Goal: Information Seeking & Learning: Learn about a topic

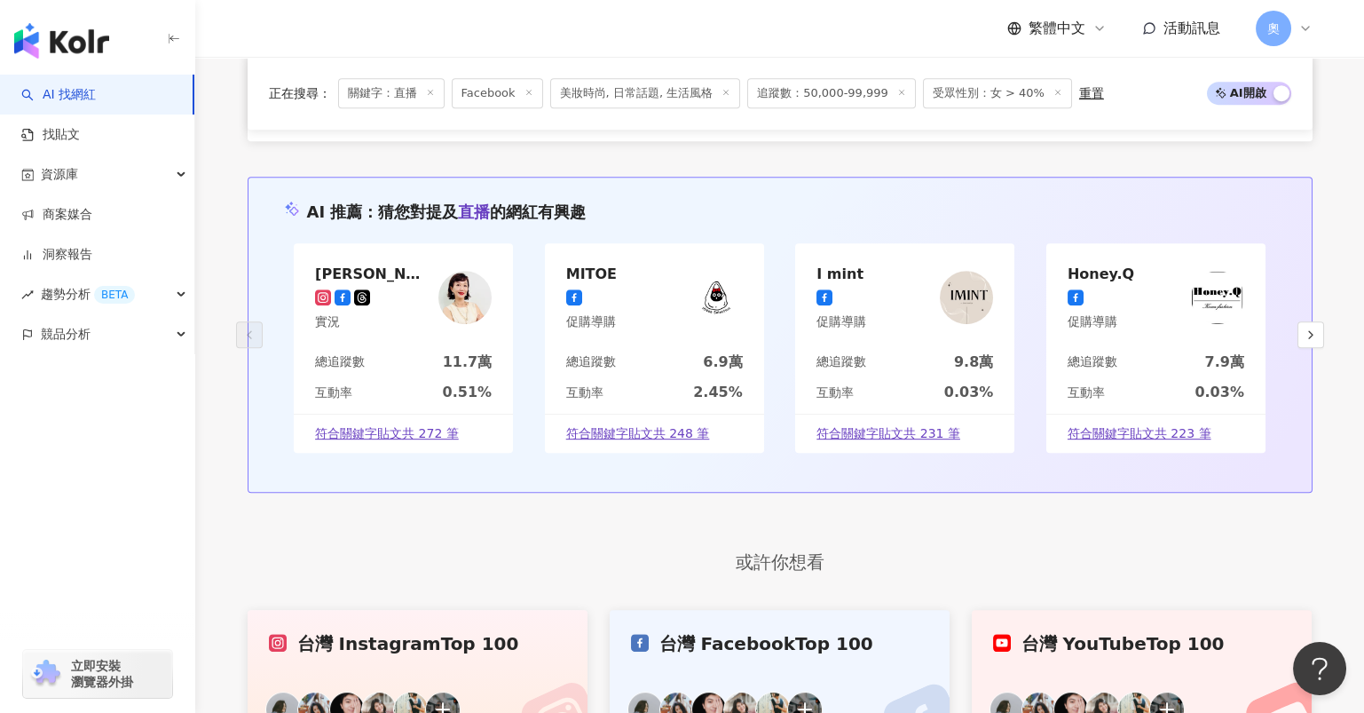
click at [793, 98] on span "追蹤數：50,000-99,999" at bounding box center [831, 93] width 169 height 30
click at [875, 91] on span "追蹤數：50,000-99,999" at bounding box center [831, 93] width 169 height 30
click at [897, 93] on icon at bounding box center [901, 92] width 9 height 9
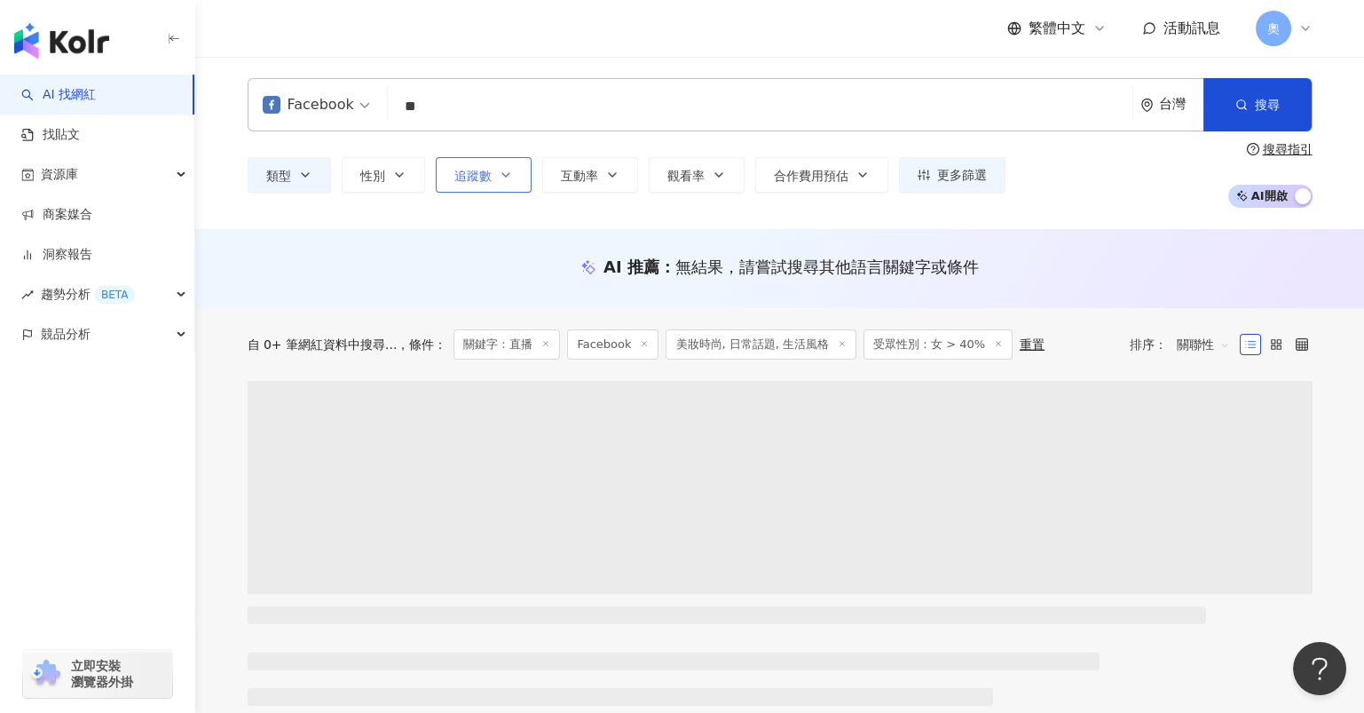
click at [478, 181] on span "追蹤數" at bounding box center [472, 176] width 37 height 14
type input "*"
type input "*******"
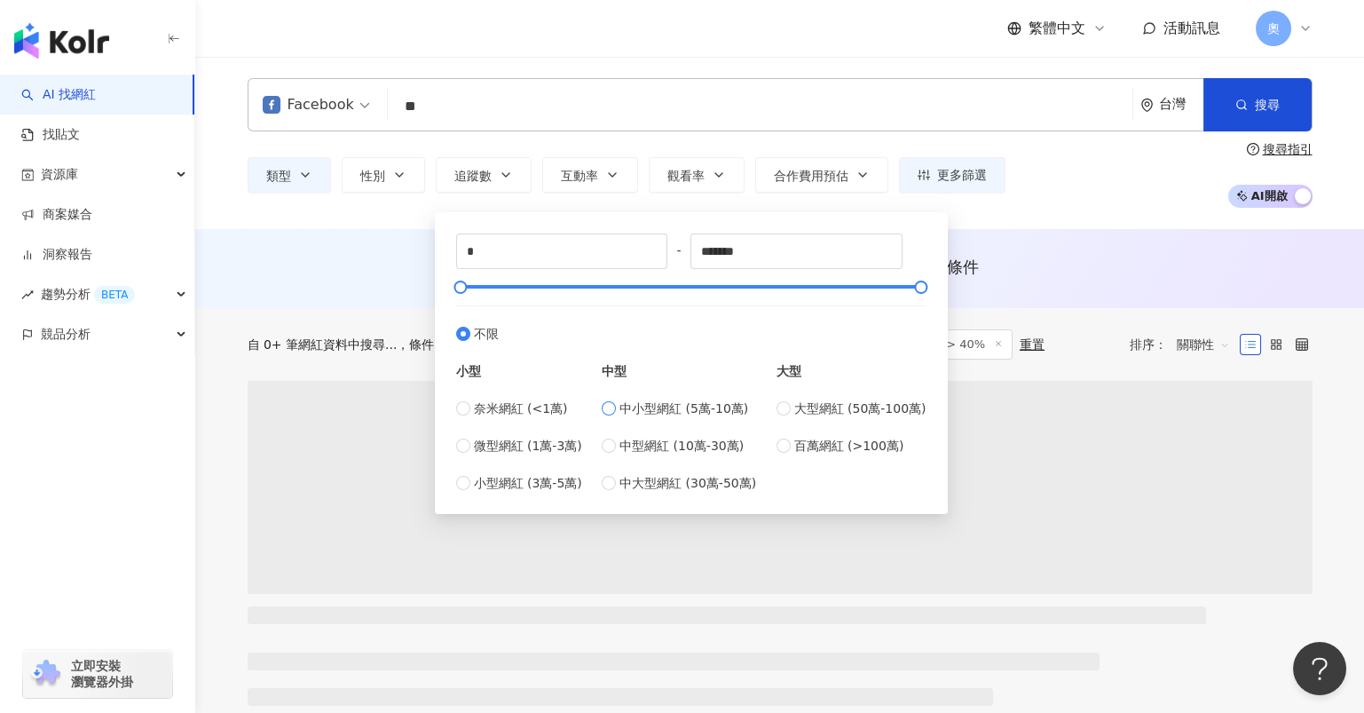
type input "*****"
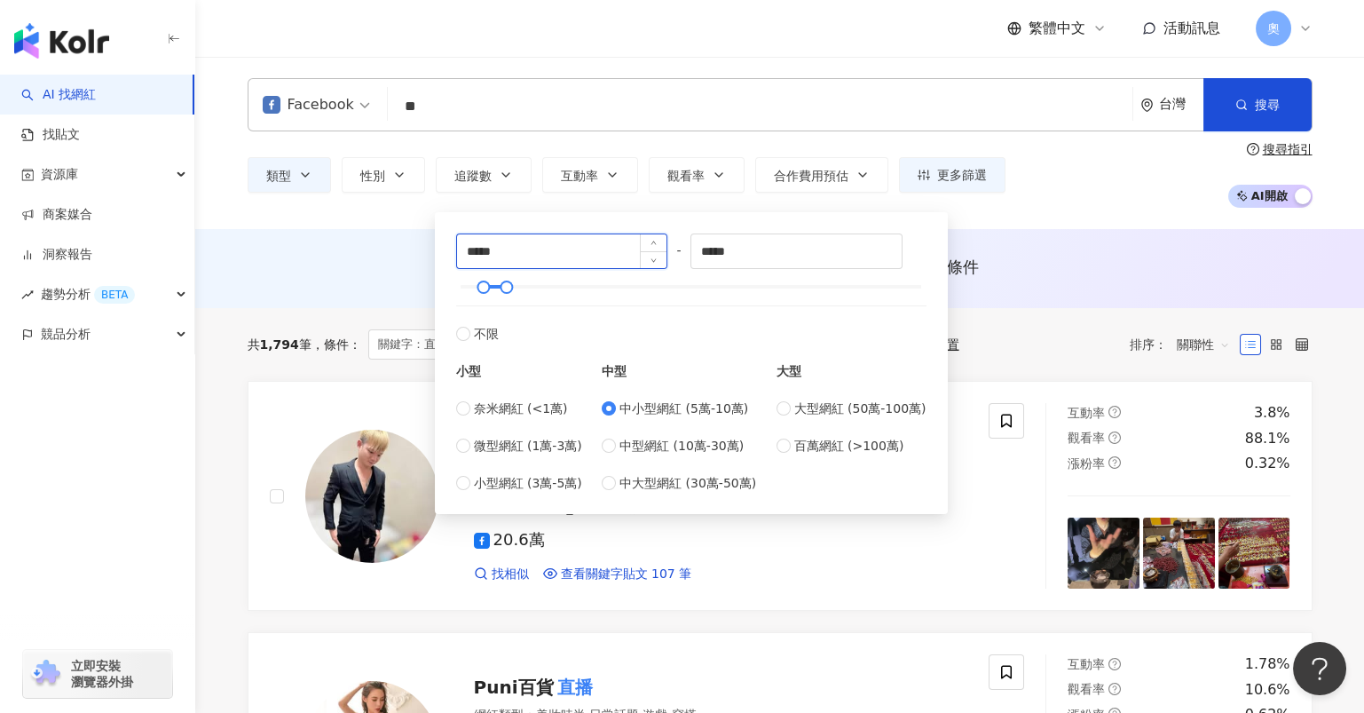
click at [457, 253] on input "*****" at bounding box center [562, 251] width 210 height 34
type input "*****"
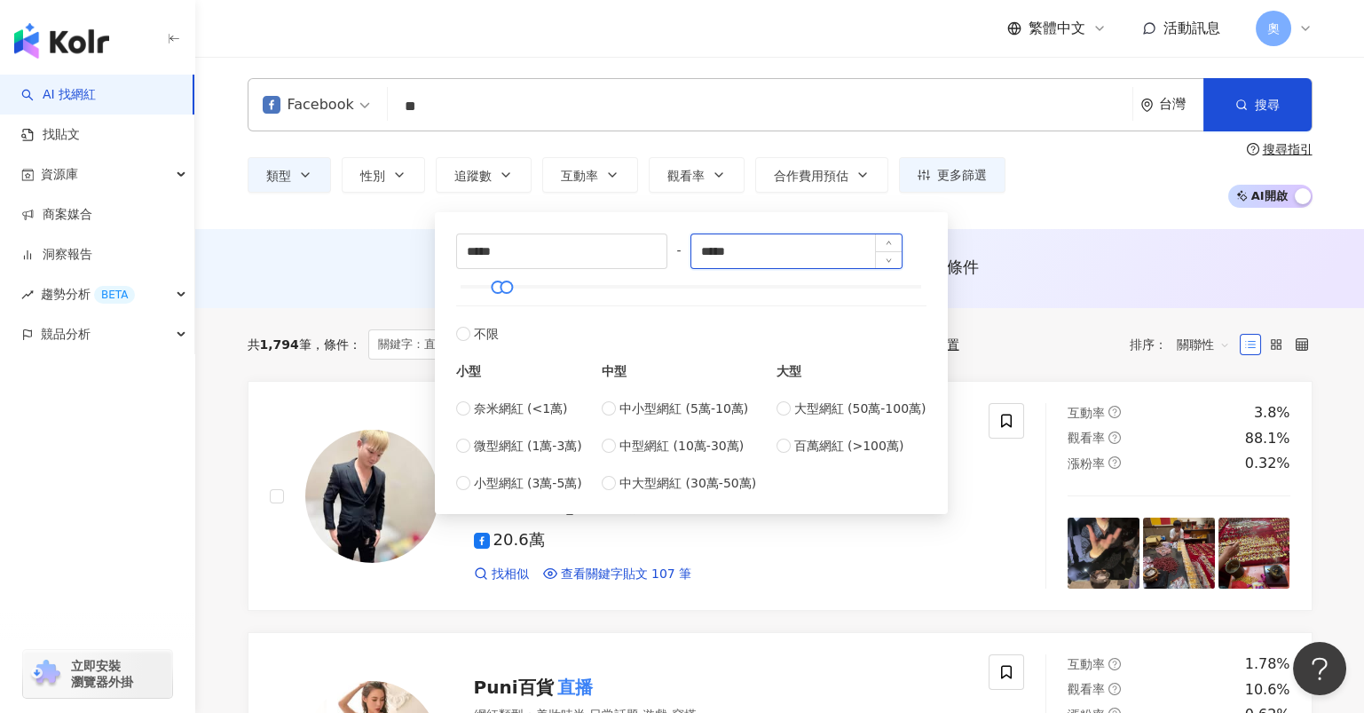
click at [735, 248] on input "*****" at bounding box center [796, 251] width 210 height 34
drag, startPoint x: 744, startPoint y: 249, endPoint x: 653, endPoint y: 246, distance: 90.6
click at [655, 246] on div "***** - ***** 不限 小型 奈米網紅 (<1萬) 微型網紅 (1萬-3萬) 小型網紅 (3萬-5萬) 中型 中小型網紅 (5萬-10萬) 中型網紅…" at bounding box center [691, 362] width 470 height 259
type input "******"
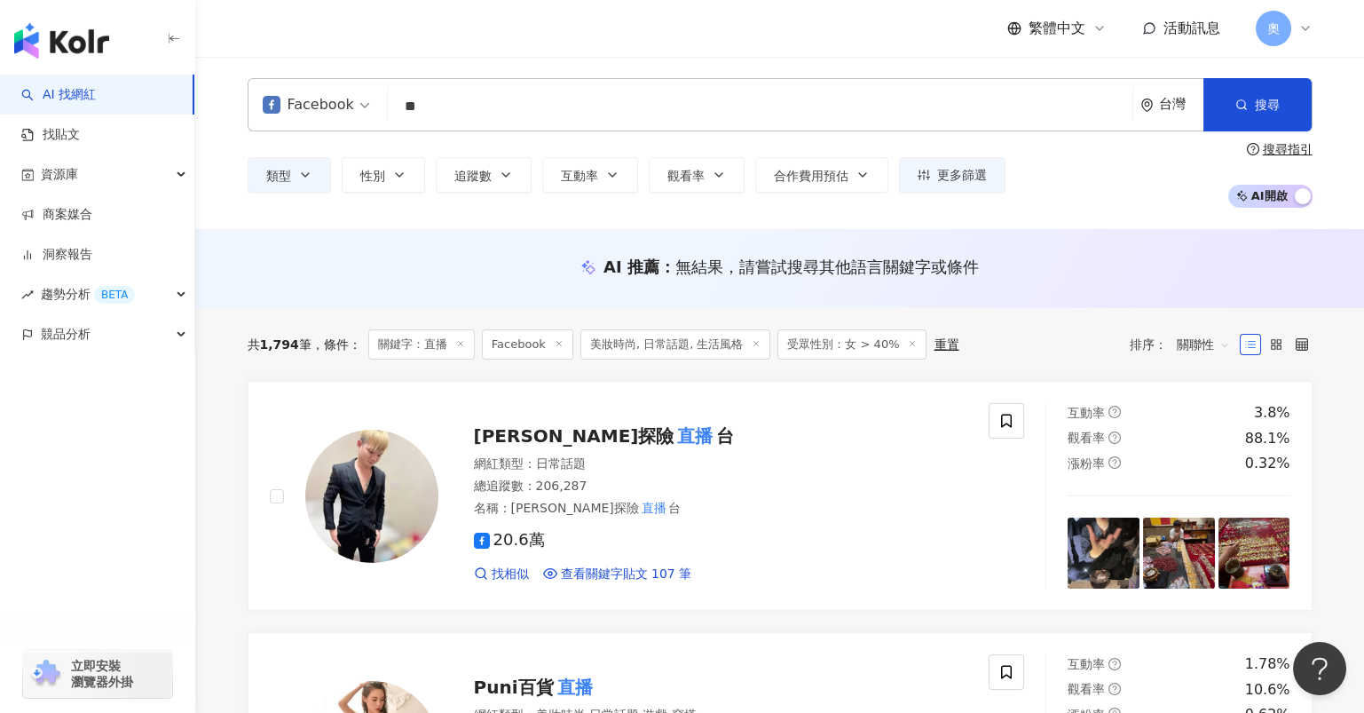
click at [898, 181] on div "類型 性別 追蹤數 互動率 觀看率 合作費用預估 更多篩選 篩選條件 關於網紅 互動潛力 受眾輪廓 獨家 關於網紅 類型 ( 請選擇您想要的類型 ) 美妝時尚…" at bounding box center [780, 175] width 1065 height 66
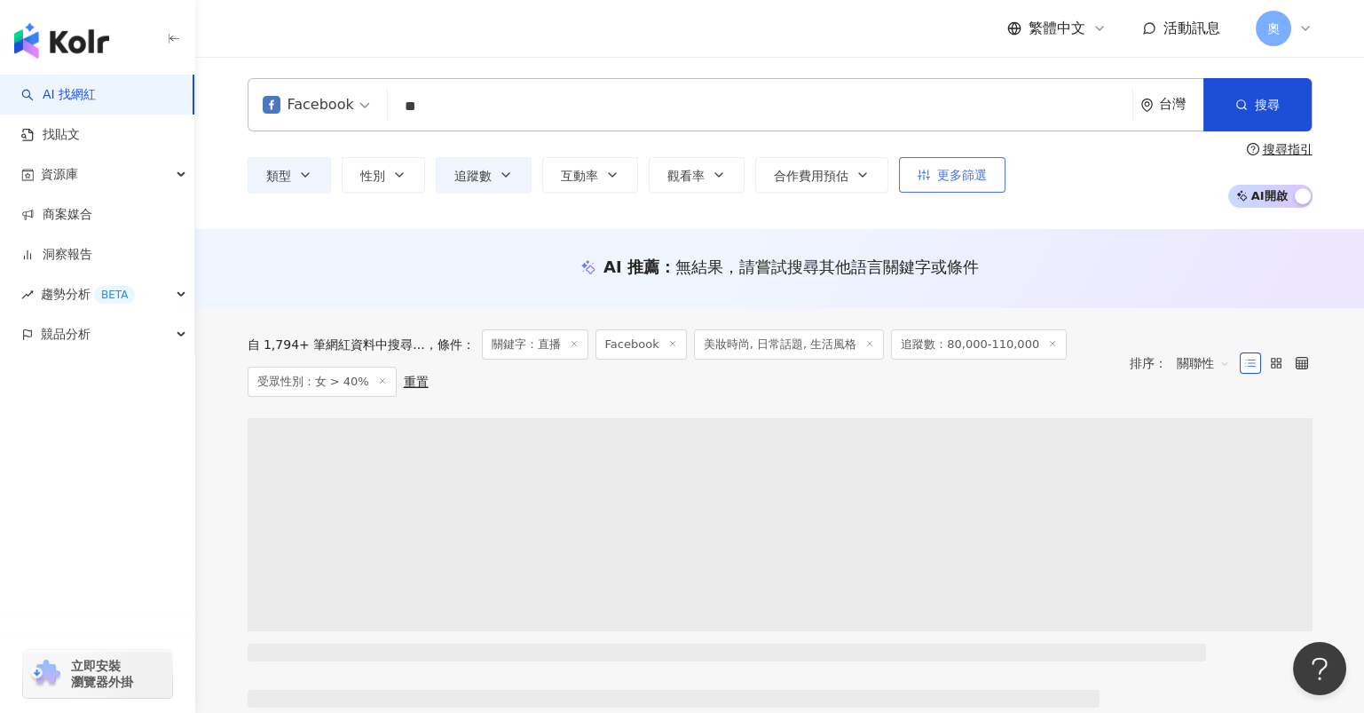
click at [898, 174] on span "更多篩選" at bounding box center [962, 175] width 50 height 14
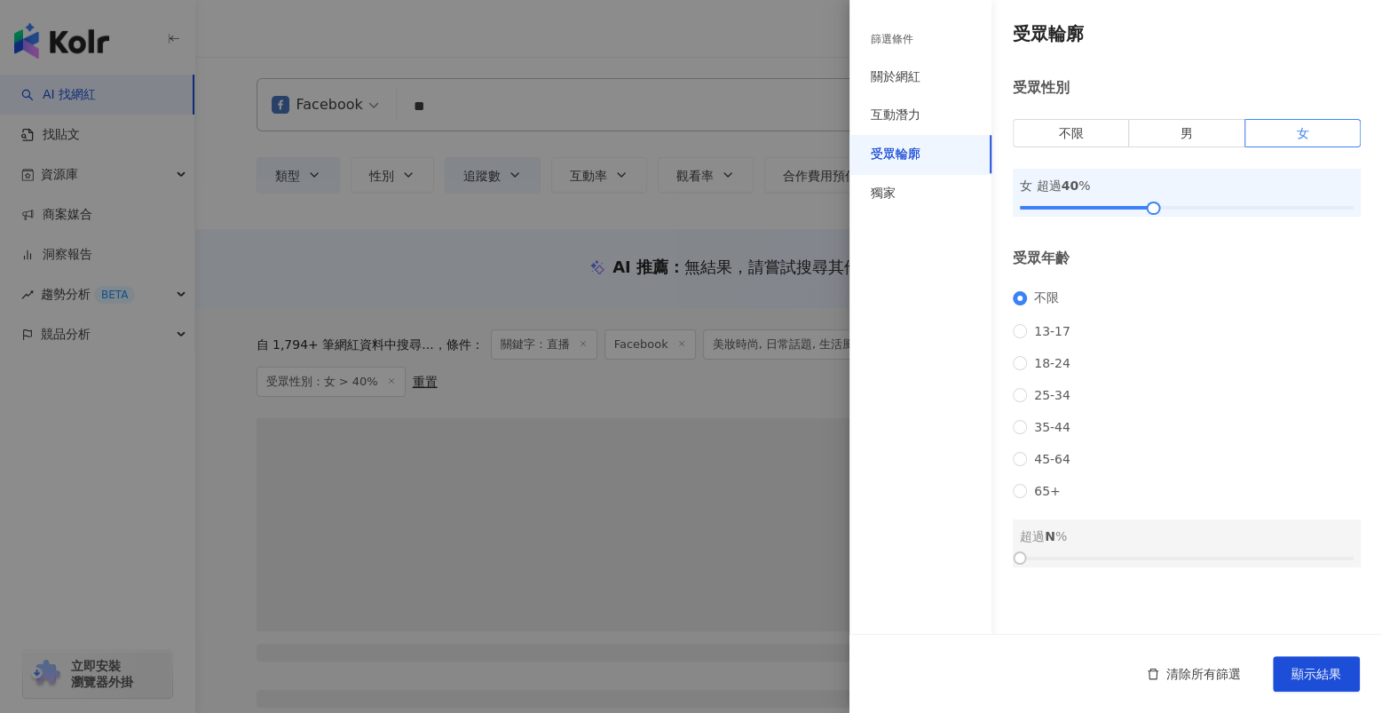
click at [698, 399] on div at bounding box center [691, 356] width 1382 height 713
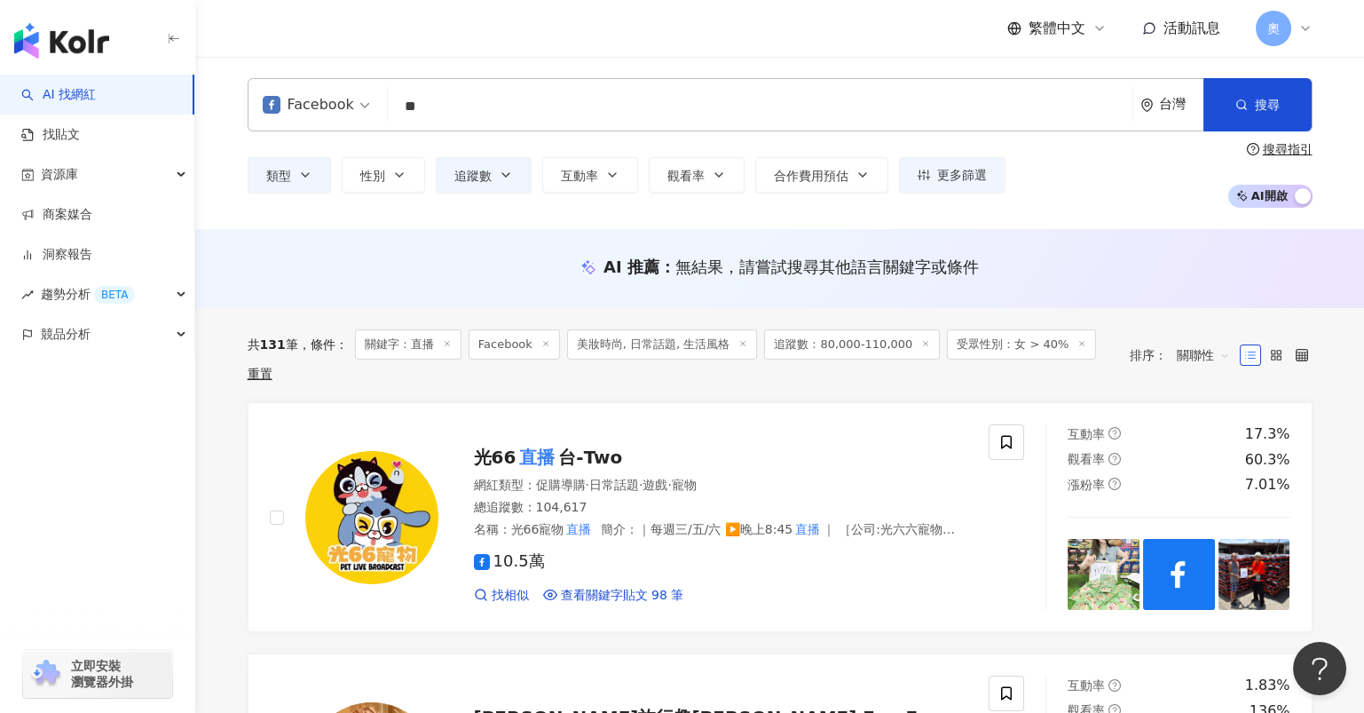
click at [898, 347] on span "受眾性別：女 > 40%" at bounding box center [1021, 344] width 149 height 30
click at [898, 344] on icon at bounding box center [1081, 343] width 9 height 9
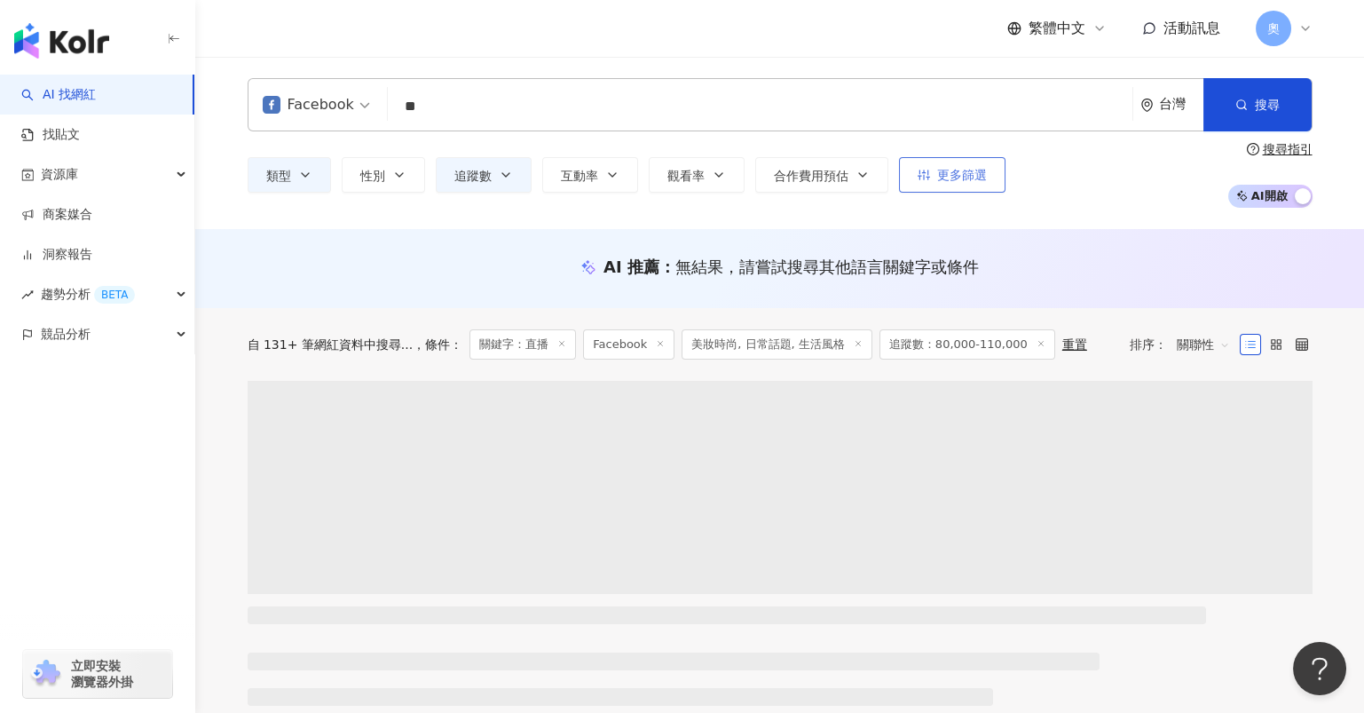
click at [898, 170] on span "更多篩選" at bounding box center [962, 175] width 50 height 14
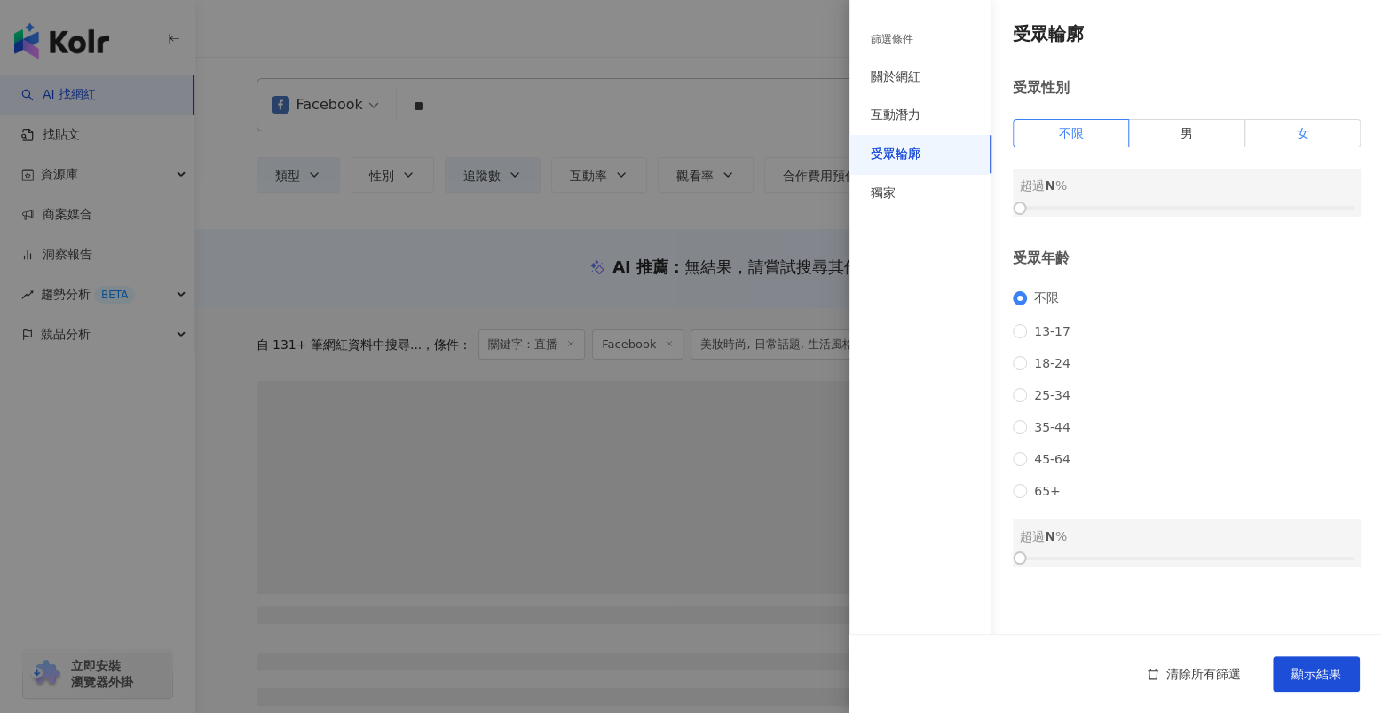
click at [898, 127] on label "女" at bounding box center [1302, 133] width 115 height 28
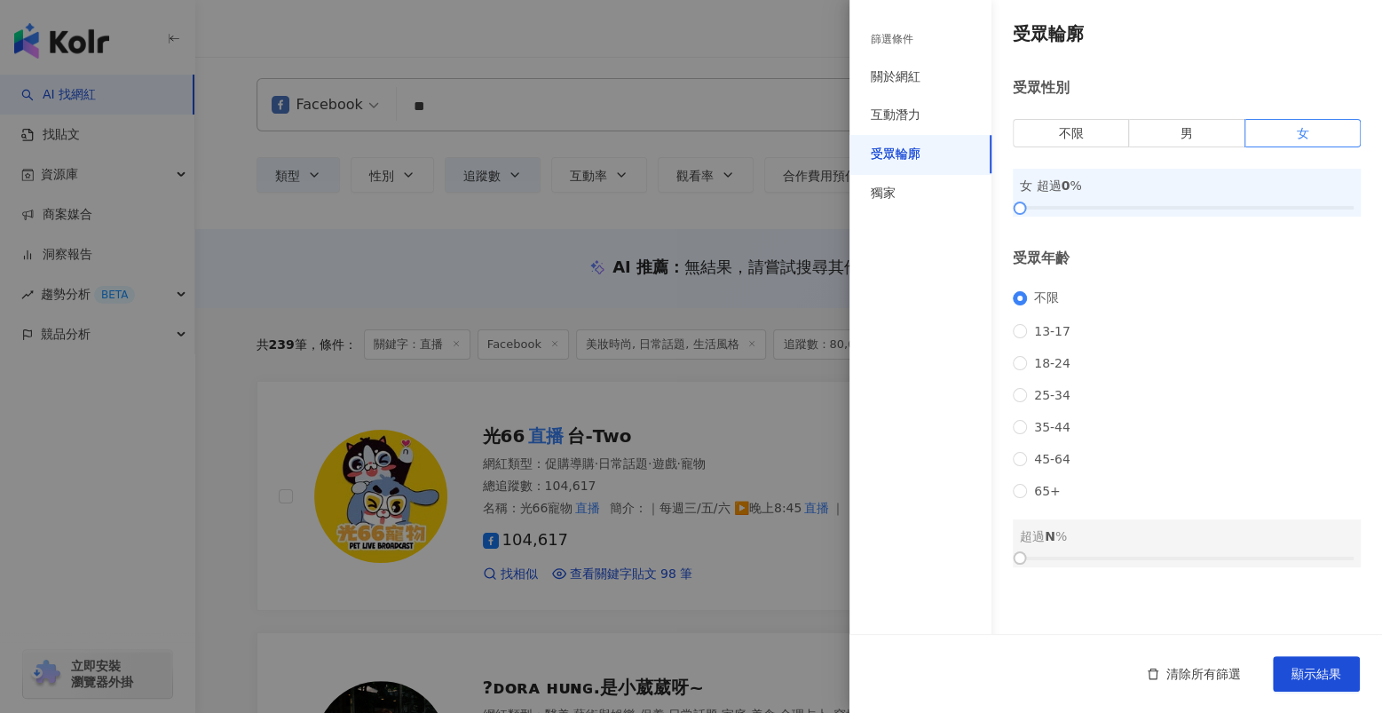
drag, startPoint x: 1145, startPoint y: 217, endPoint x: 1192, endPoint y: 211, distance: 47.3
click at [898, 216] on div "受眾輪廓 受眾性別 不限 男 女 女 超過 0 % 受眾年齡 不限 13-17 18-24 25-34 35-44 45-64 65+ 超過 N %" at bounding box center [1115, 294] width 532 height 588
click at [898, 208] on div at bounding box center [1187, 207] width 334 height 11
click at [898, 673] on span "顯示結果" at bounding box center [1316, 673] width 50 height 14
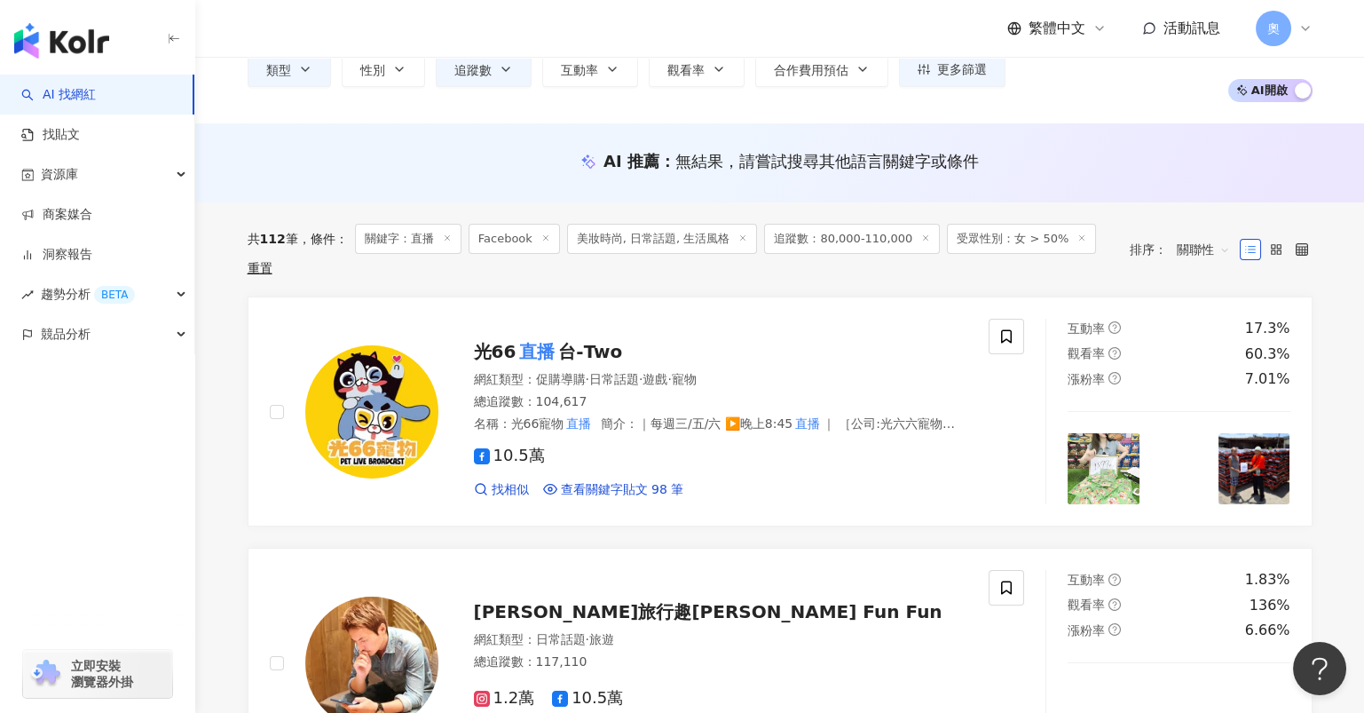
scroll to position [117, 0]
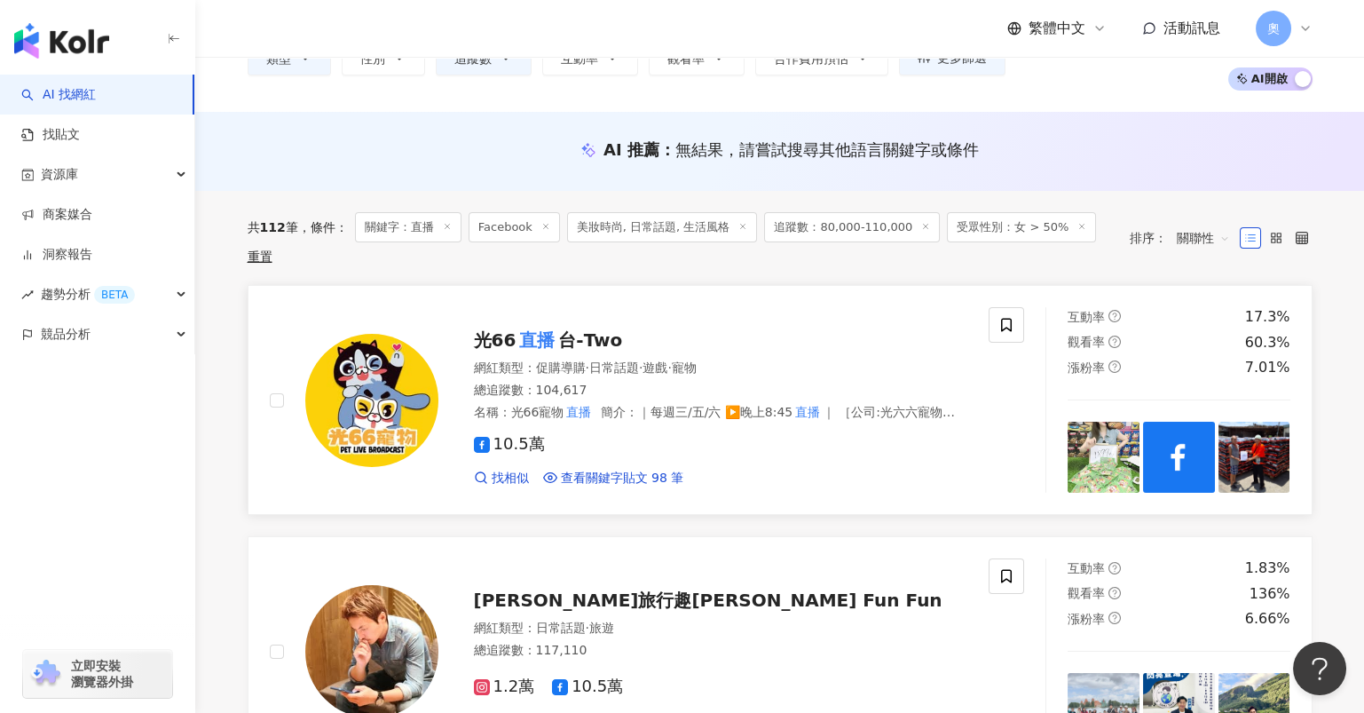
click at [578, 329] on span "台-Two" at bounding box center [590, 339] width 64 height 21
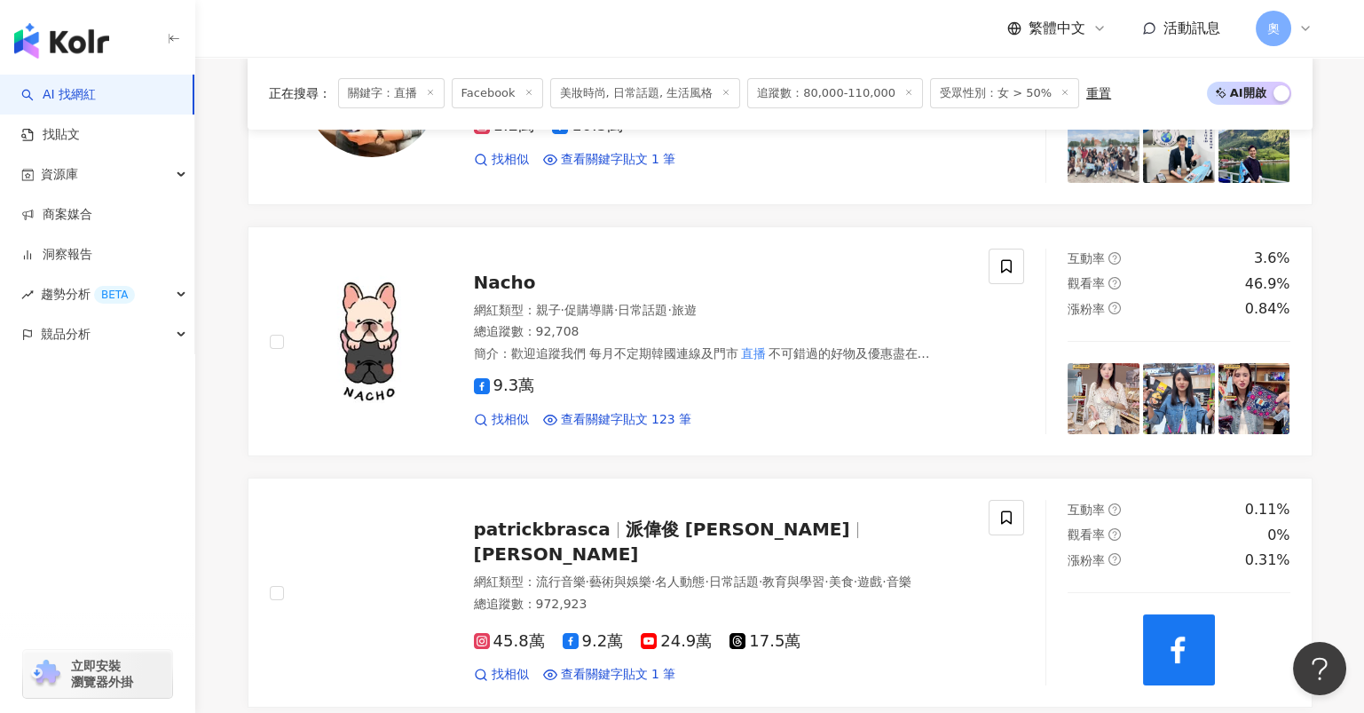
scroll to position [946, 0]
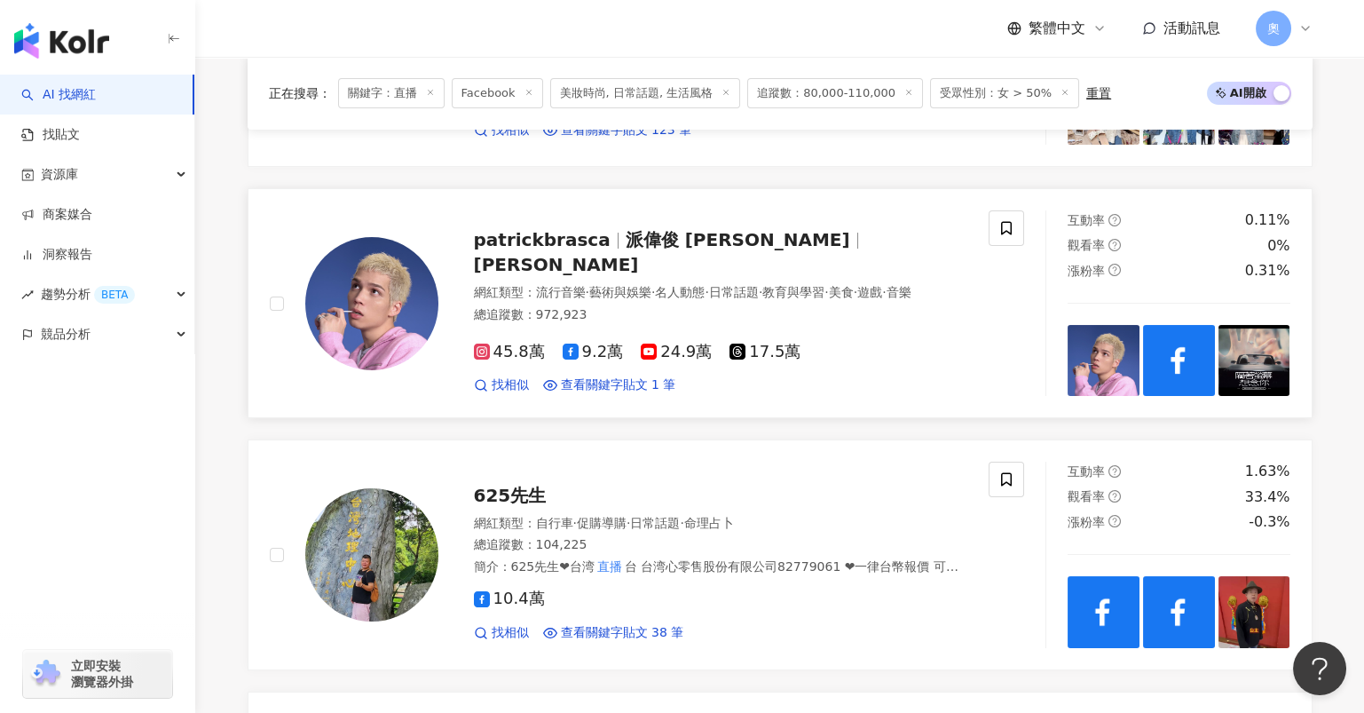
click at [648, 240] on span "派偉俊 Patrick Brasca" at bounding box center [738, 239] width 224 height 21
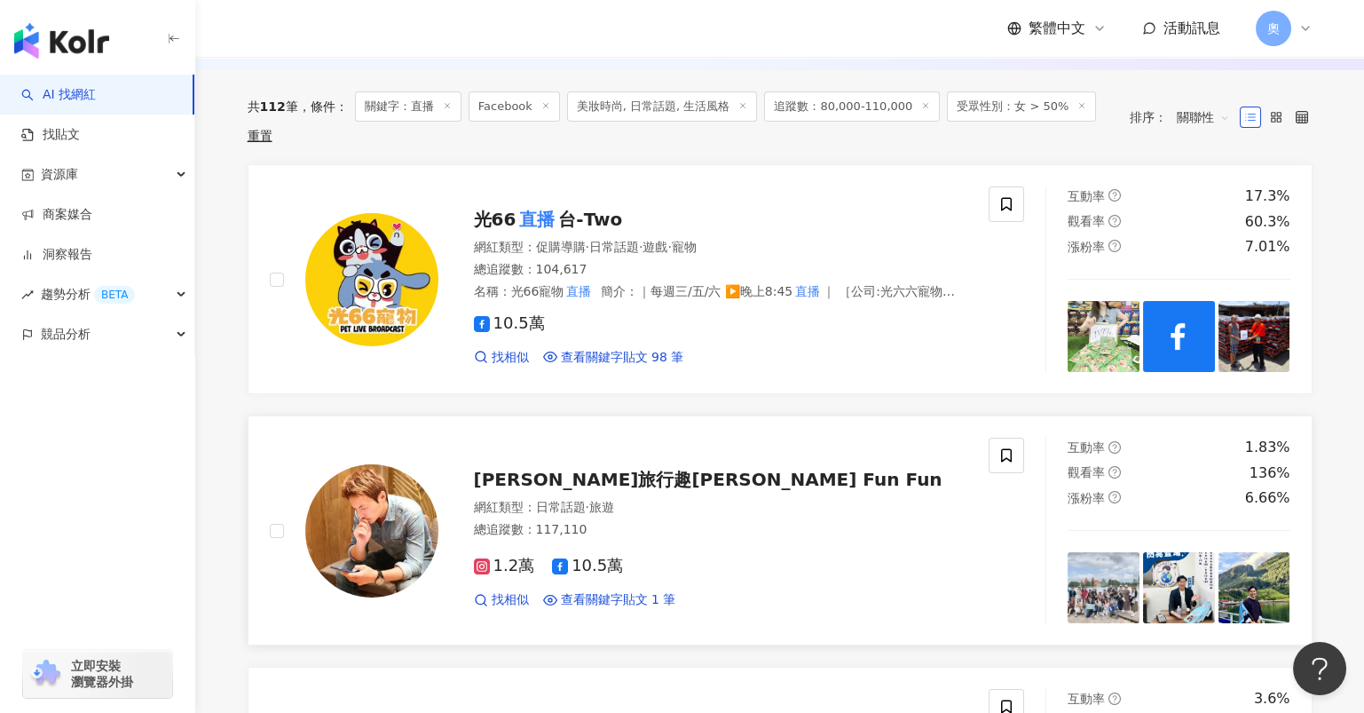
scroll to position [236, 0]
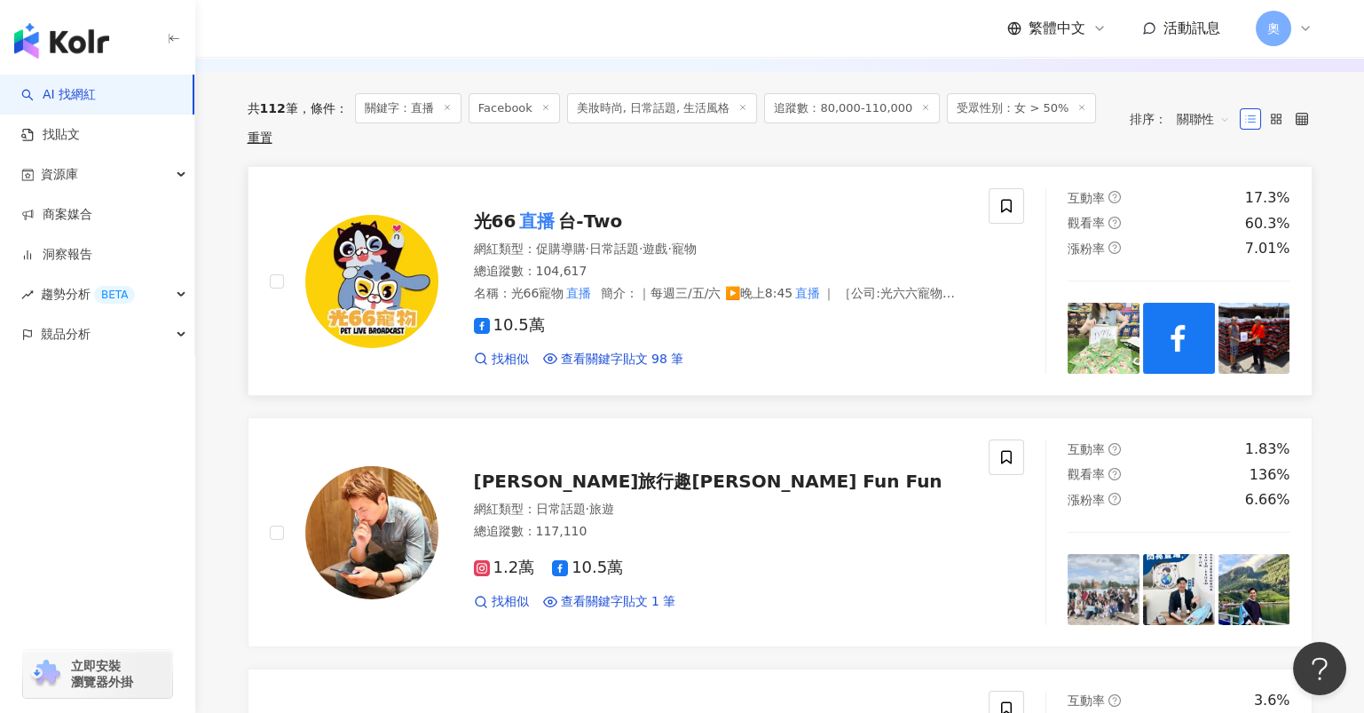
click at [588, 210] on span "台-Two" at bounding box center [590, 220] width 64 height 21
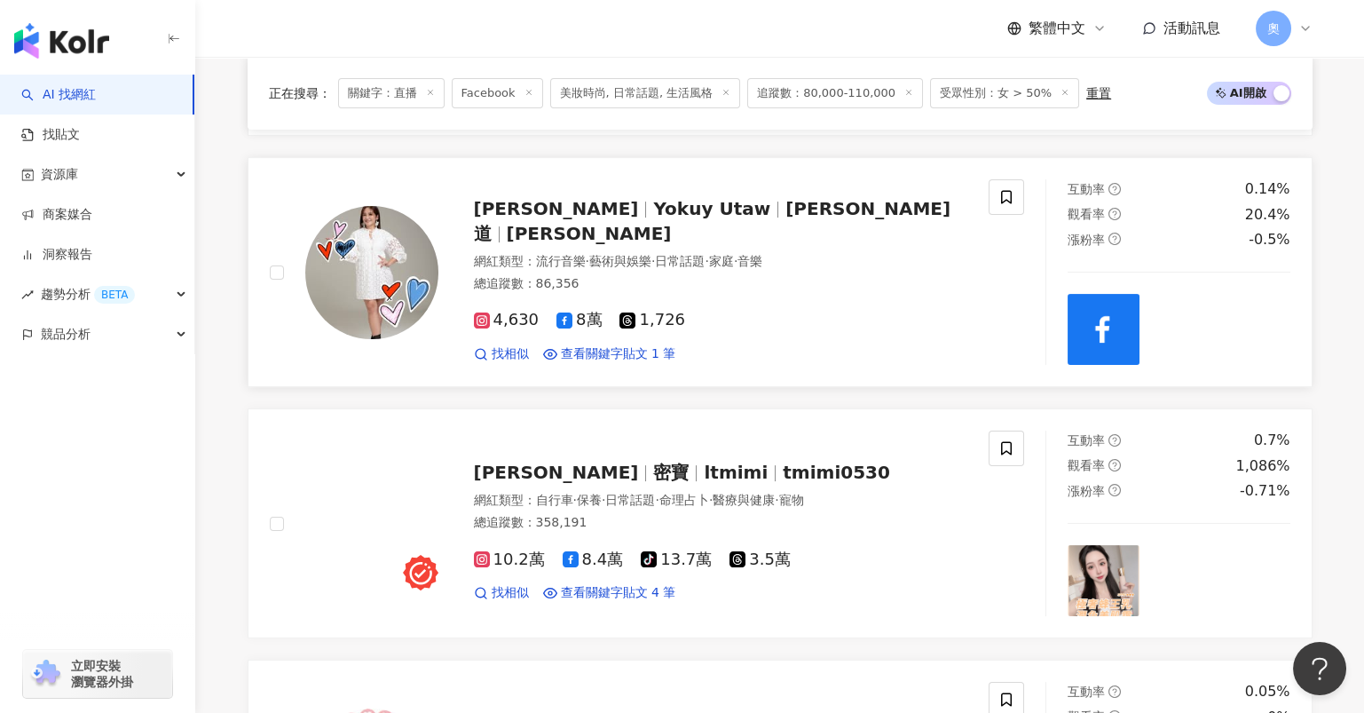
scroll to position [2011, 0]
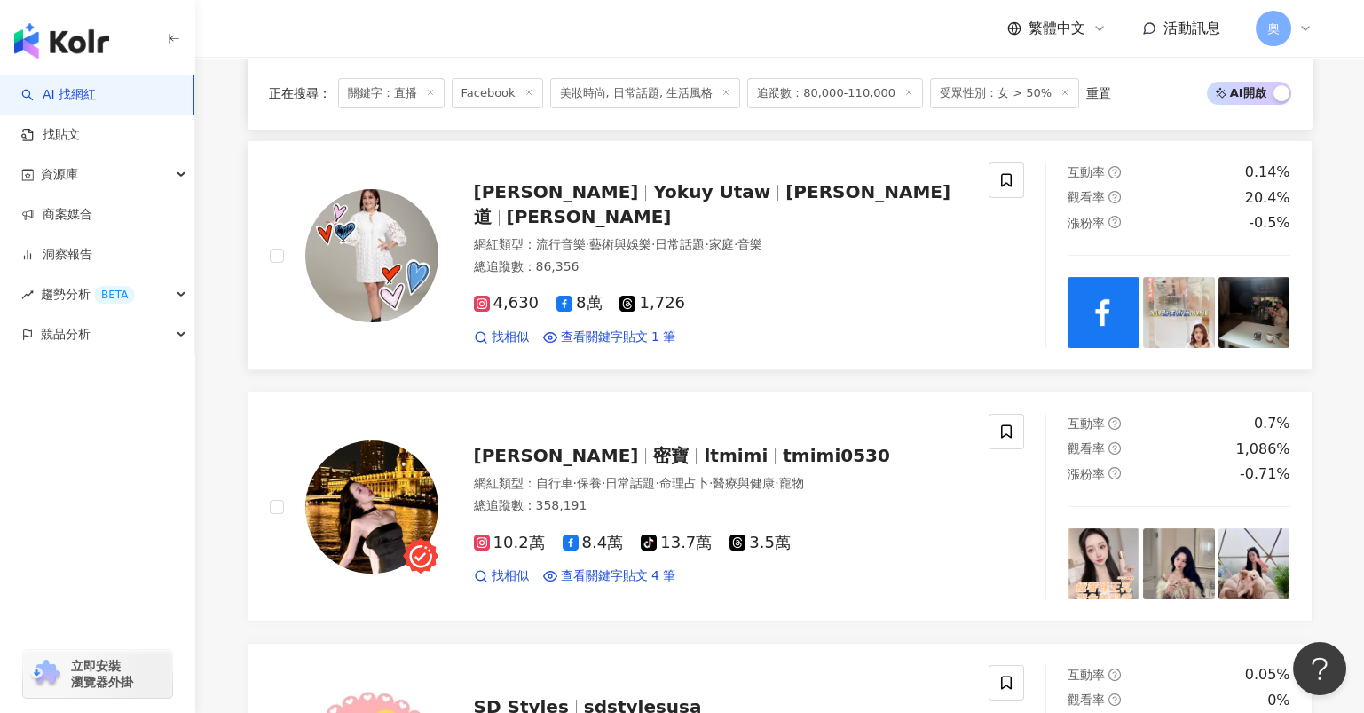
click at [676, 182] on span "尤桂·伍道" at bounding box center [712, 204] width 477 height 46
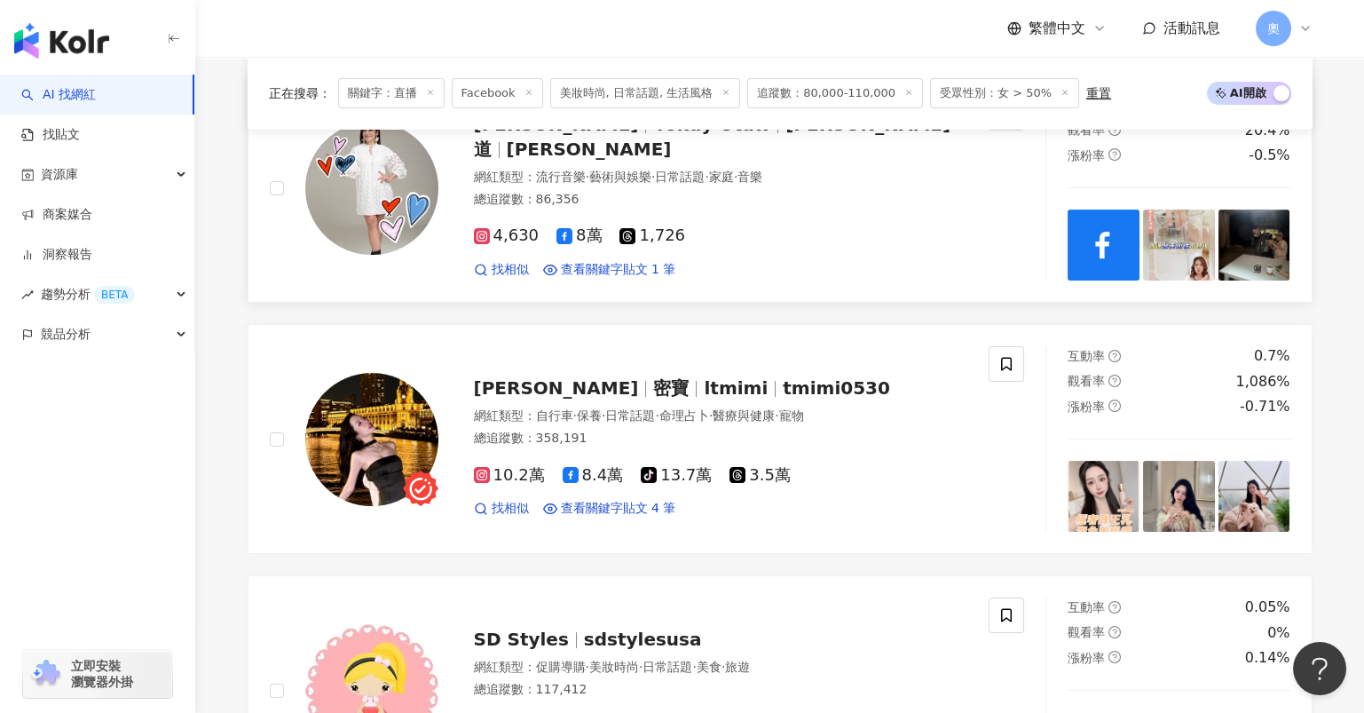
scroll to position [2247, 0]
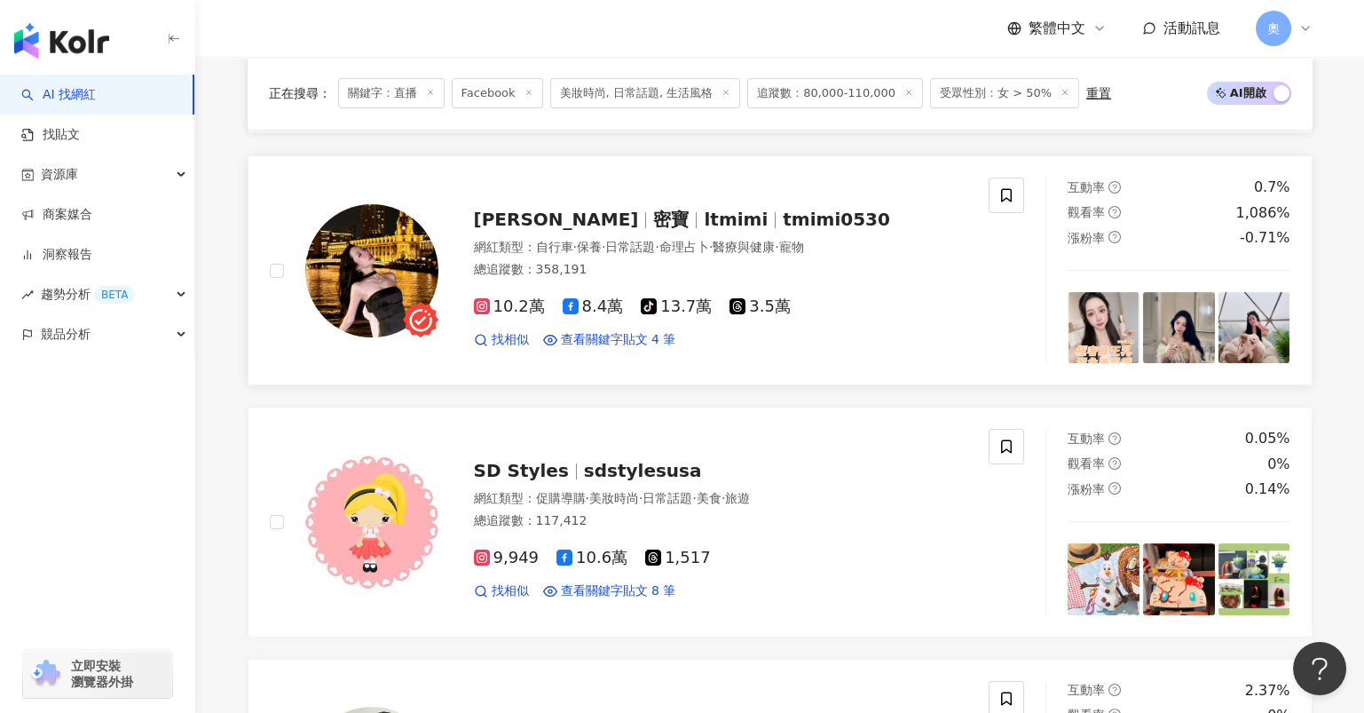
click at [704, 209] on span "ltmimi" at bounding box center [736, 219] width 64 height 21
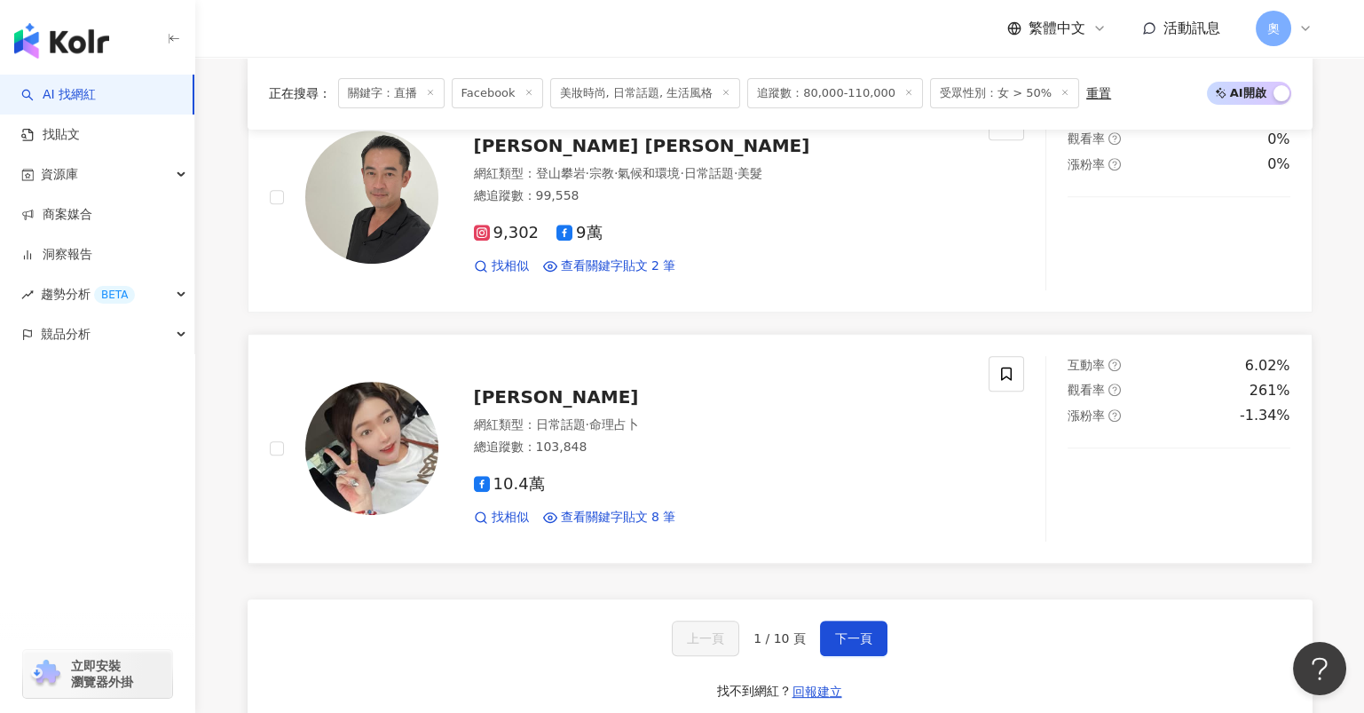
scroll to position [2839, 0]
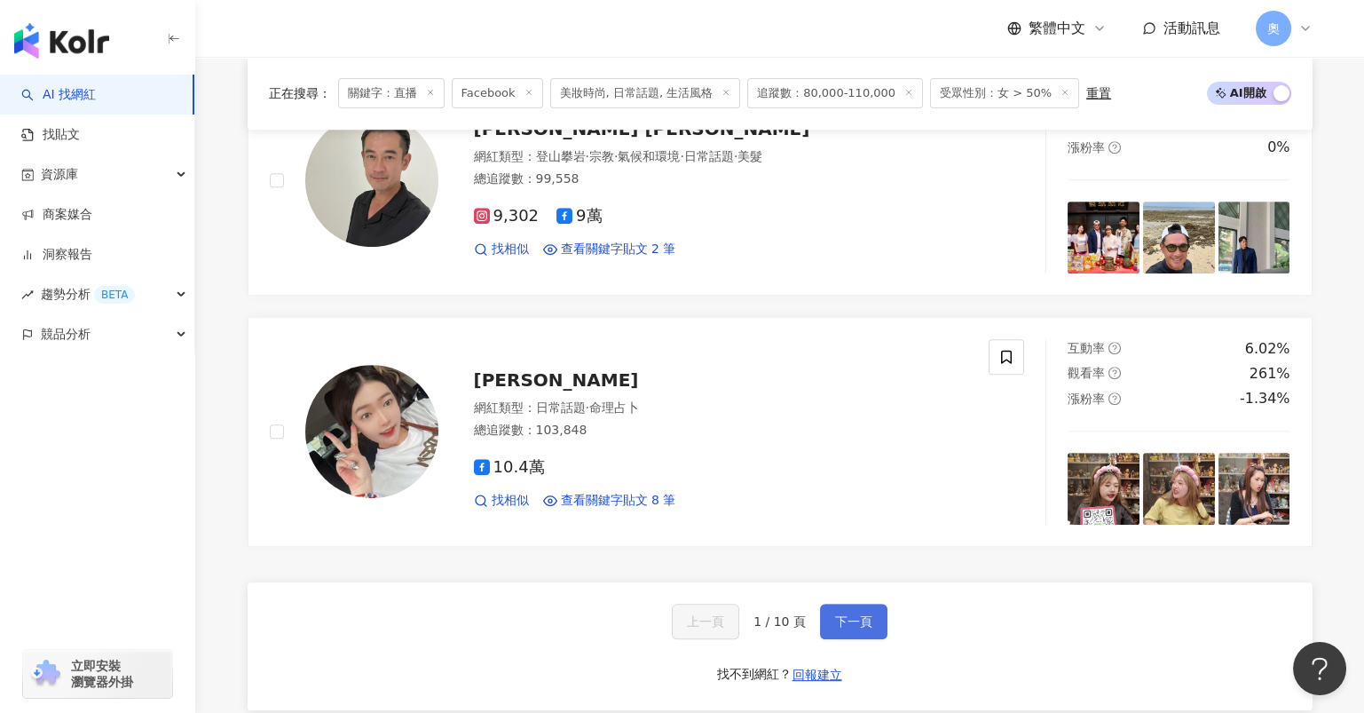
click at [835, 614] on span "下一頁" at bounding box center [853, 621] width 37 height 14
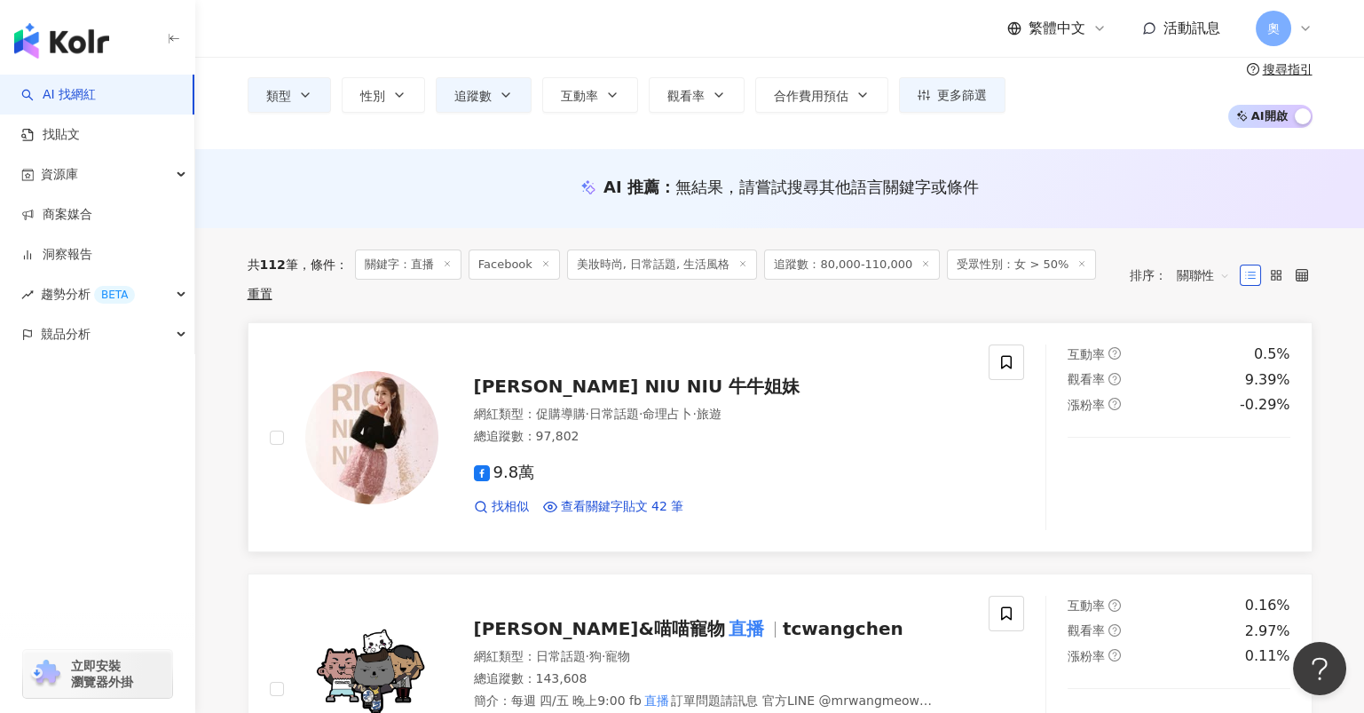
scroll to position [0, 0]
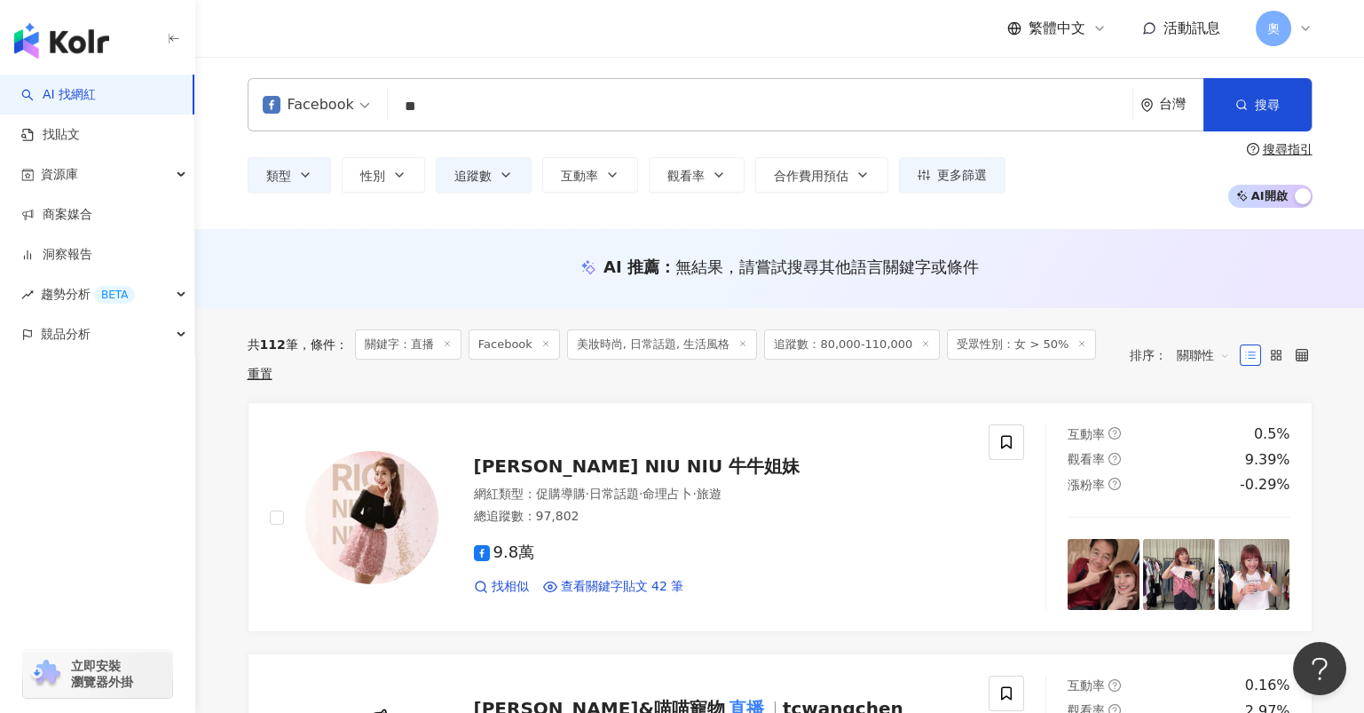
click at [333, 115] on div "Facebook" at bounding box center [308, 105] width 91 height 28
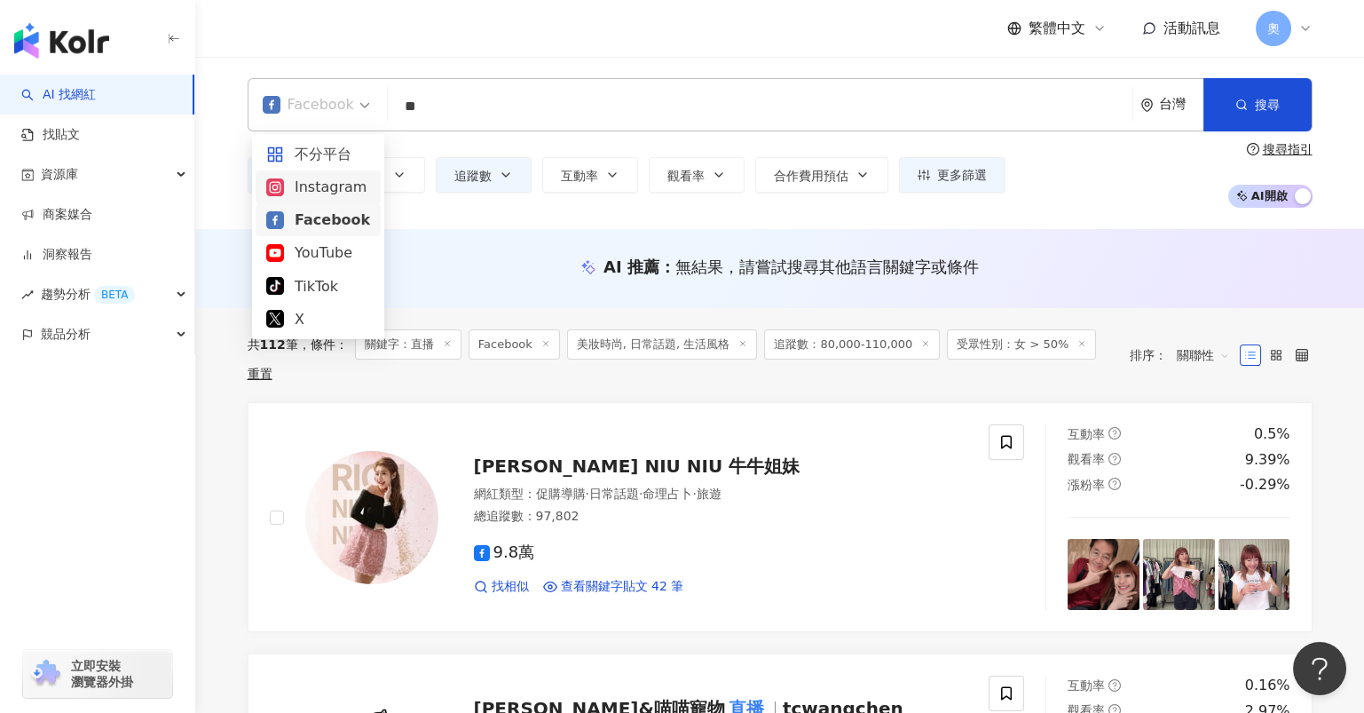
click at [335, 188] on div "Instagram" at bounding box center [318, 187] width 104 height 22
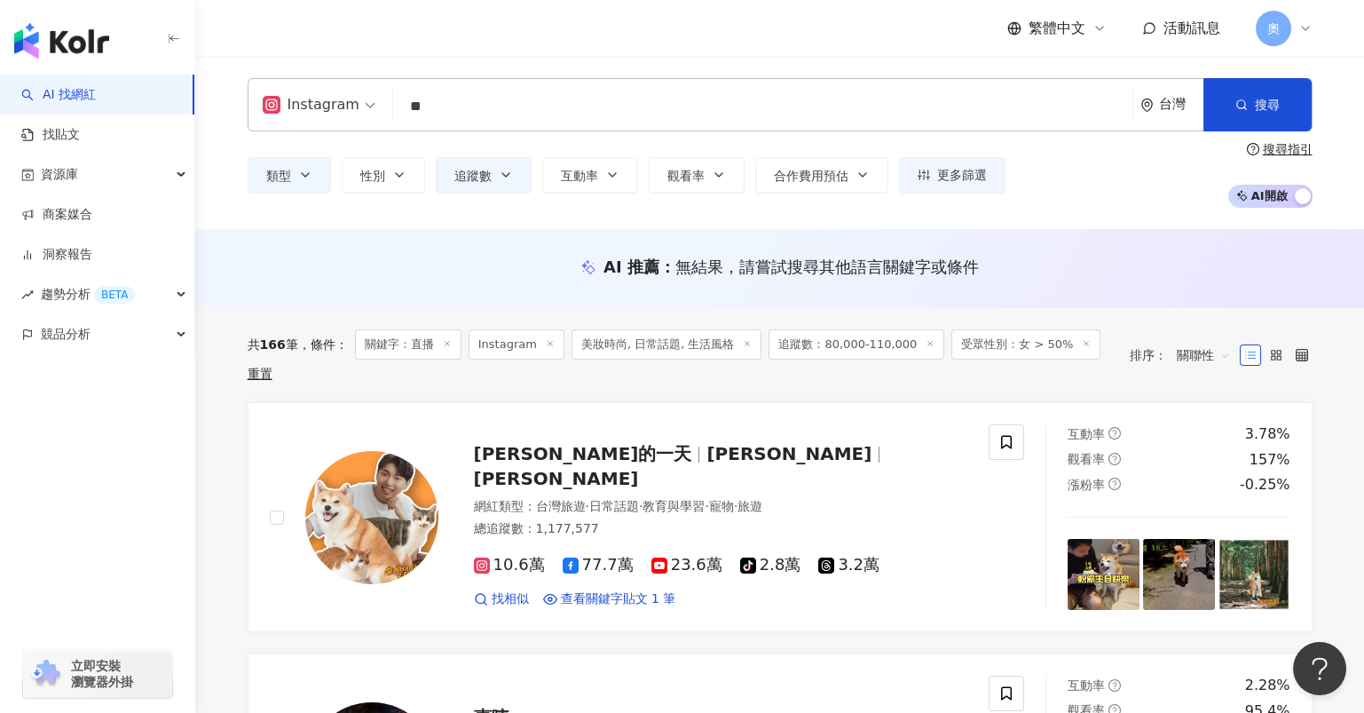
click at [349, 111] on div "Instagram" at bounding box center [311, 105] width 97 height 28
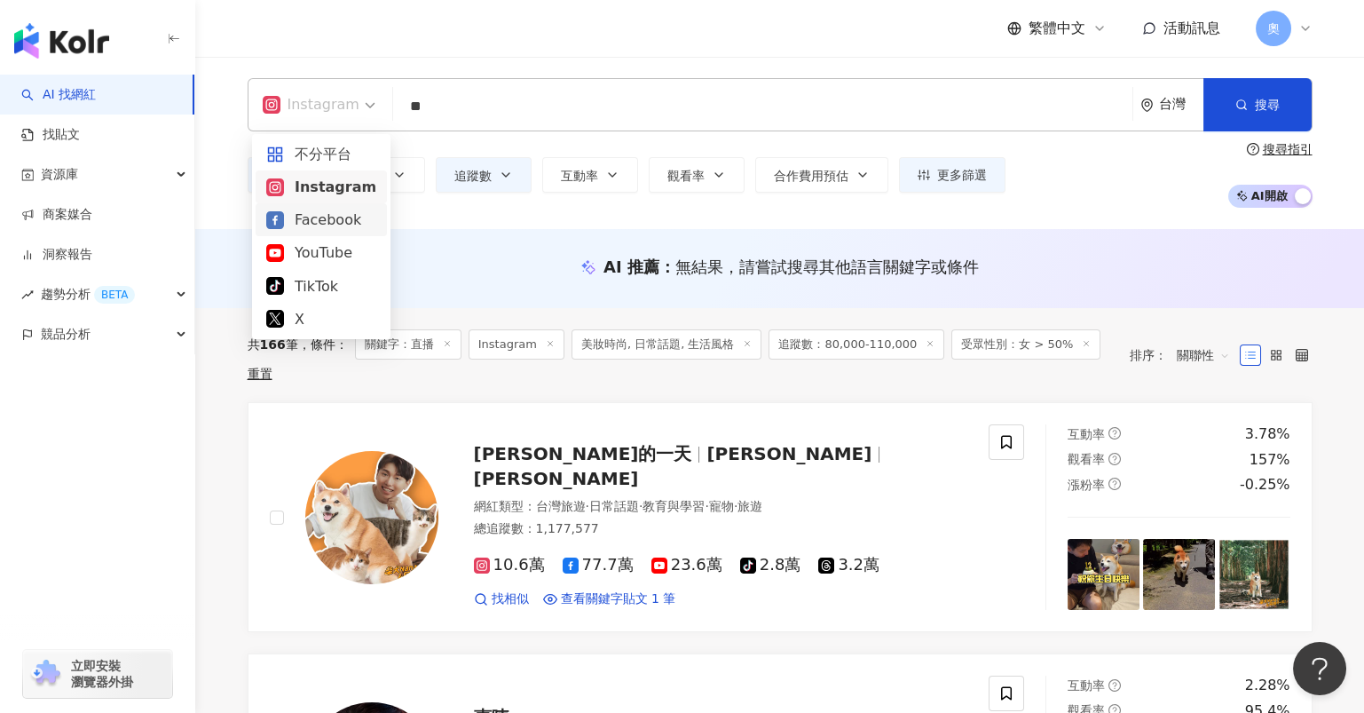
click at [327, 217] on div "Facebook" at bounding box center [321, 220] width 110 height 22
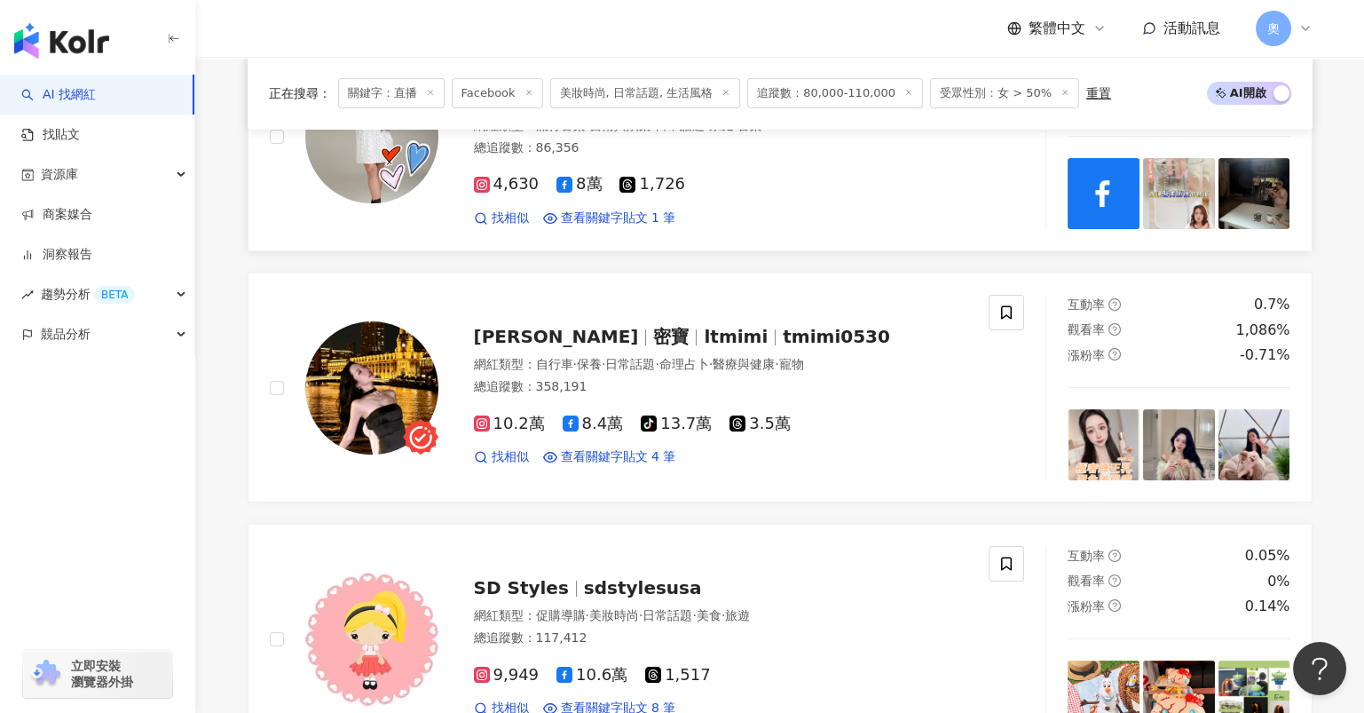
scroll to position [2957, 0]
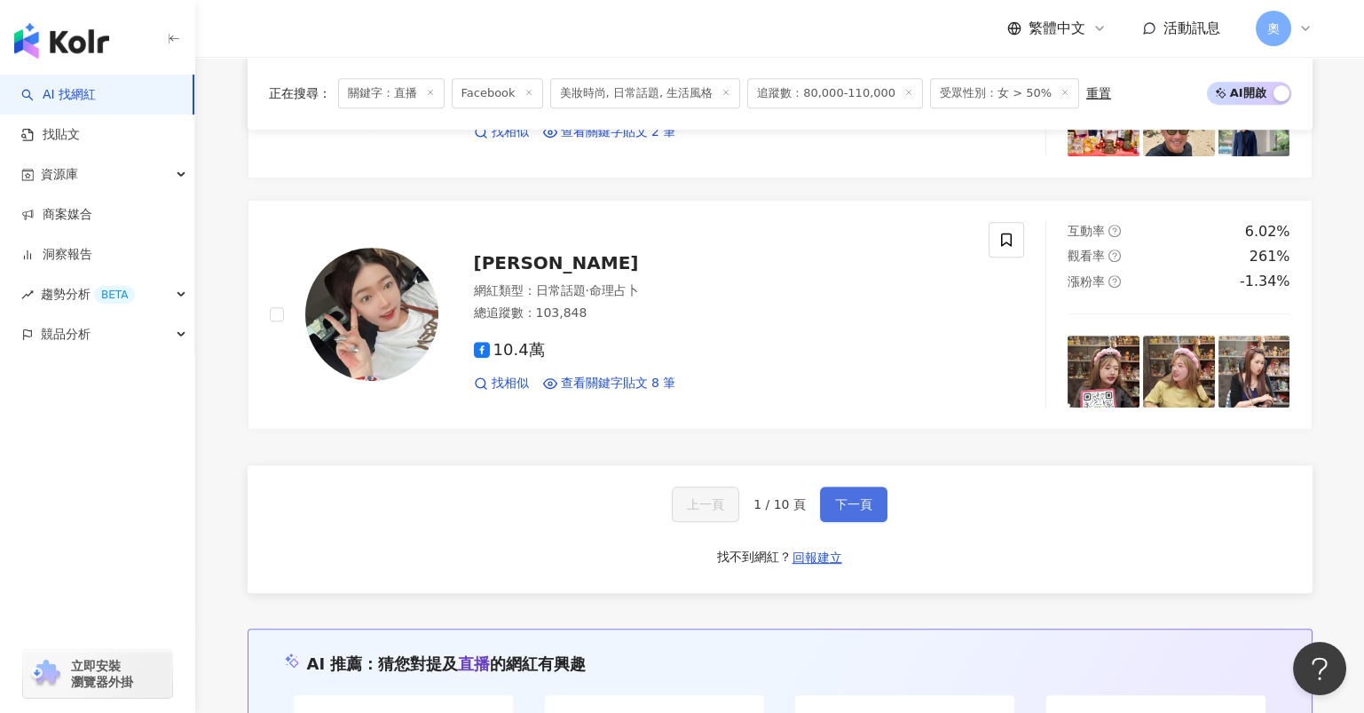
click at [858, 497] on span "下一頁" at bounding box center [853, 504] width 37 height 14
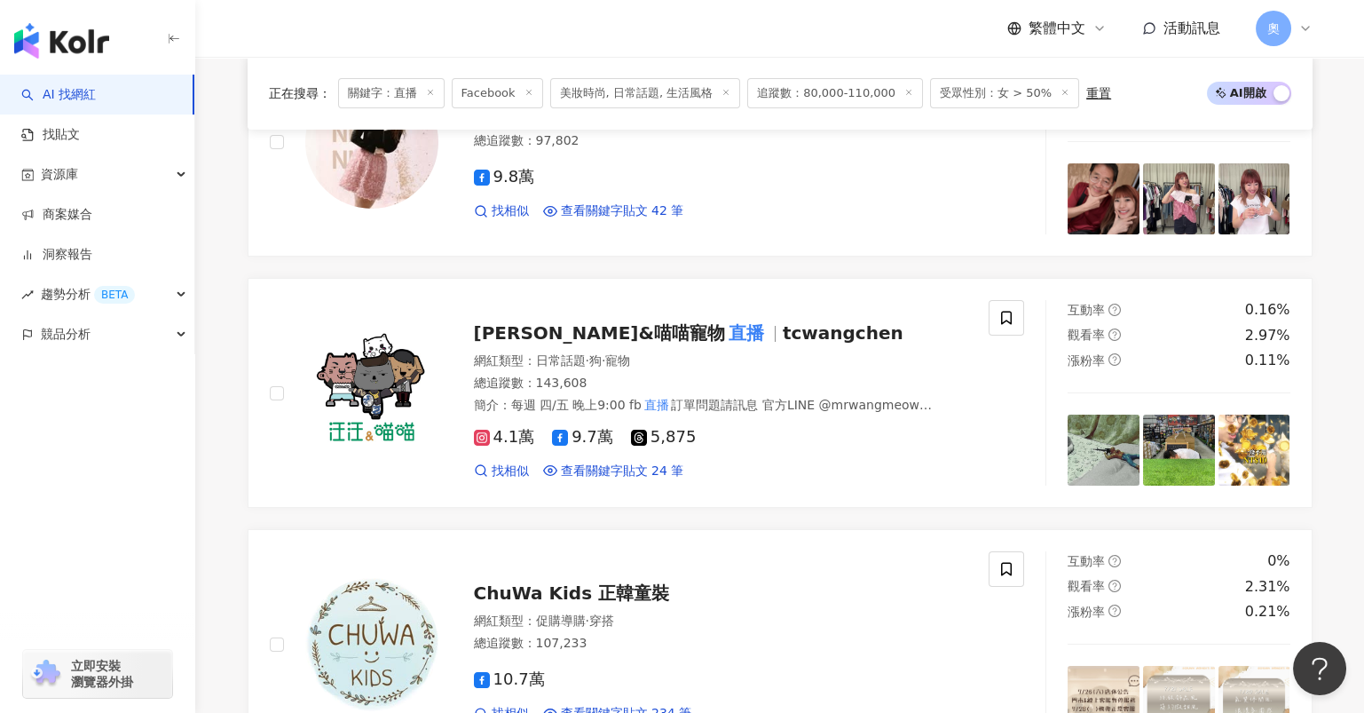
scroll to position [0, 0]
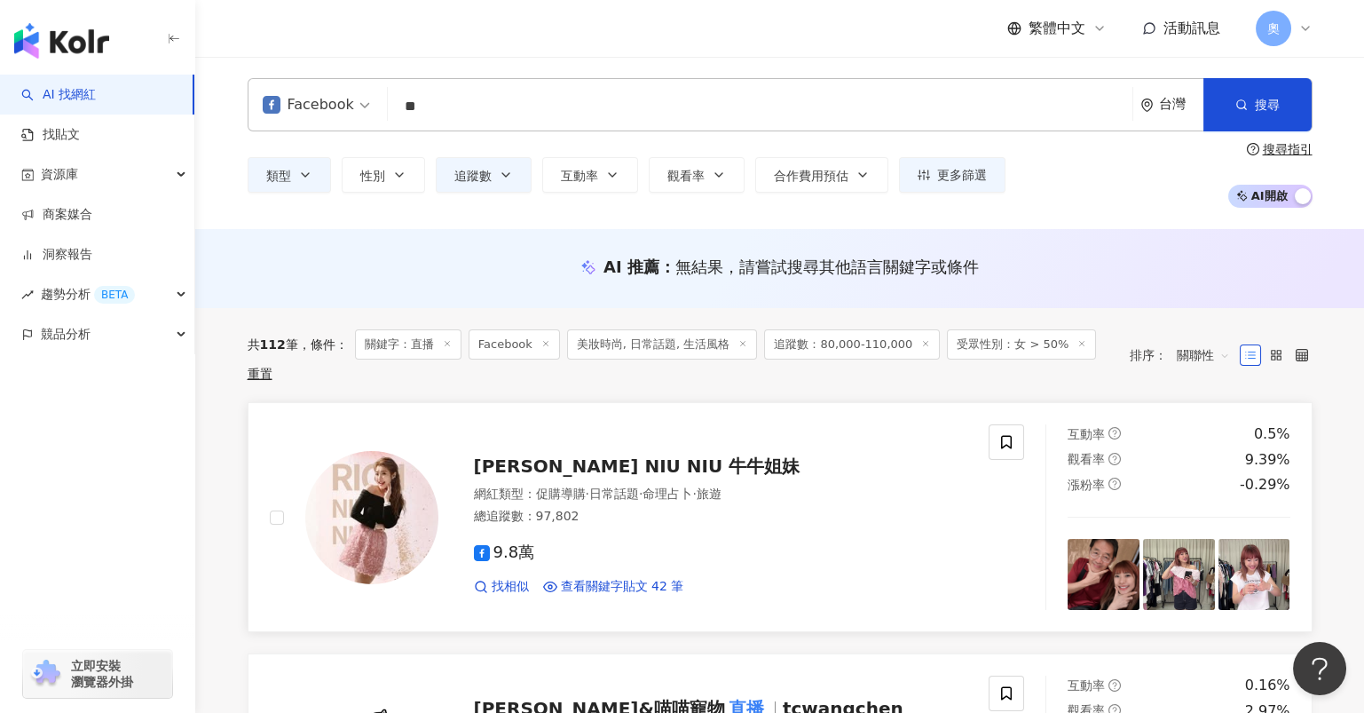
click at [602, 455] on span "RICH NIU NIU 牛牛姐妹" at bounding box center [637, 465] width 327 height 21
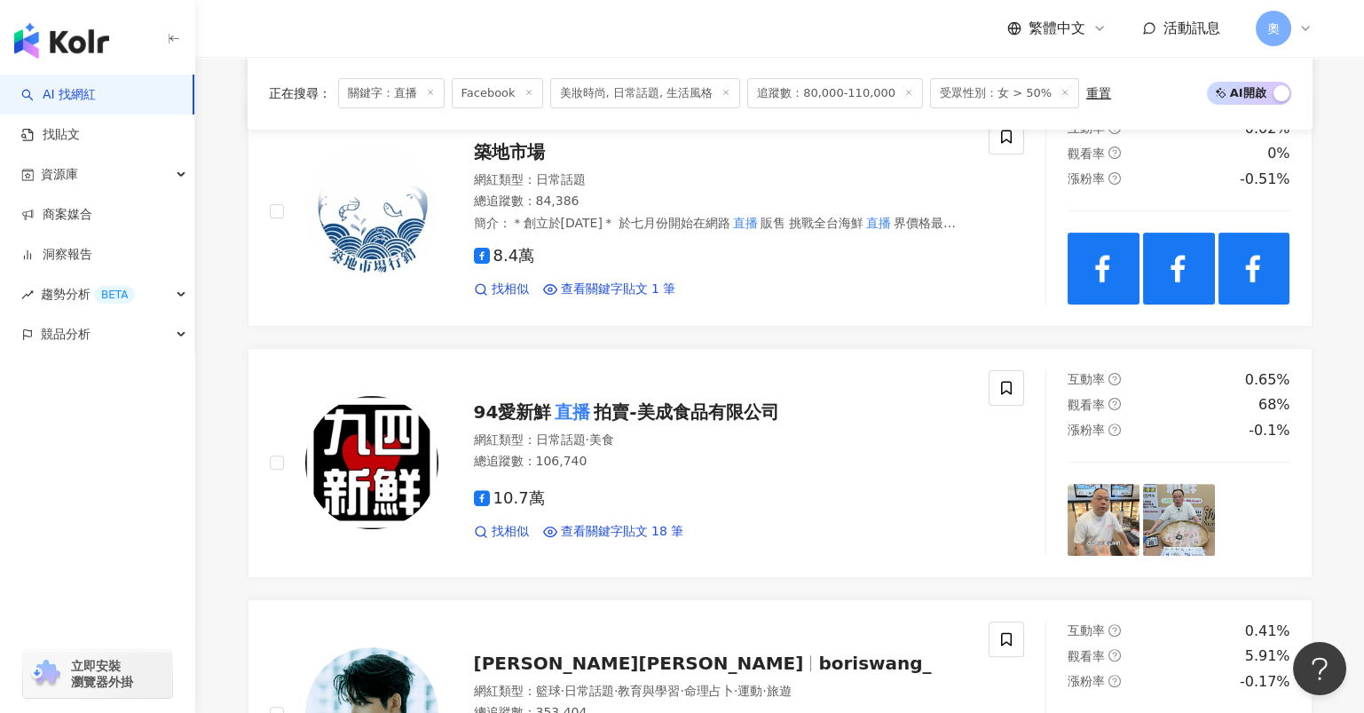
scroll to position [2839, 0]
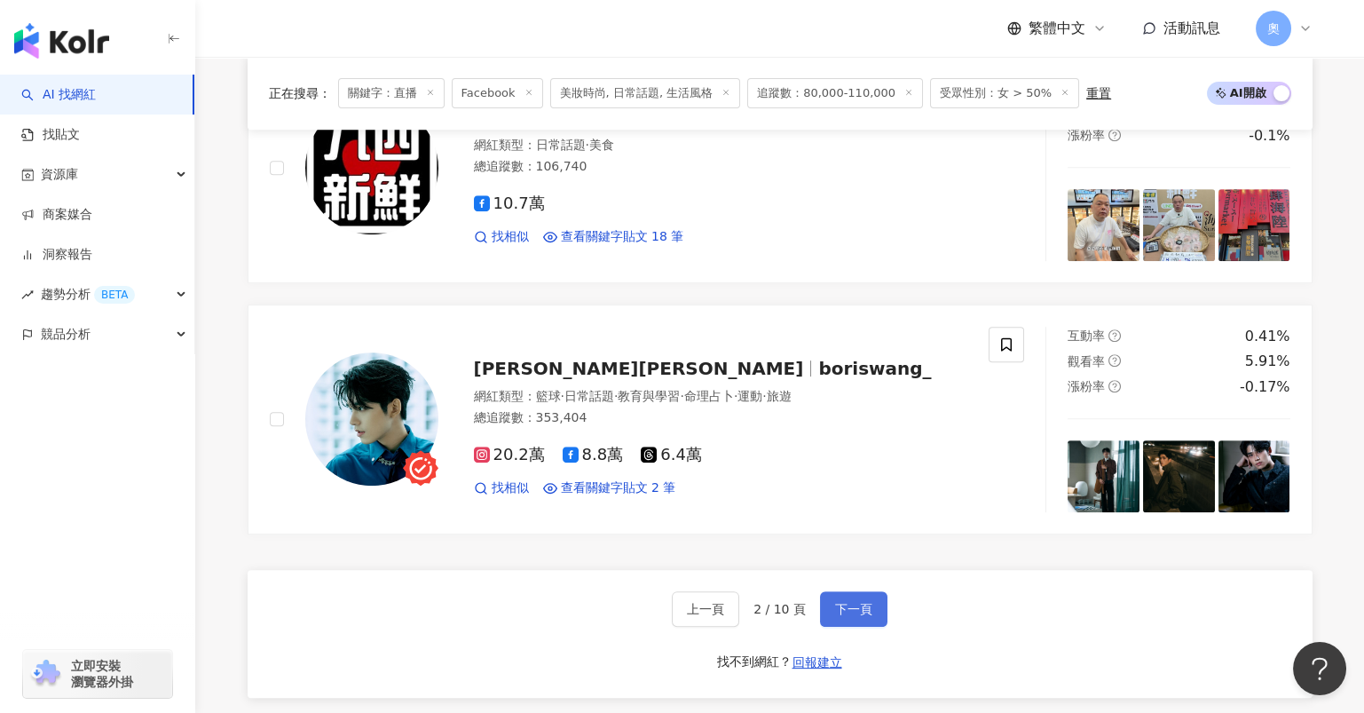
click at [838, 602] on span "下一頁" at bounding box center [853, 609] width 37 height 14
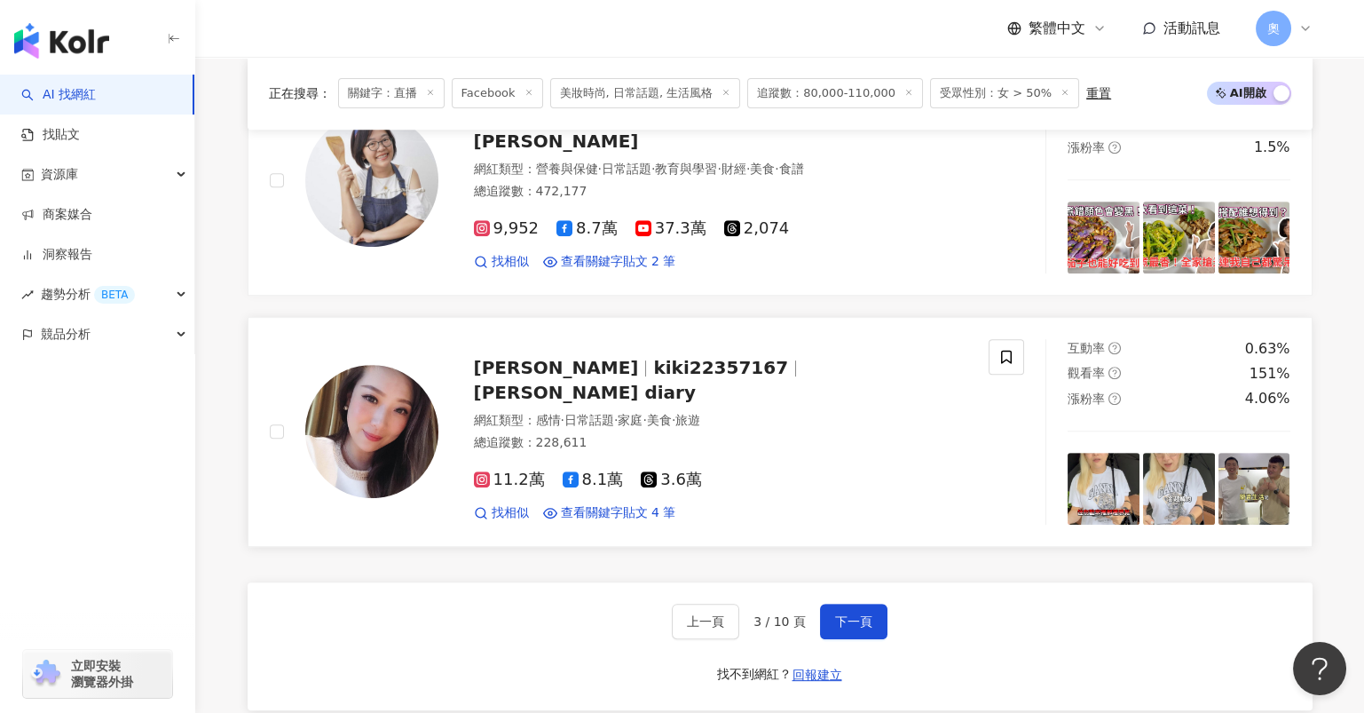
click at [653, 358] on span "kiki22357167" at bounding box center [720, 367] width 135 height 21
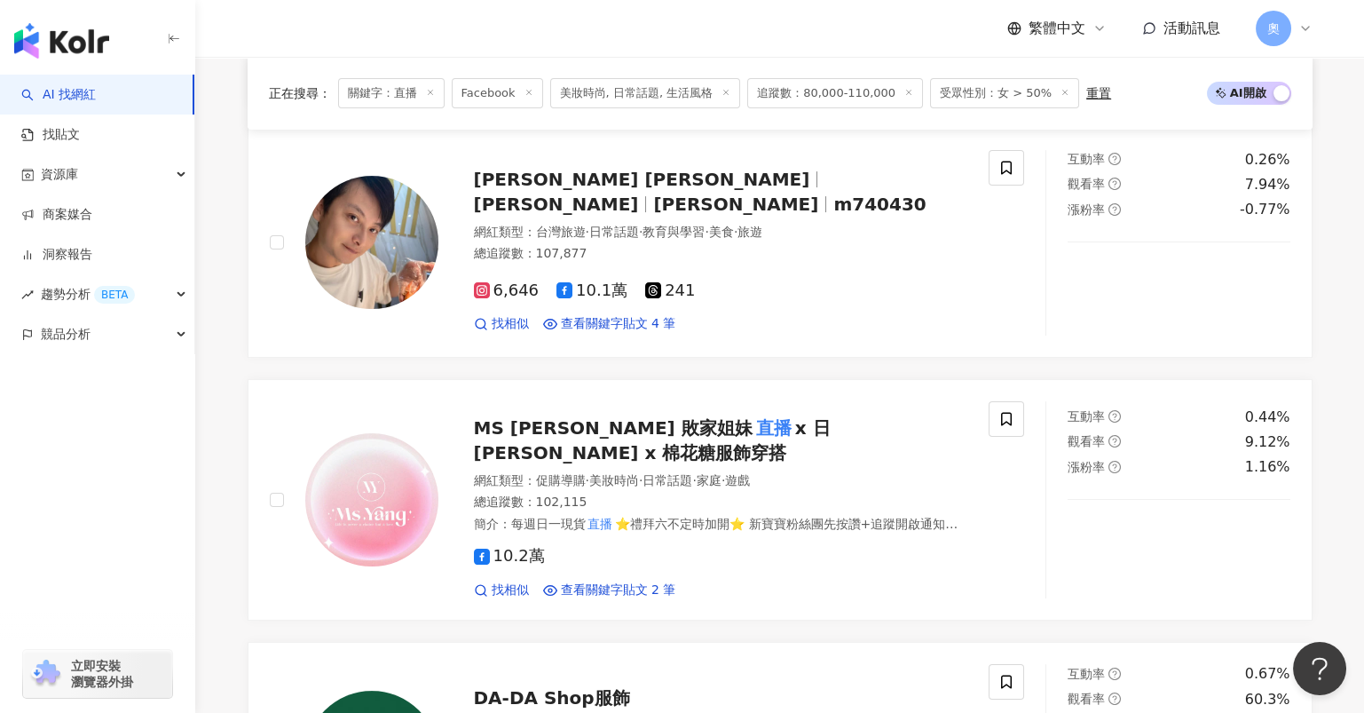
scroll to position [2011, 0]
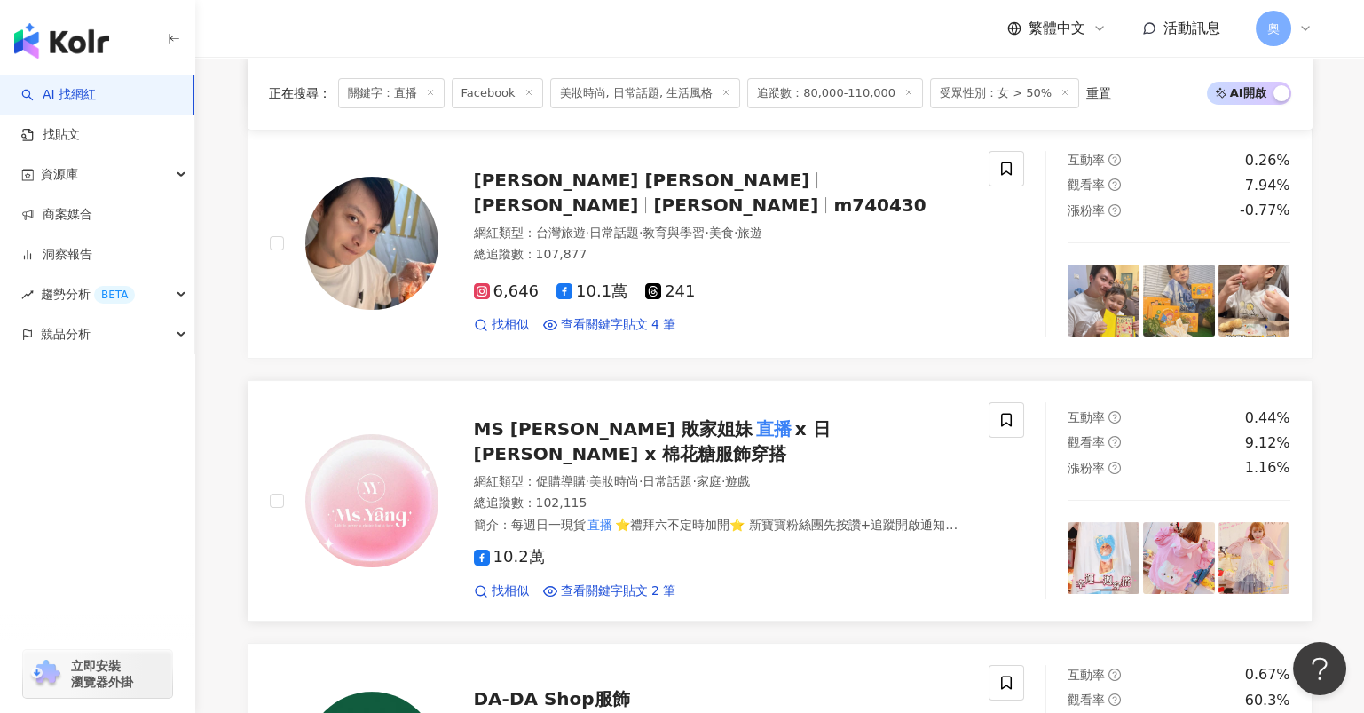
click at [555, 432] on span "MS YANG 敗家姐妹" at bounding box center [613, 428] width 279 height 21
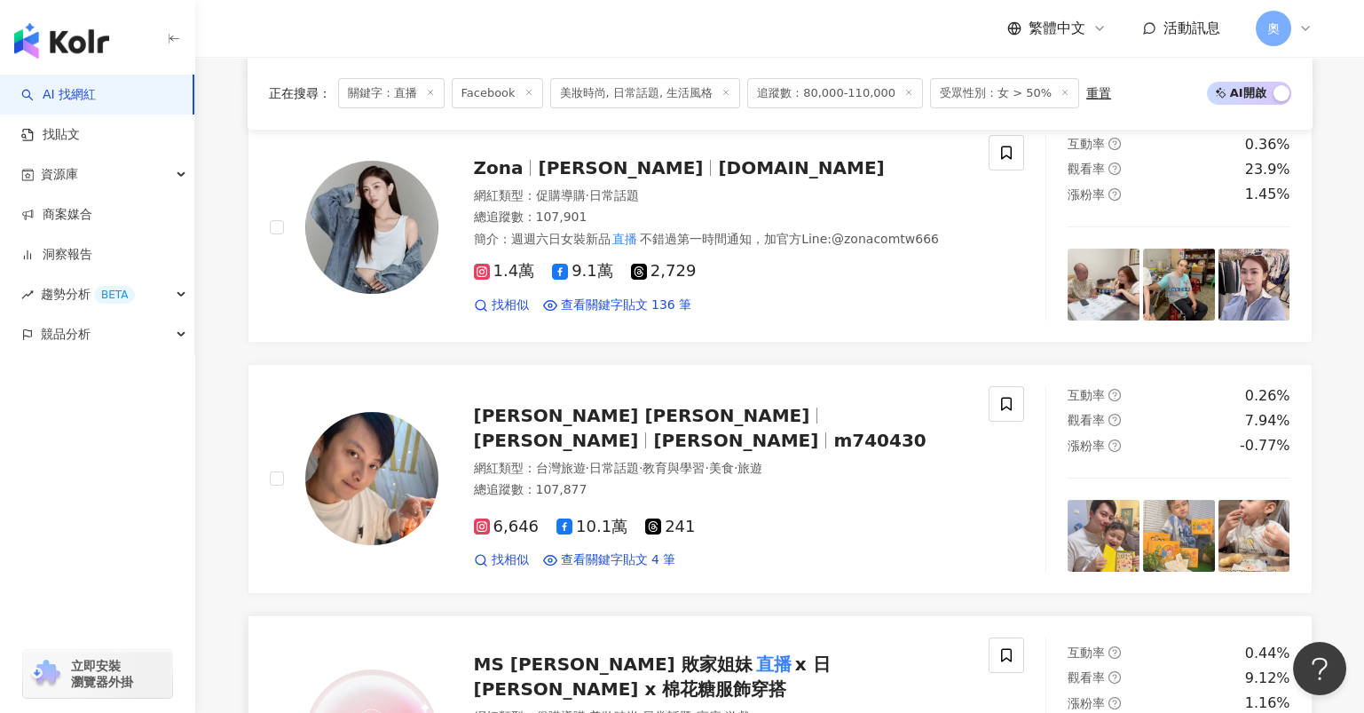
scroll to position [1774, 0]
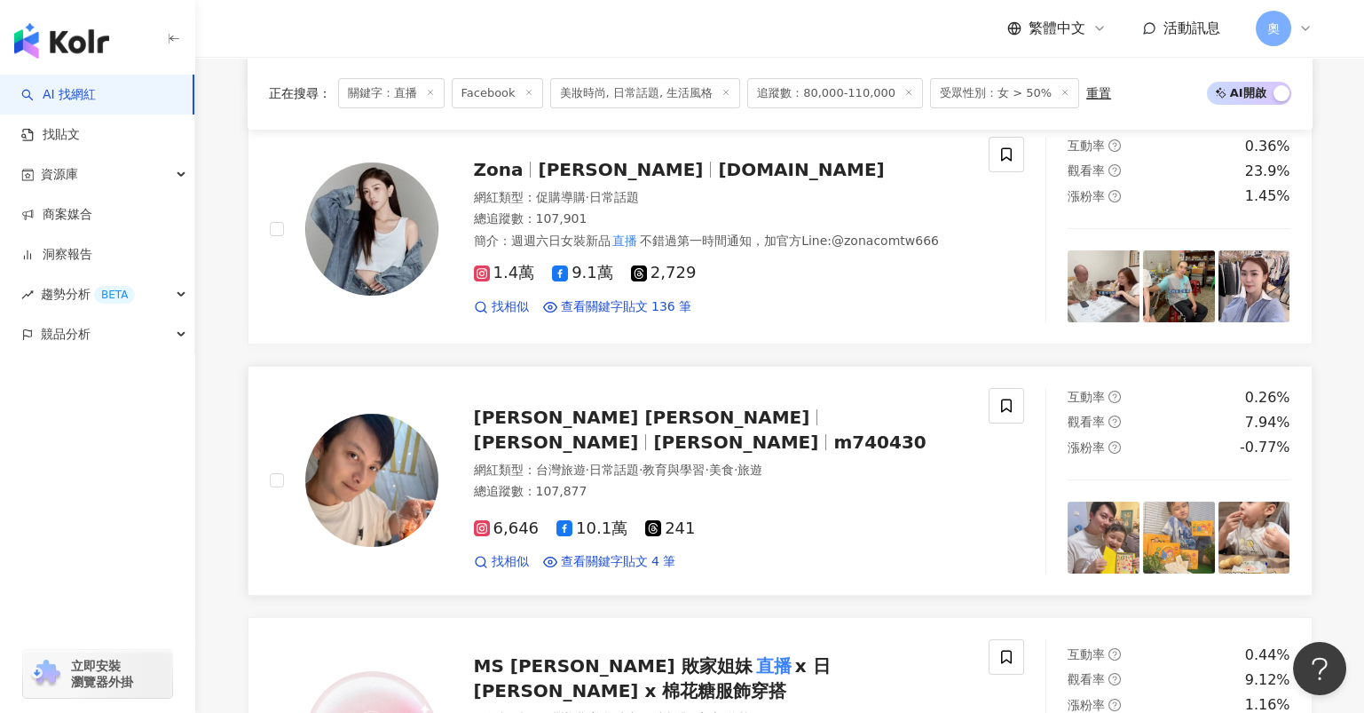
click at [558, 428] on span "孟澔 Robert" at bounding box center [642, 416] width 336 height 21
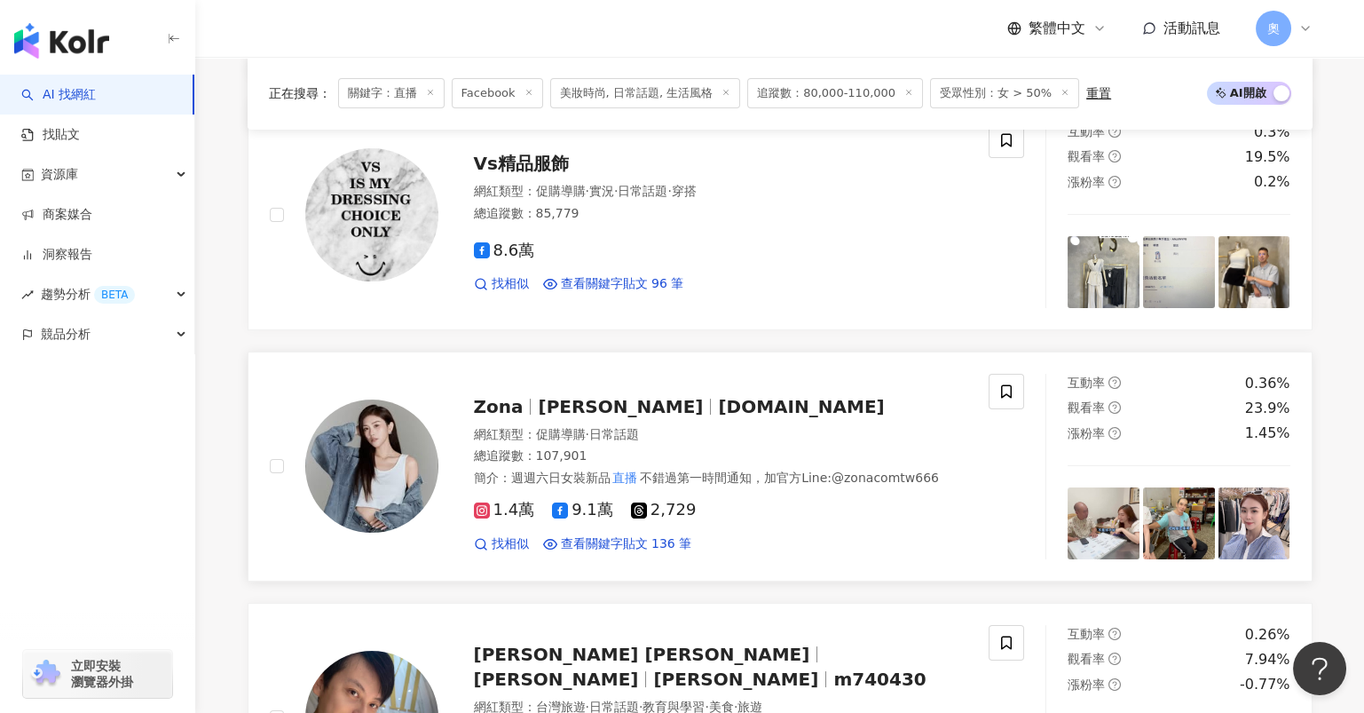
click at [718, 406] on span "zona.com.tw" at bounding box center [801, 406] width 166 height 21
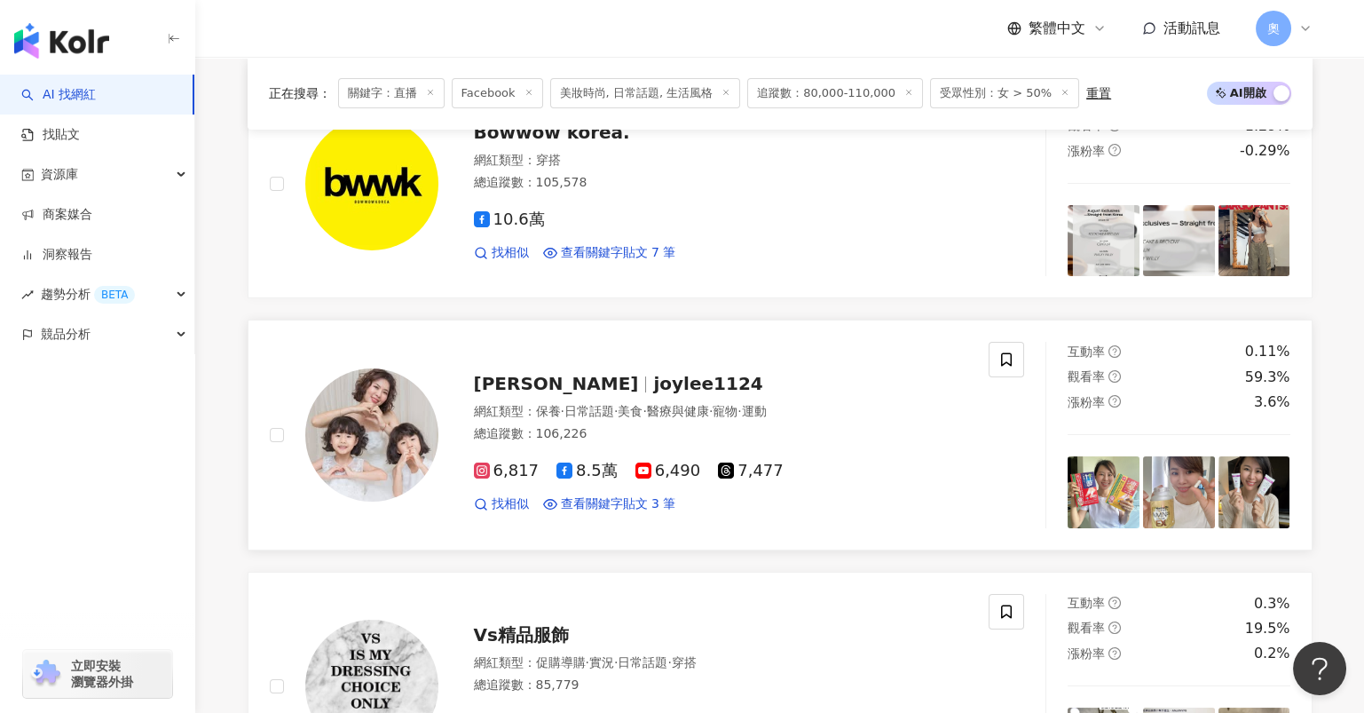
scroll to position [1064, 0]
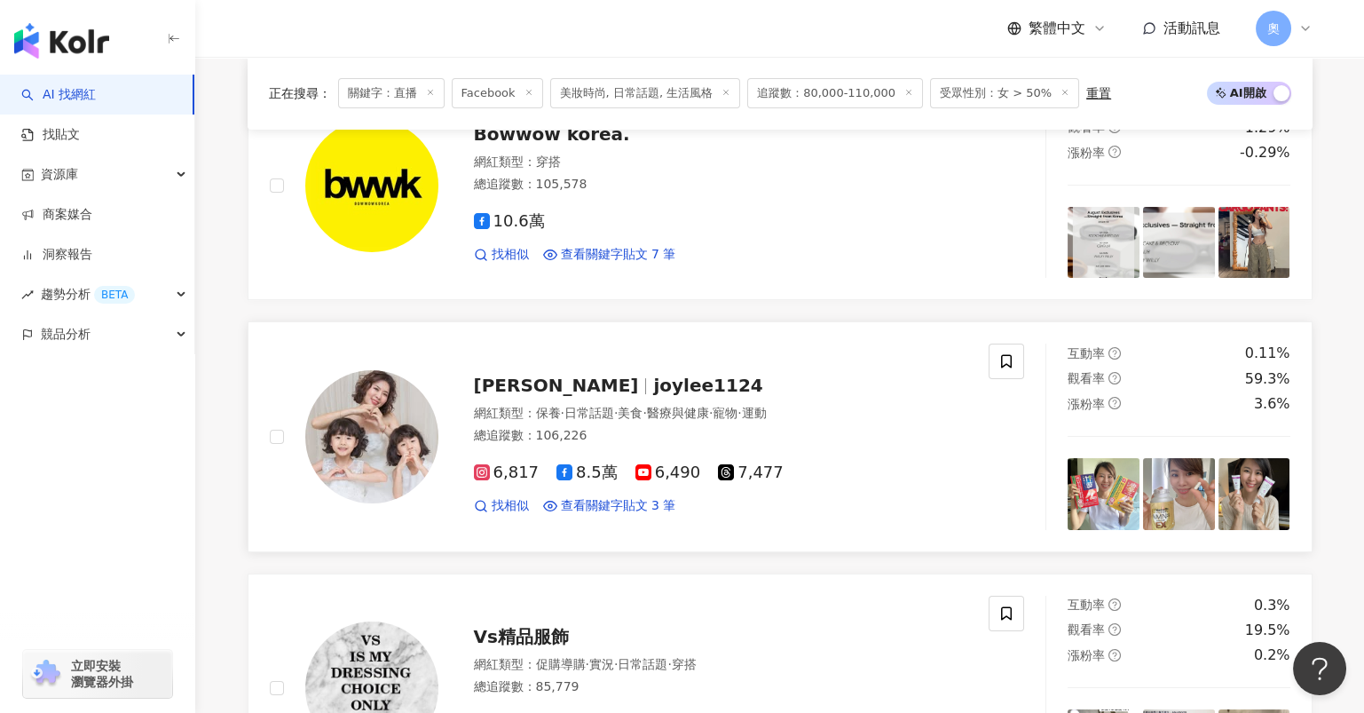
click at [653, 382] on span "joylee1124" at bounding box center [707, 384] width 109 height 21
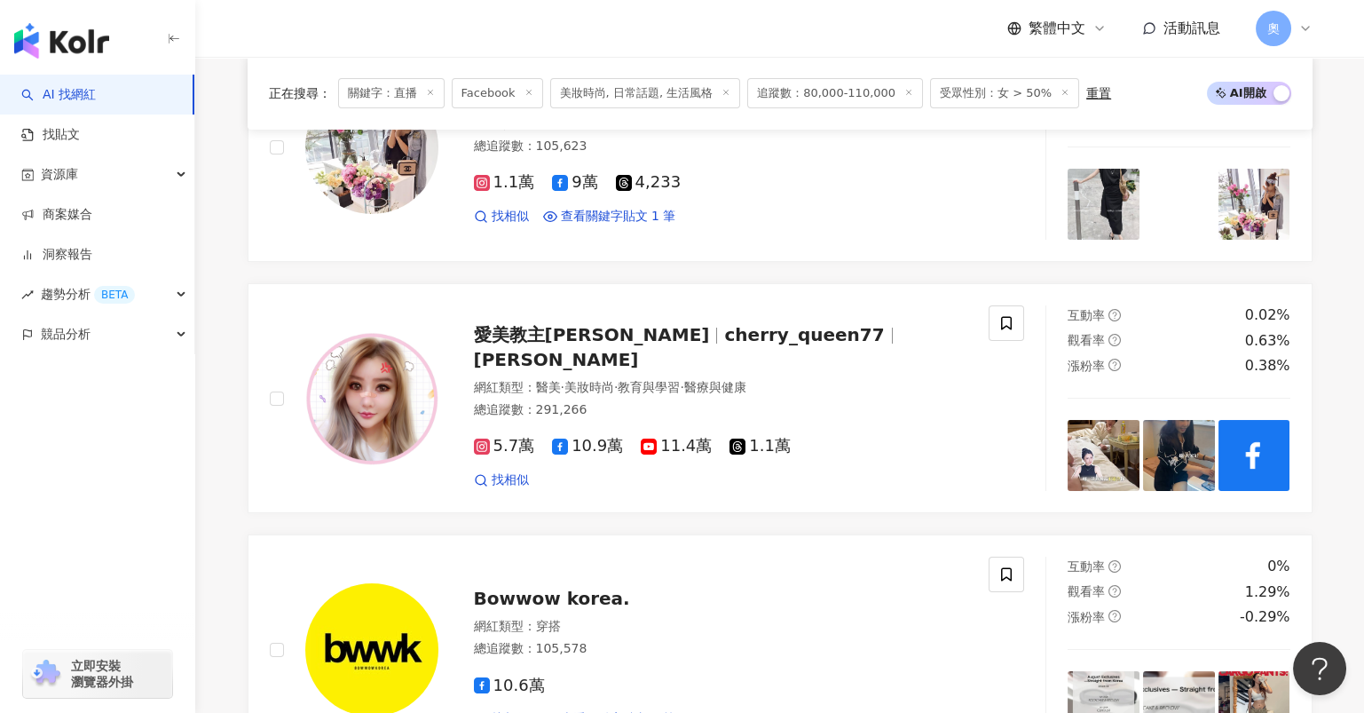
scroll to position [591, 0]
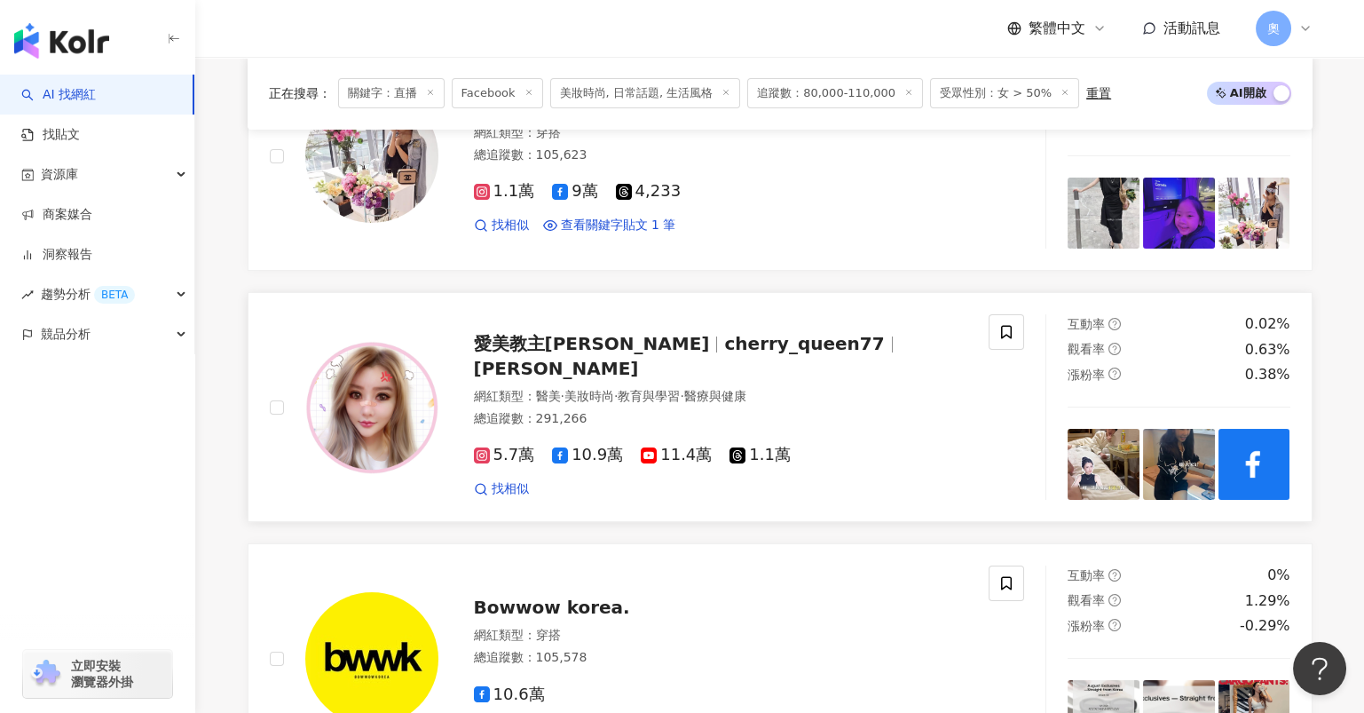
click at [616, 354] on span "愛美教主Cherry Queen" at bounding box center [592, 343] width 236 height 21
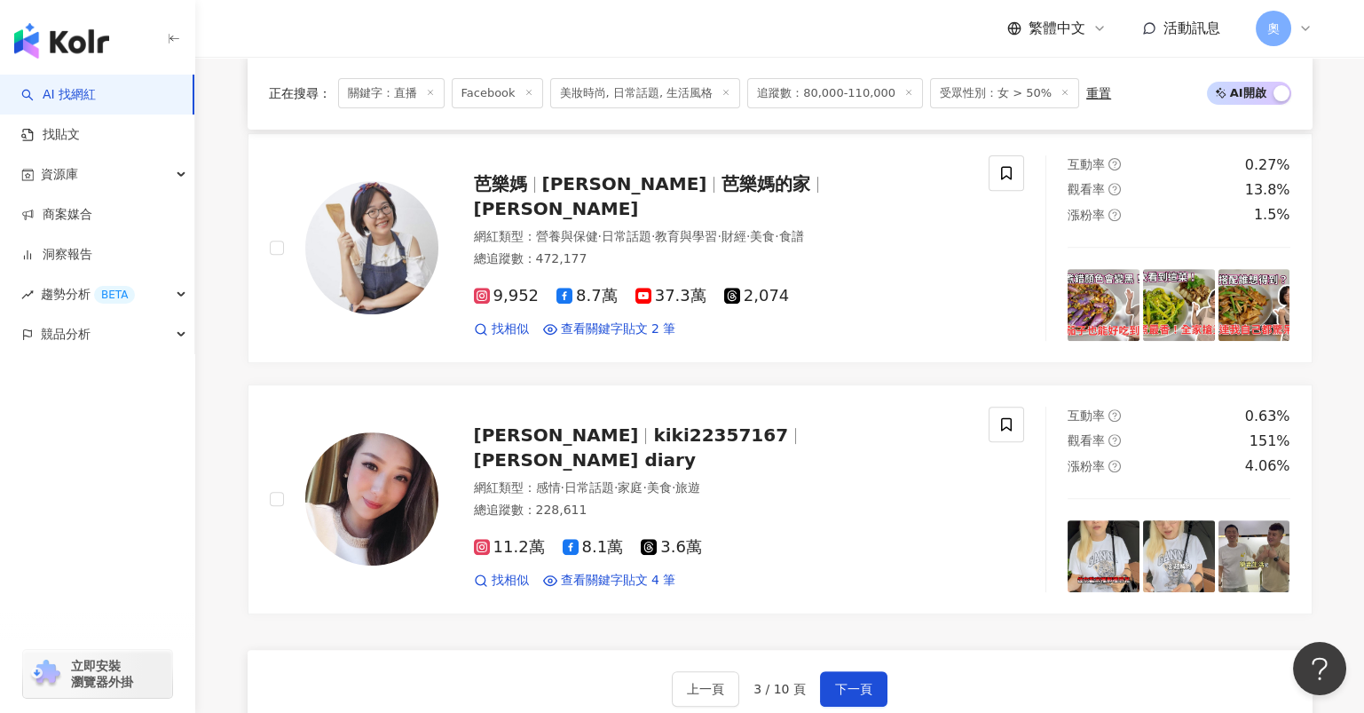
scroll to position [3194, 0]
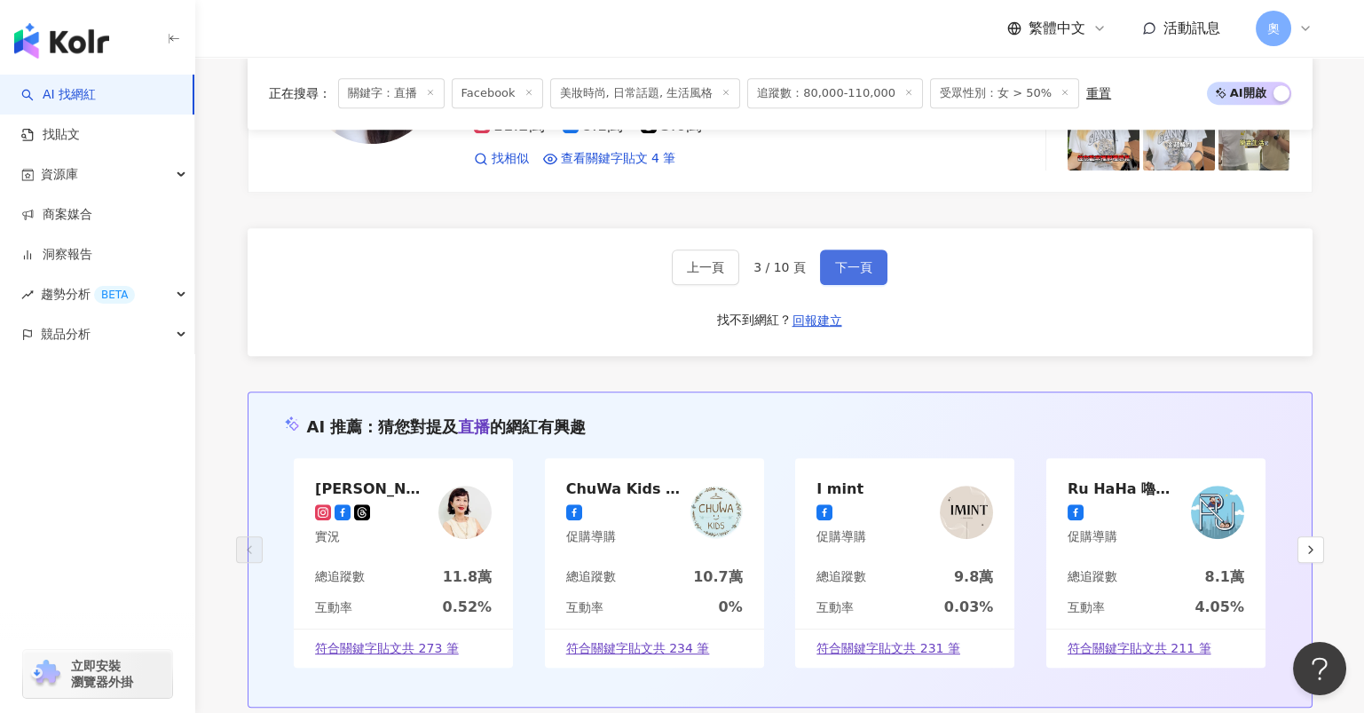
click at [847, 258] on button "下一頁" at bounding box center [853, 266] width 67 height 35
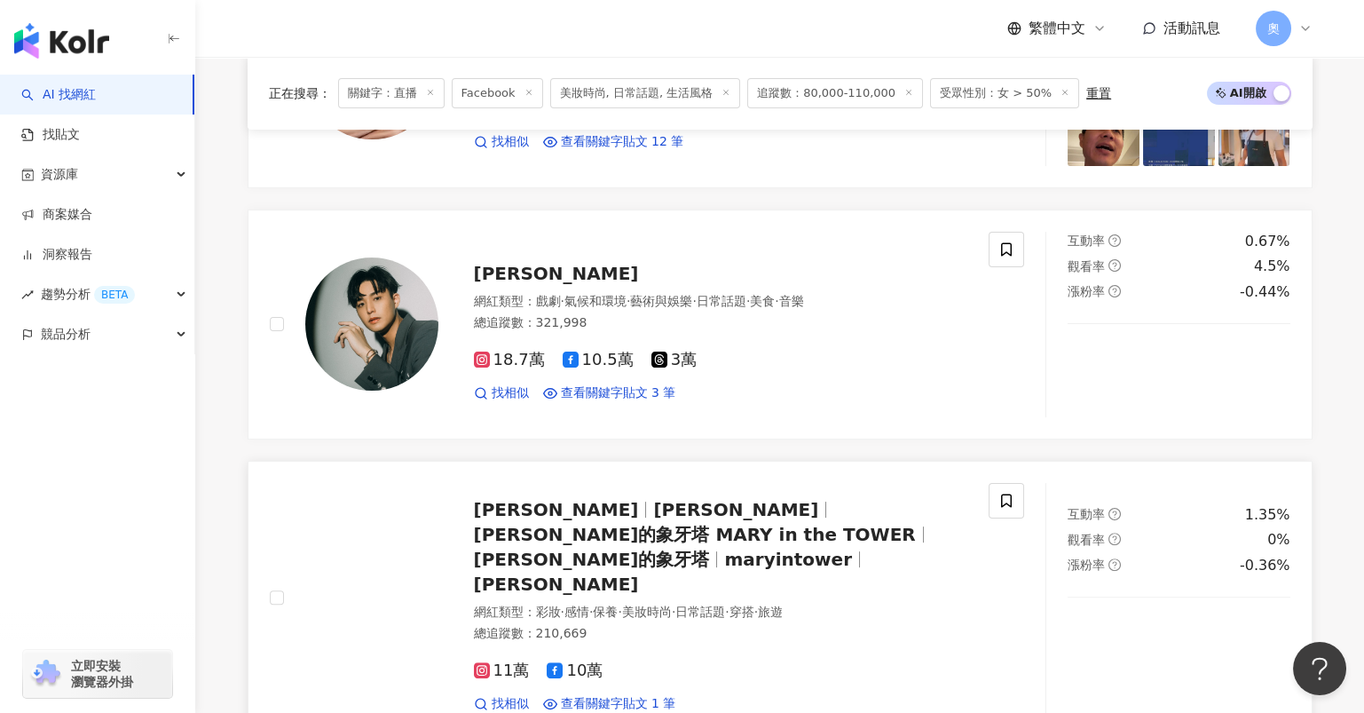
scroll to position [2484, 0]
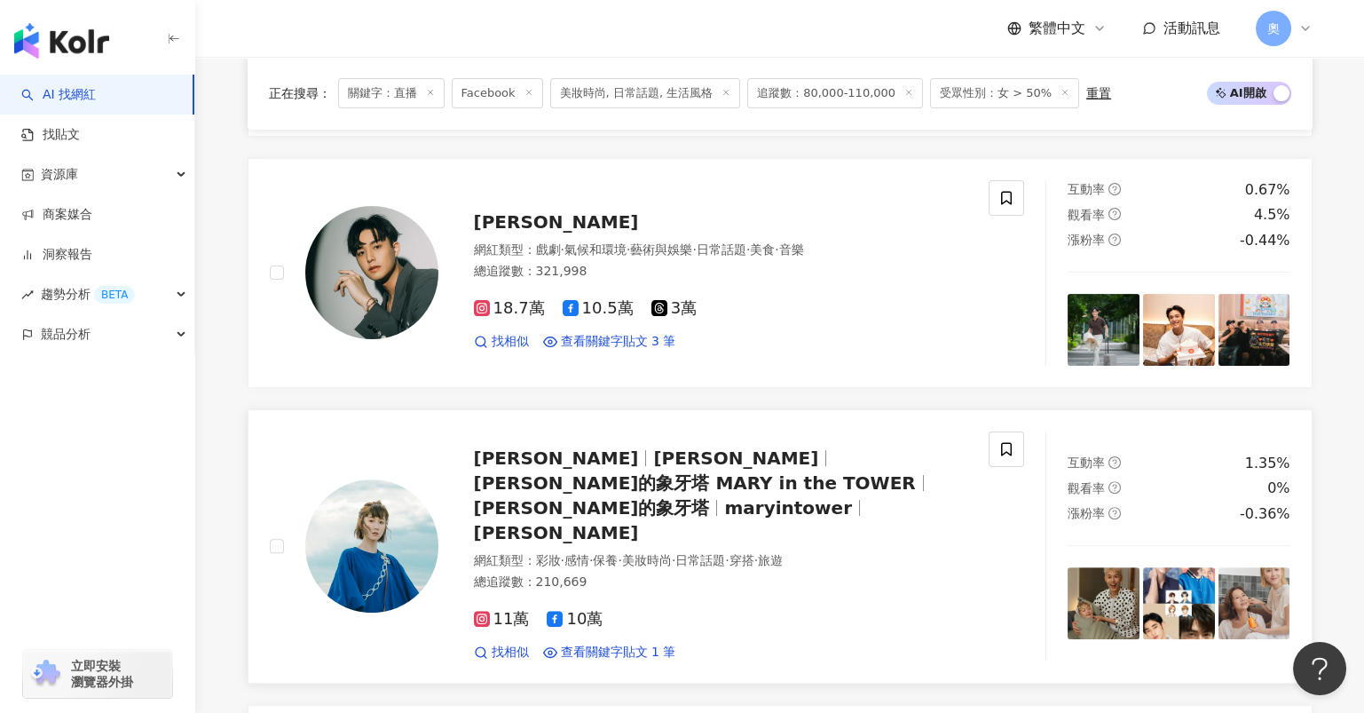
click at [732, 472] on span "瑪麗的象牙塔 MARY in the TOWER" at bounding box center [695, 482] width 442 height 21
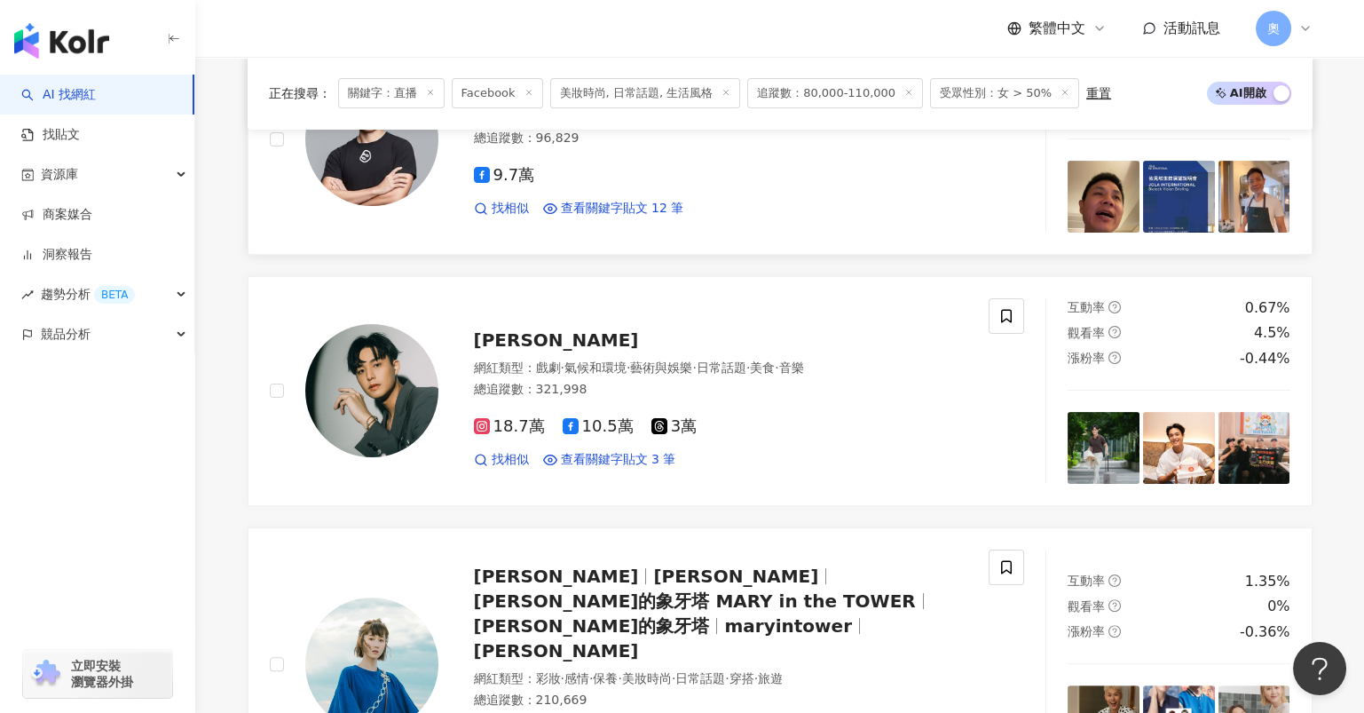
scroll to position [1893, 0]
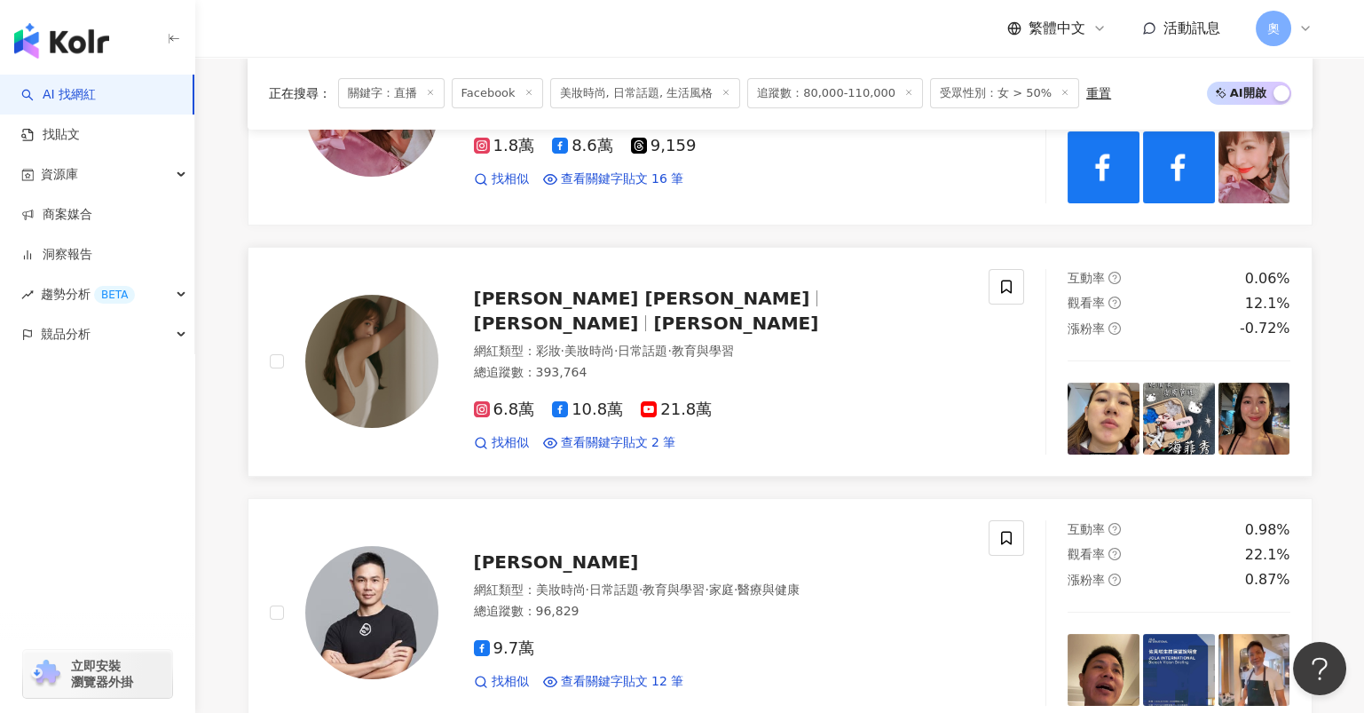
click at [639, 312] on span "鄭雅勻" at bounding box center [556, 322] width 165 height 21
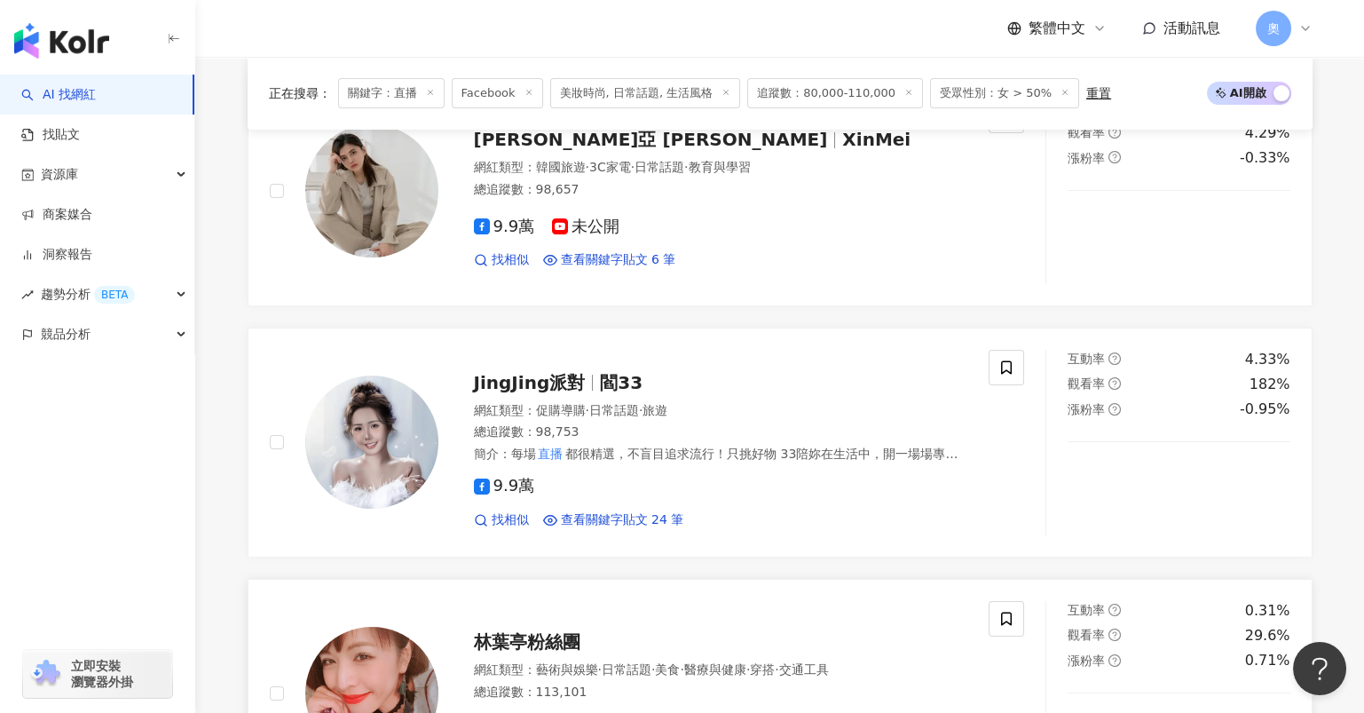
scroll to position [1183, 0]
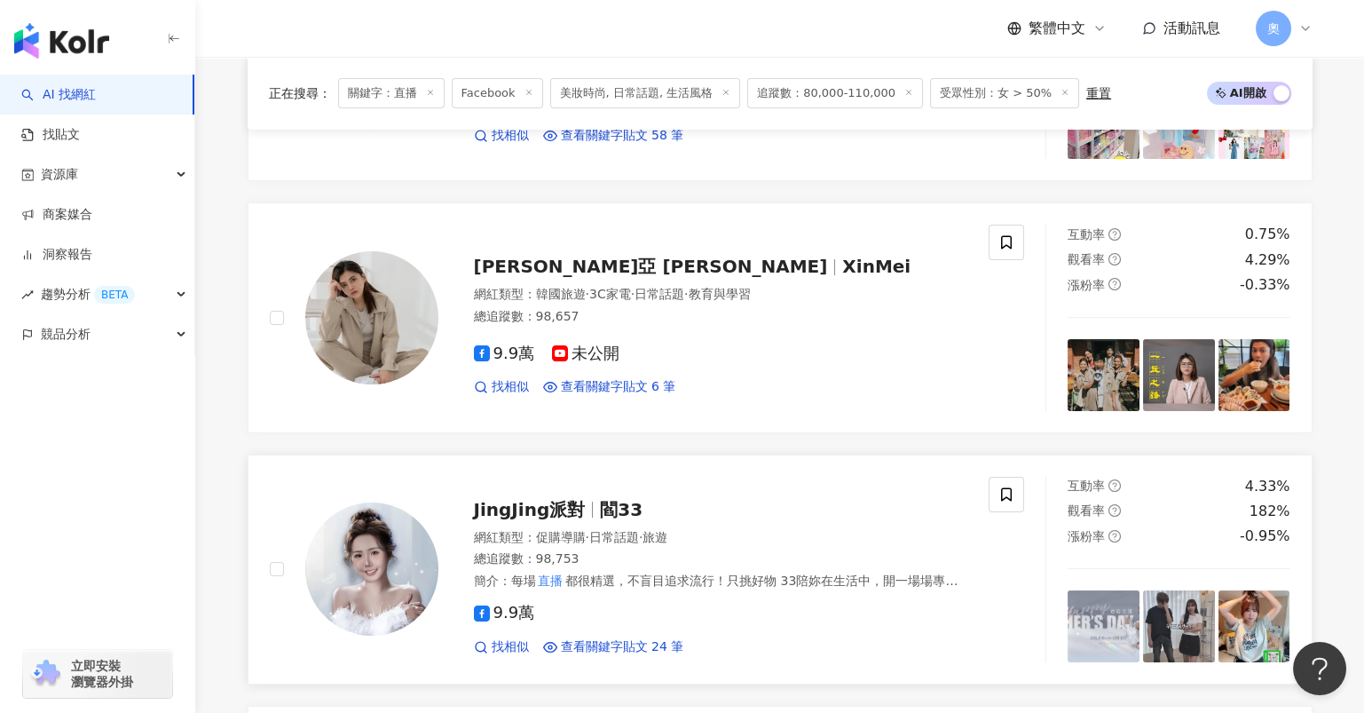
click at [600, 499] on span "閻33" at bounding box center [621, 509] width 43 height 21
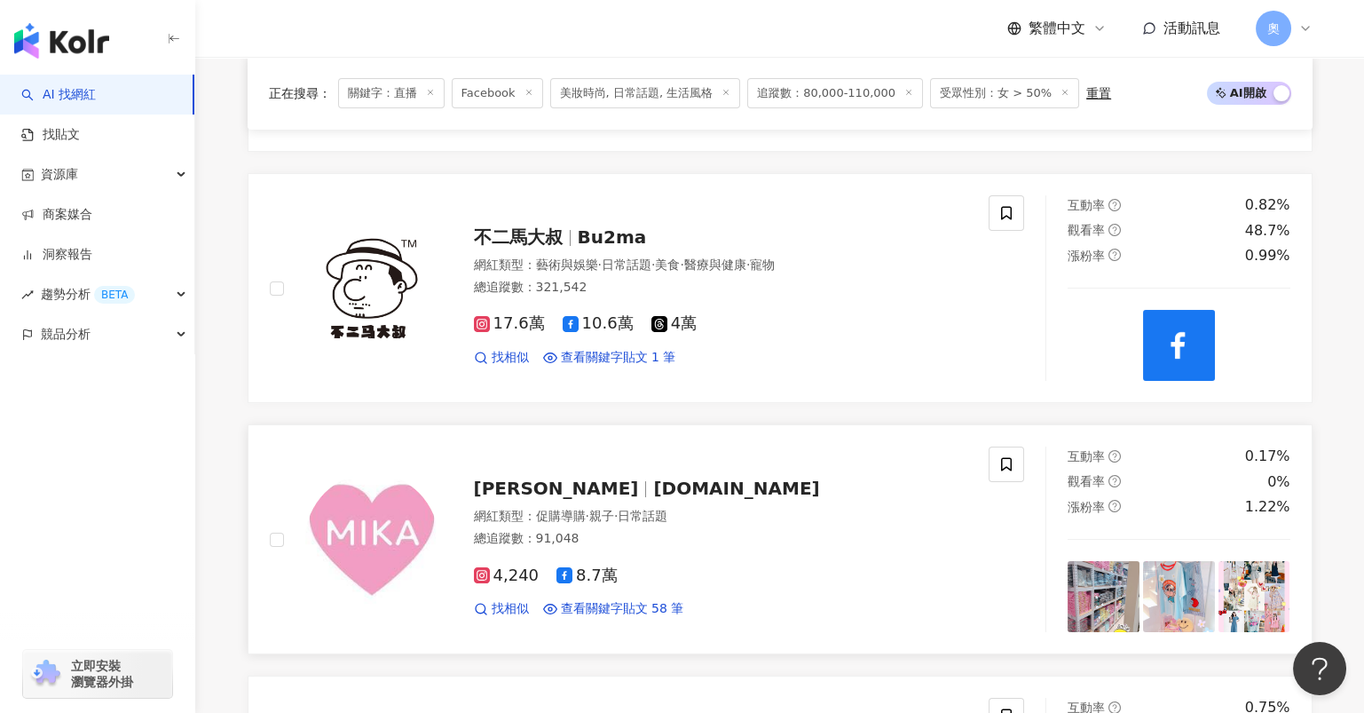
scroll to position [710, 0]
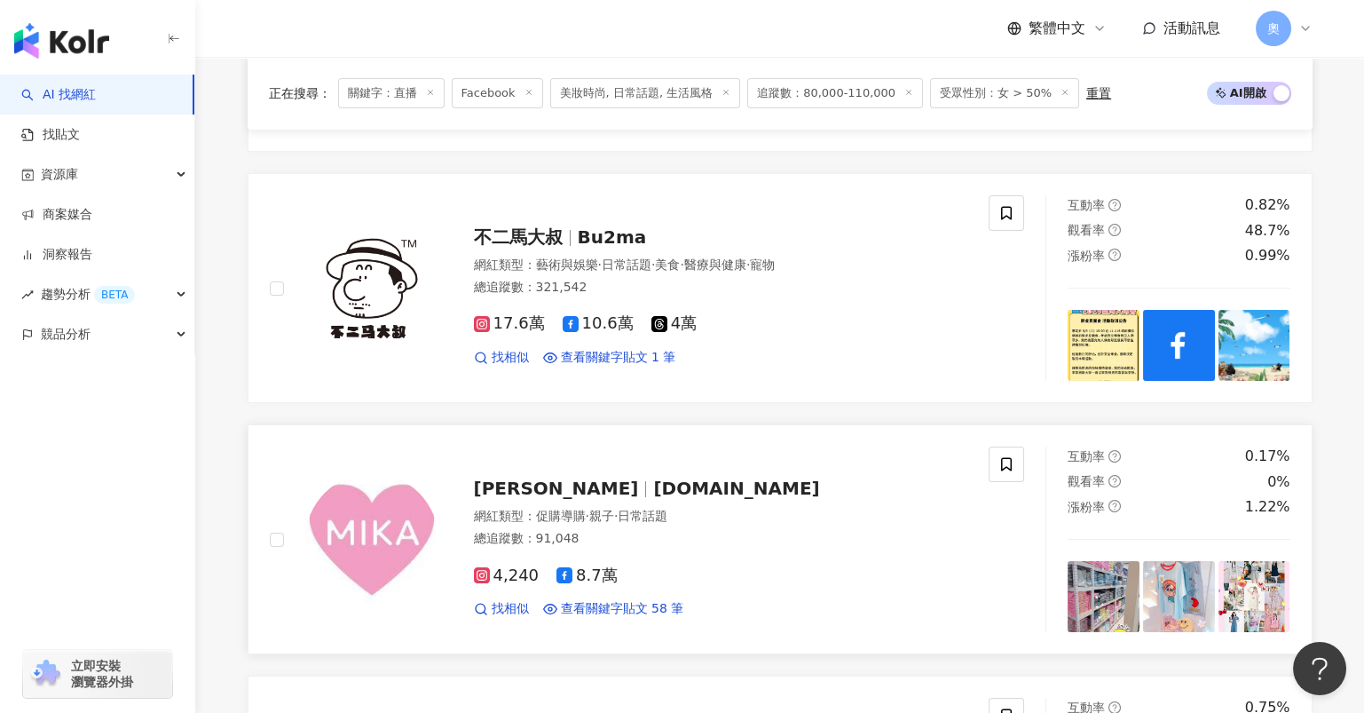
click at [656, 488] on span "mikamika.shop" at bounding box center [736, 487] width 166 height 21
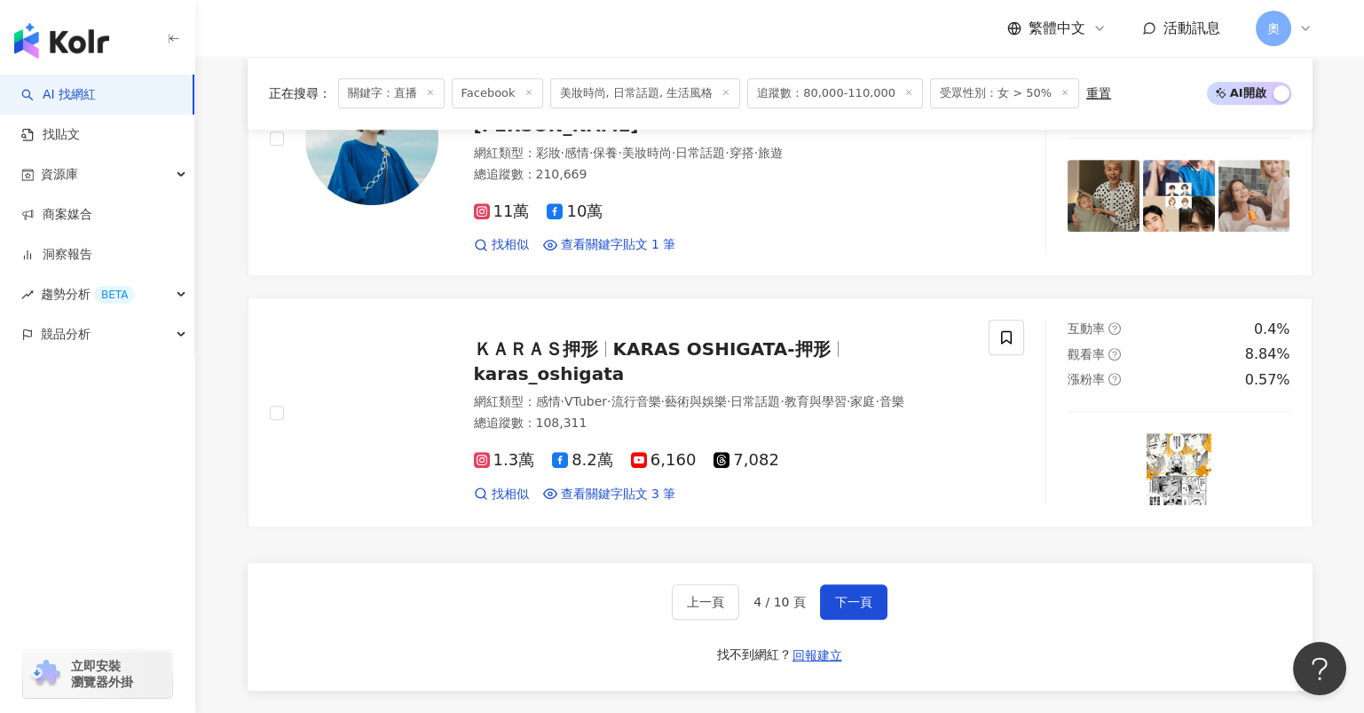
scroll to position [3194, 0]
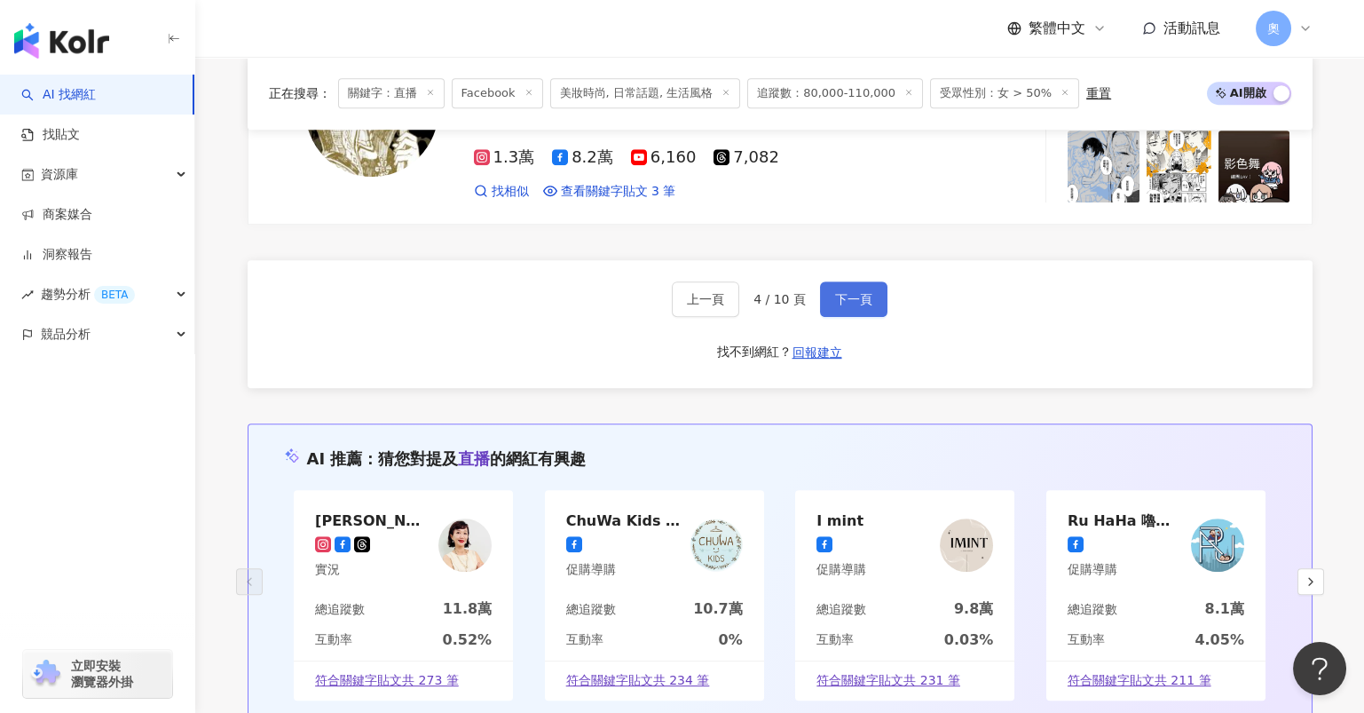
click at [865, 292] on span "下一頁" at bounding box center [853, 299] width 37 height 14
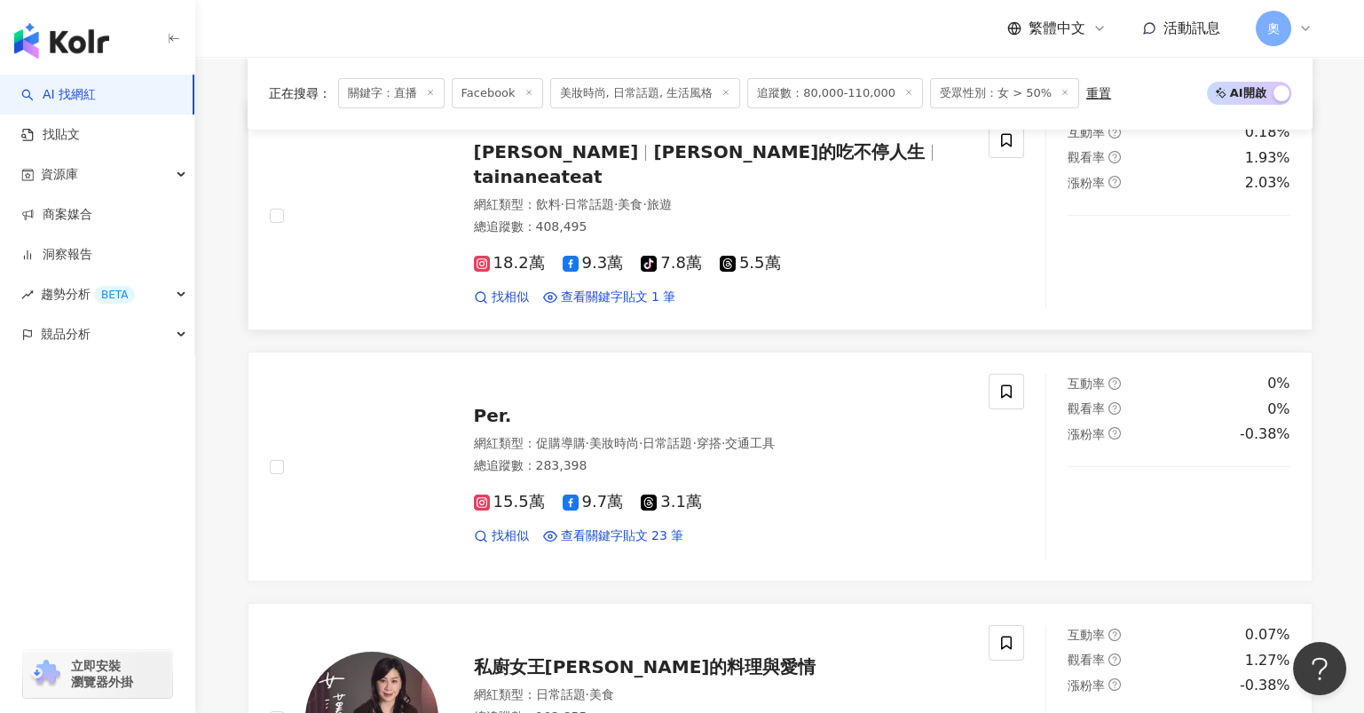
scroll to position [552, 0]
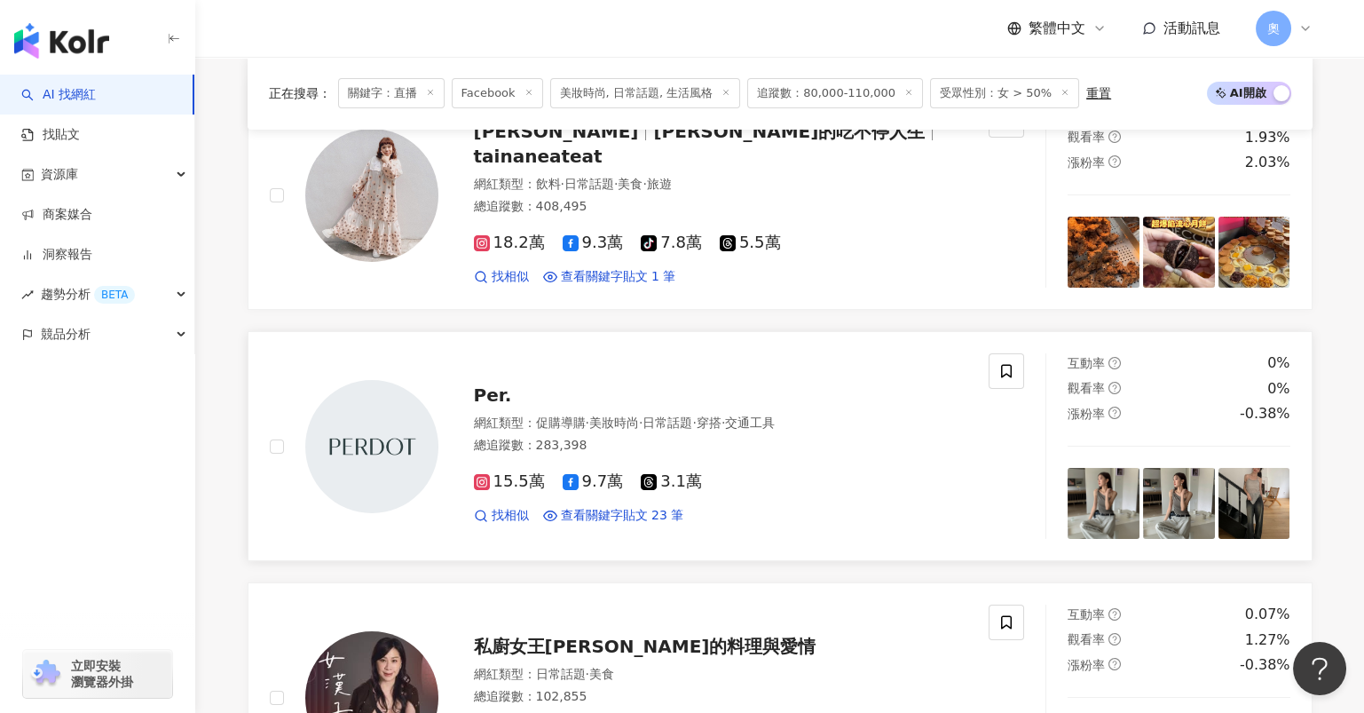
click at [487, 396] on span "Per." at bounding box center [493, 394] width 38 height 21
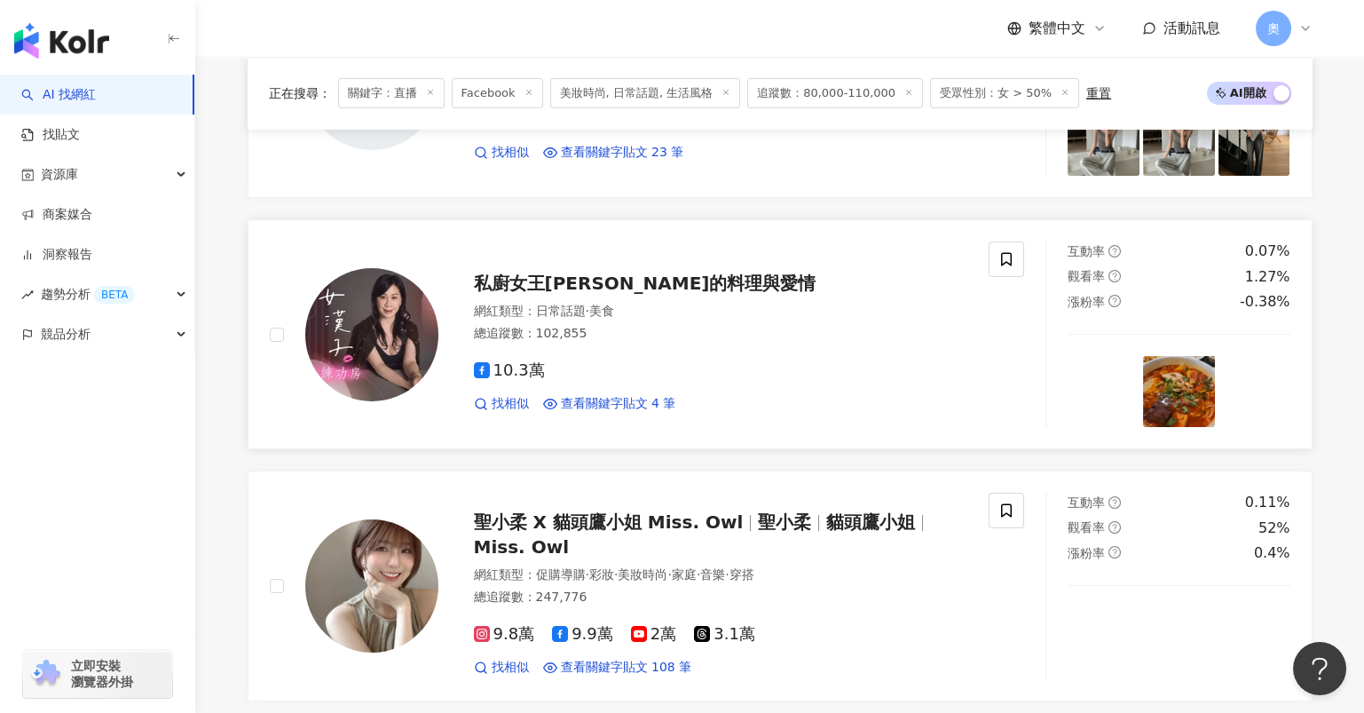
scroll to position [1025, 0]
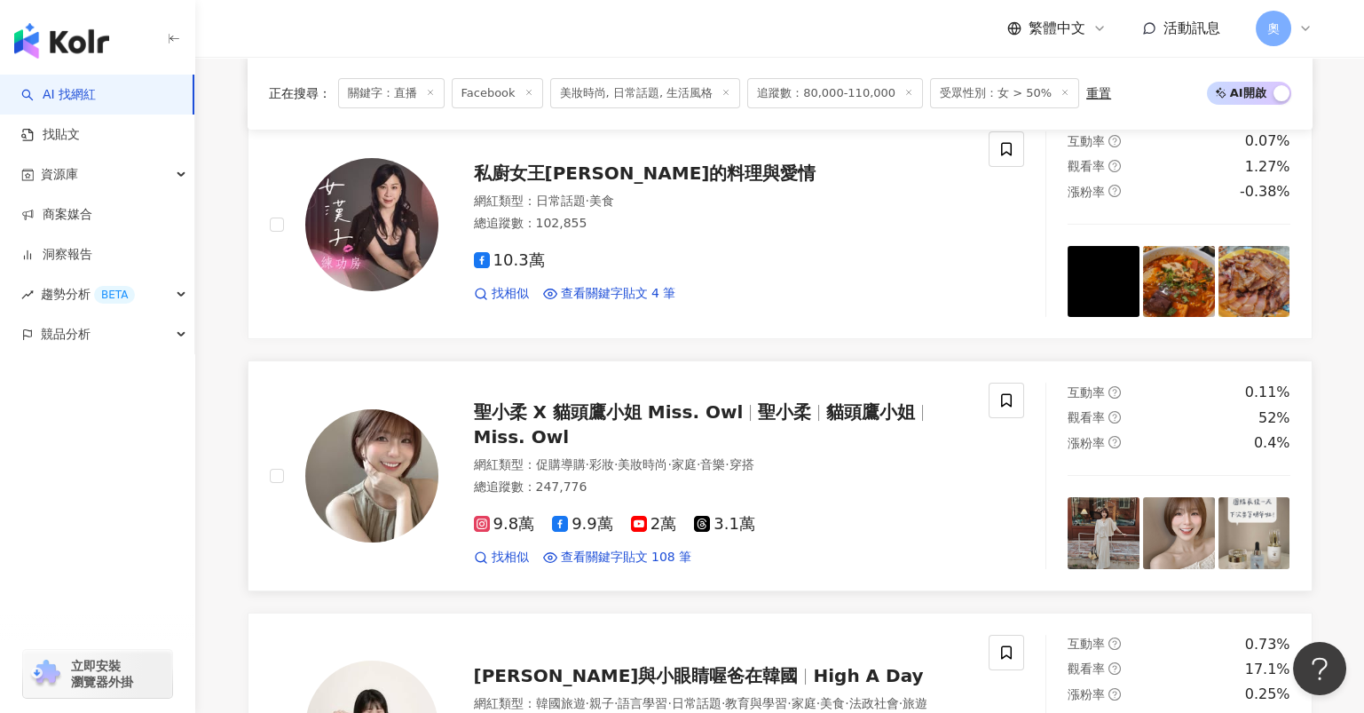
click at [787, 407] on span "聖小柔" at bounding box center [784, 411] width 53 height 21
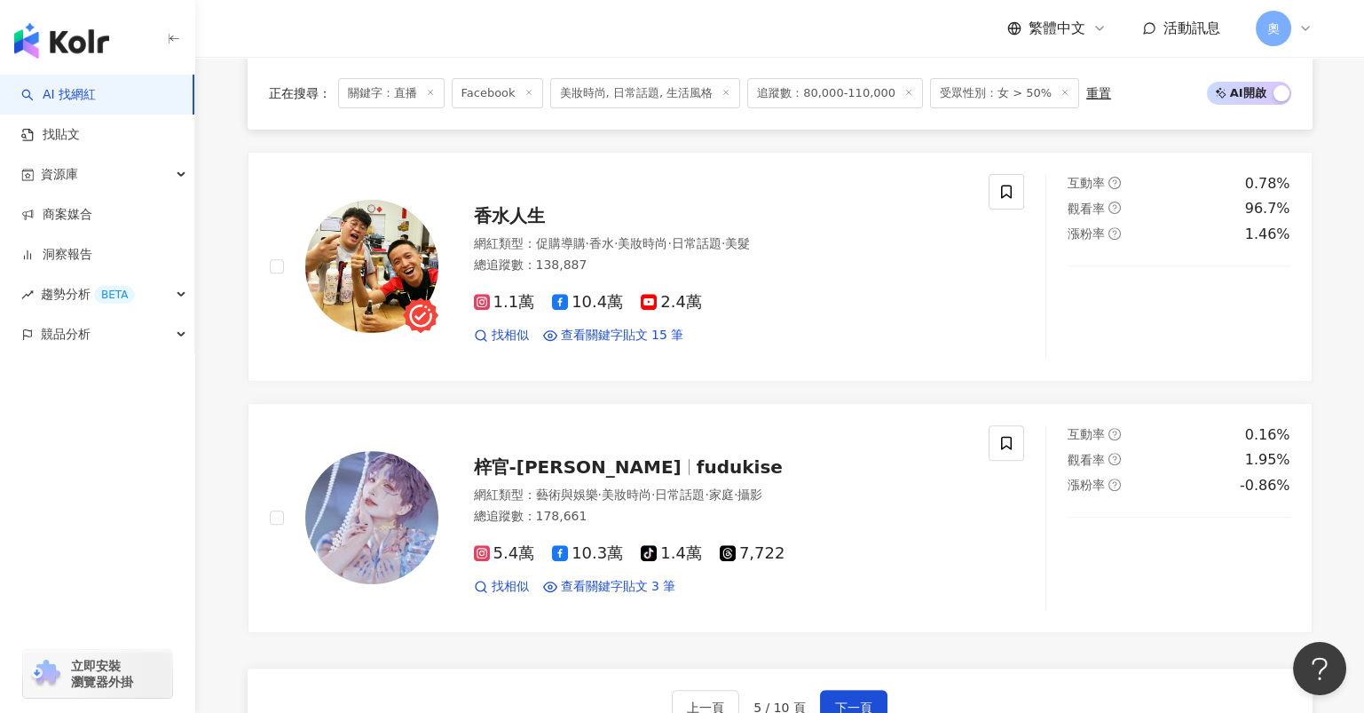
scroll to position [2800, 0]
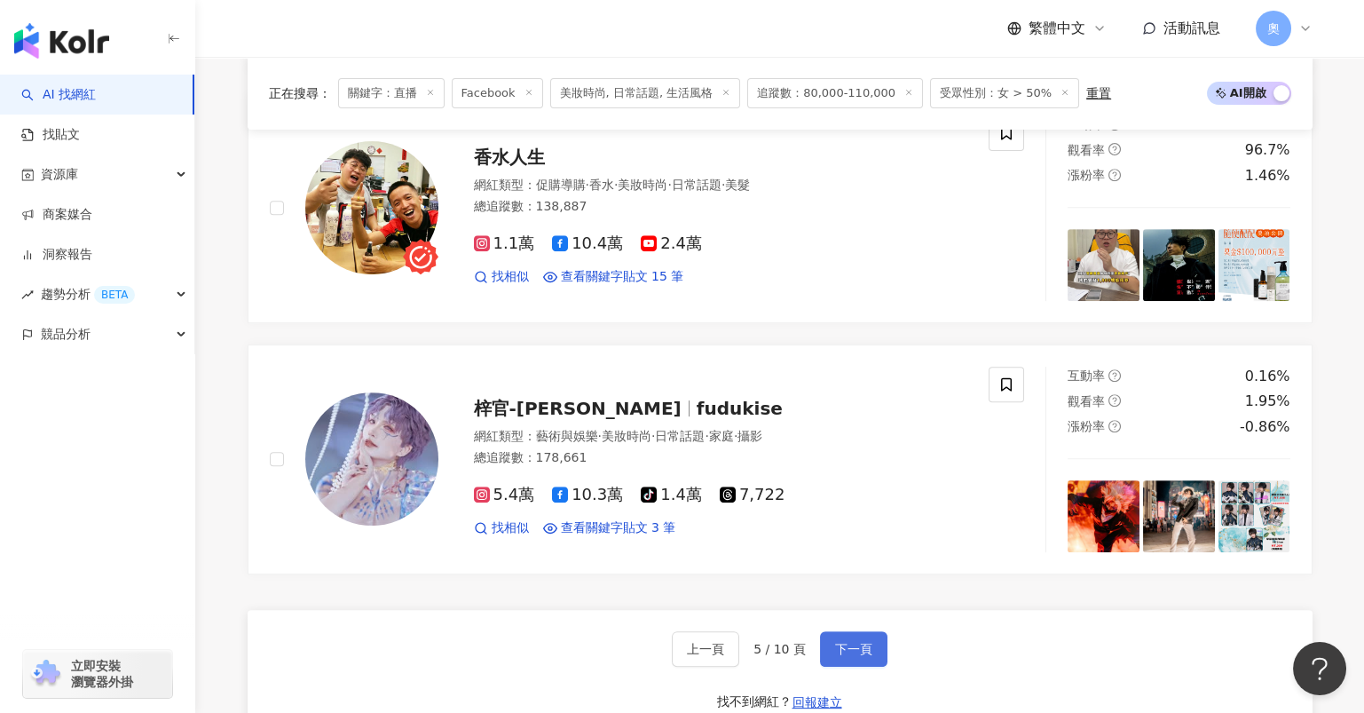
click at [850, 642] on span "下一頁" at bounding box center [853, 649] width 37 height 14
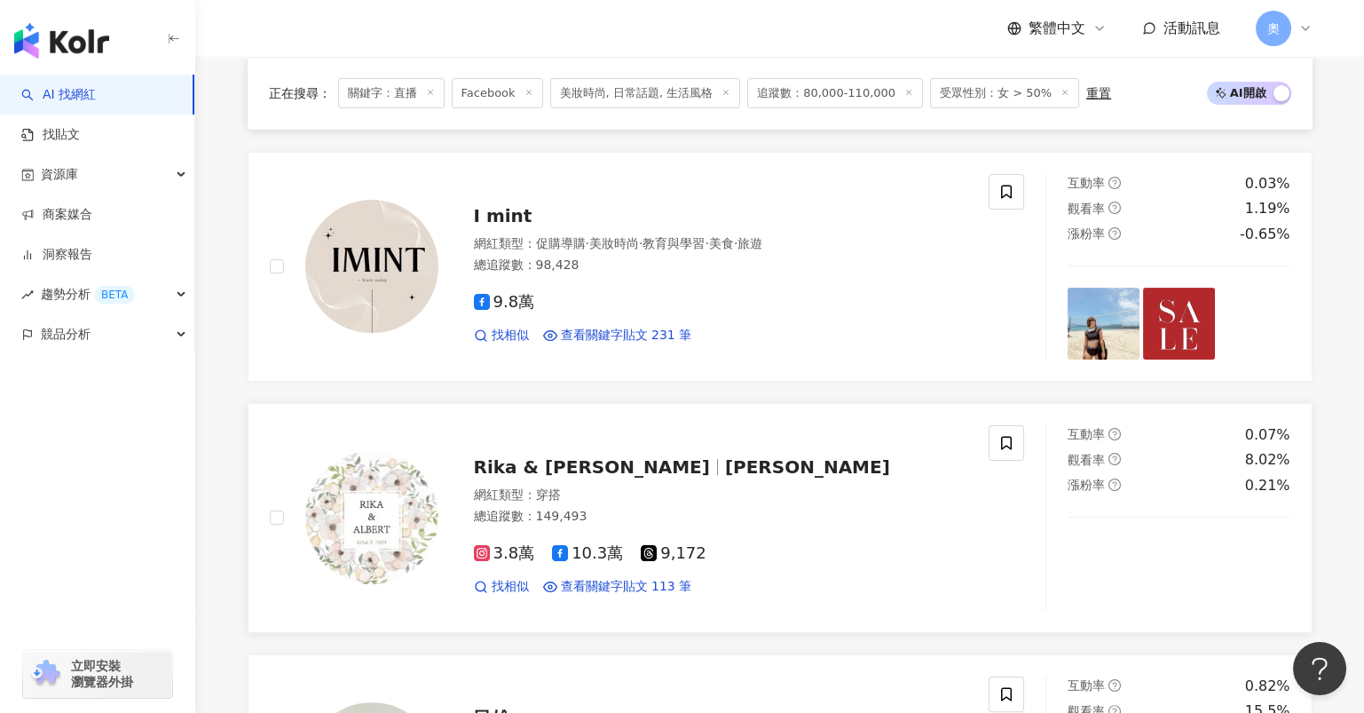
scroll to position [2208, 0]
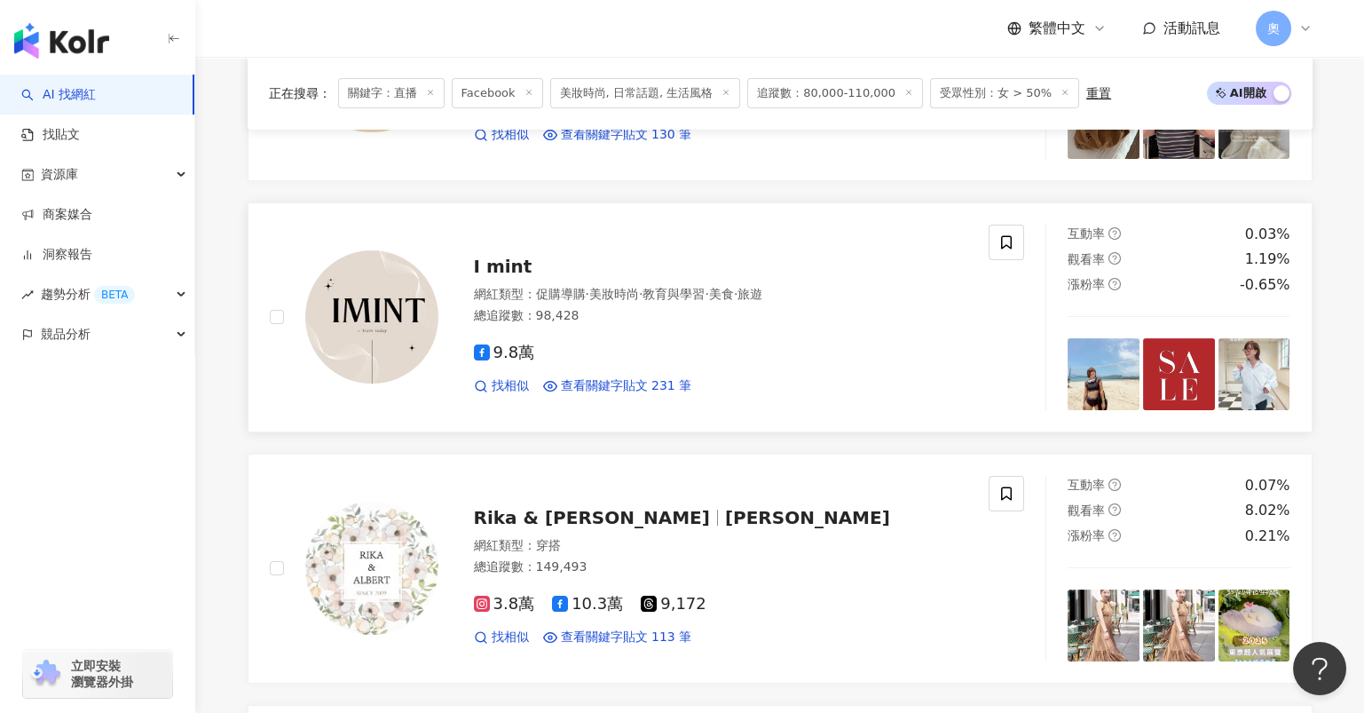
click at [500, 256] on span "I mint" at bounding box center [503, 266] width 59 height 21
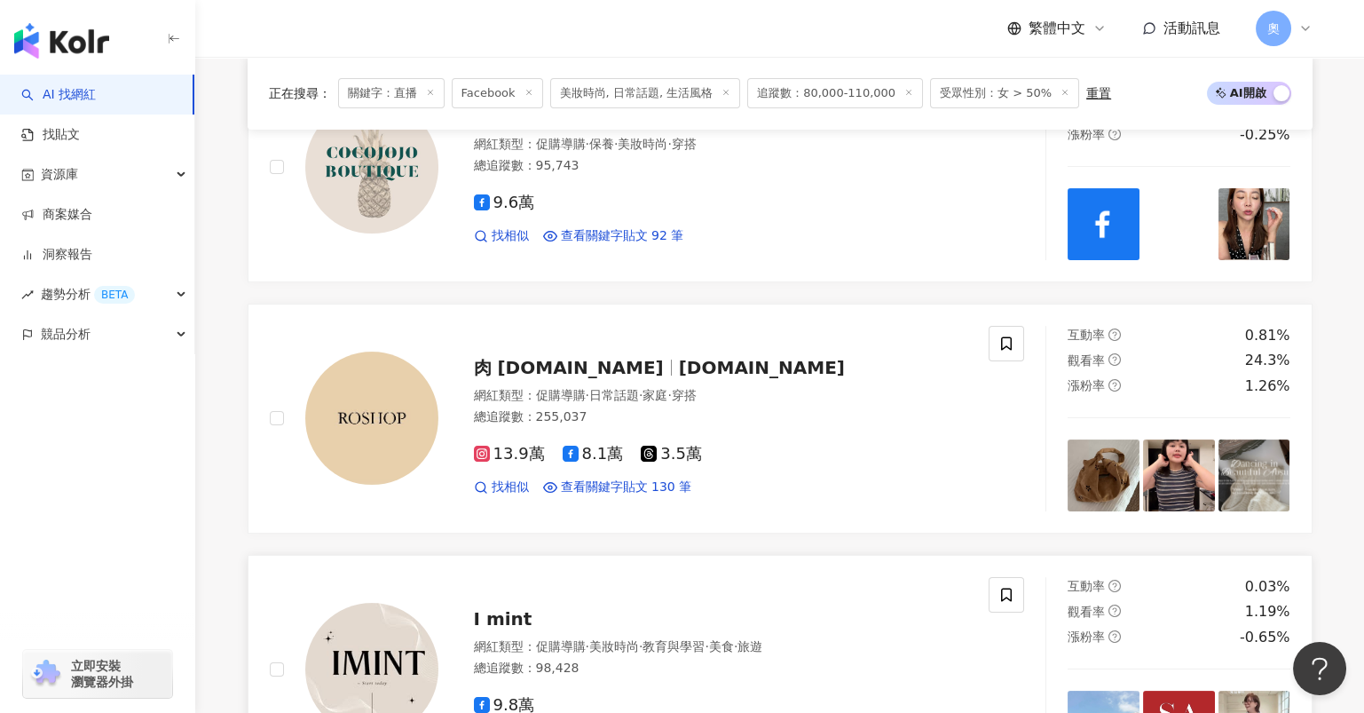
scroll to position [1854, 0]
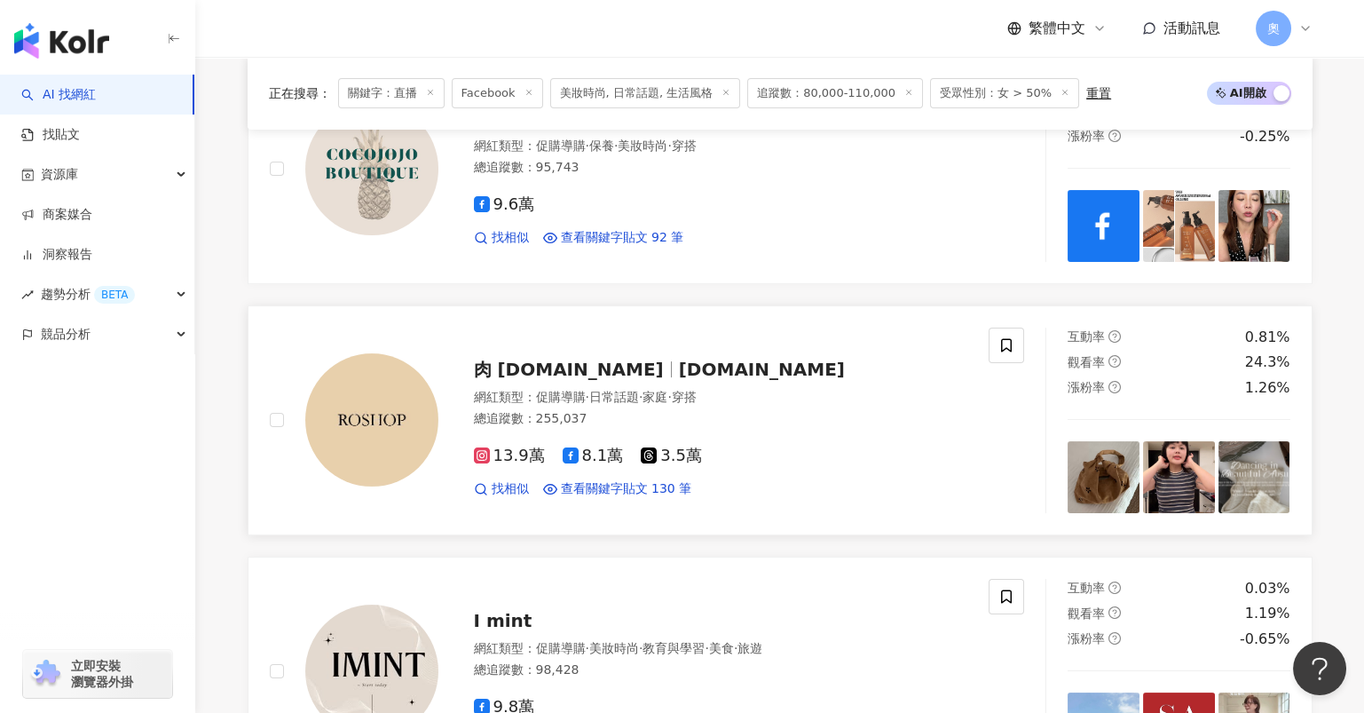
click at [679, 358] on span "roshop.tw" at bounding box center [762, 368] width 166 height 21
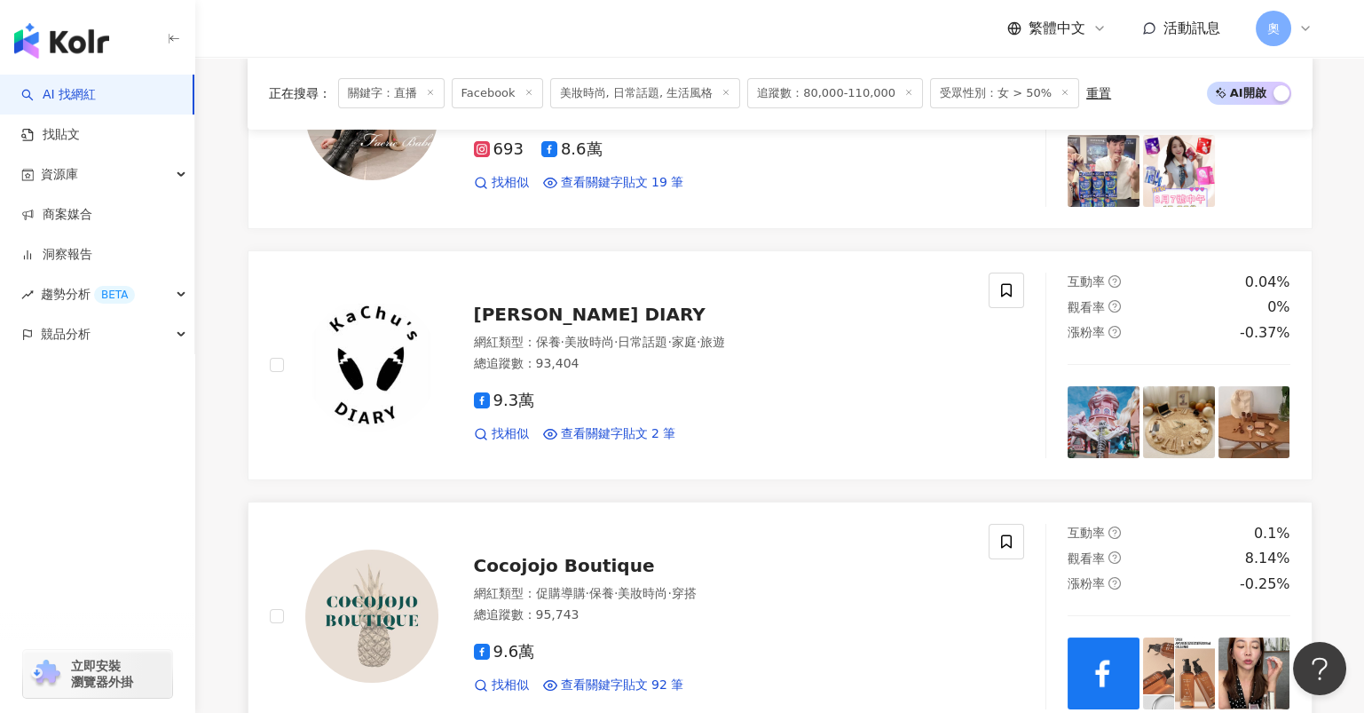
scroll to position [1380, 0]
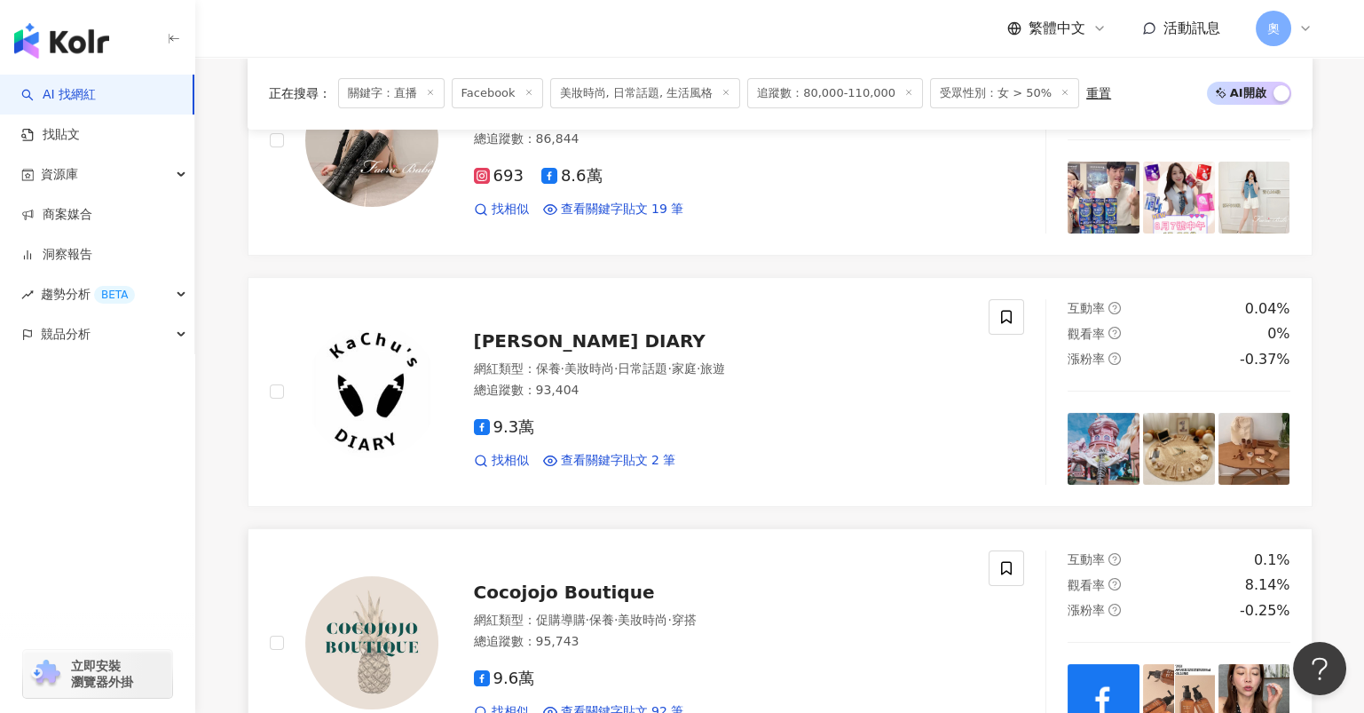
click at [592, 581] on span "Cocojojo Boutique" at bounding box center [564, 591] width 181 height 21
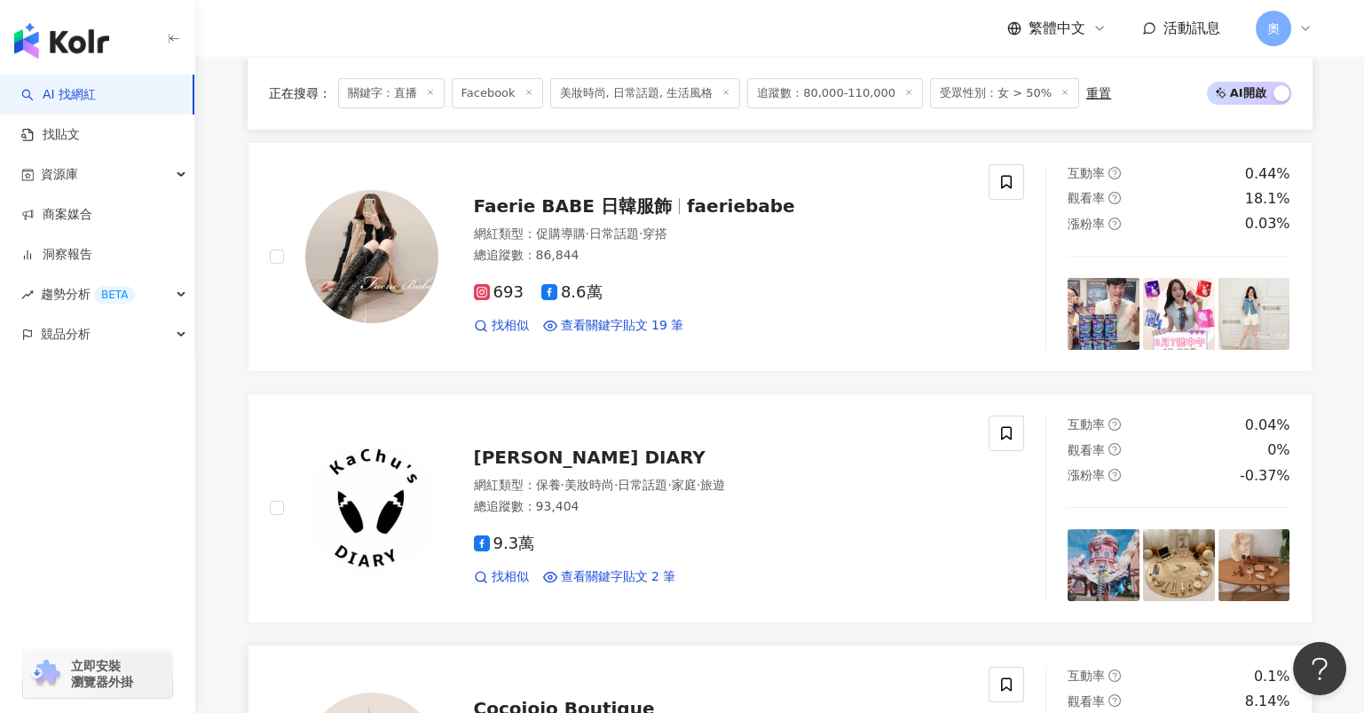
scroll to position [1262, 0]
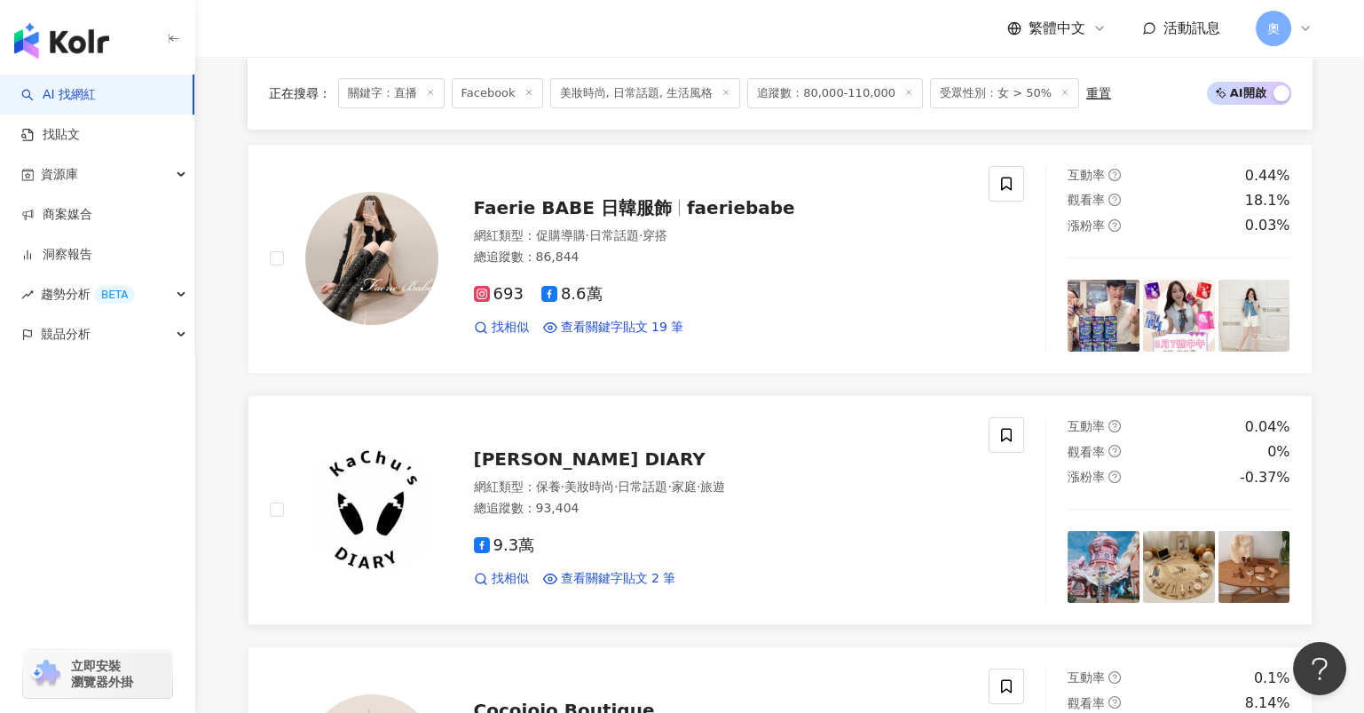
click at [589, 448] on span "KaChu's DIARY" at bounding box center [590, 458] width 232 height 21
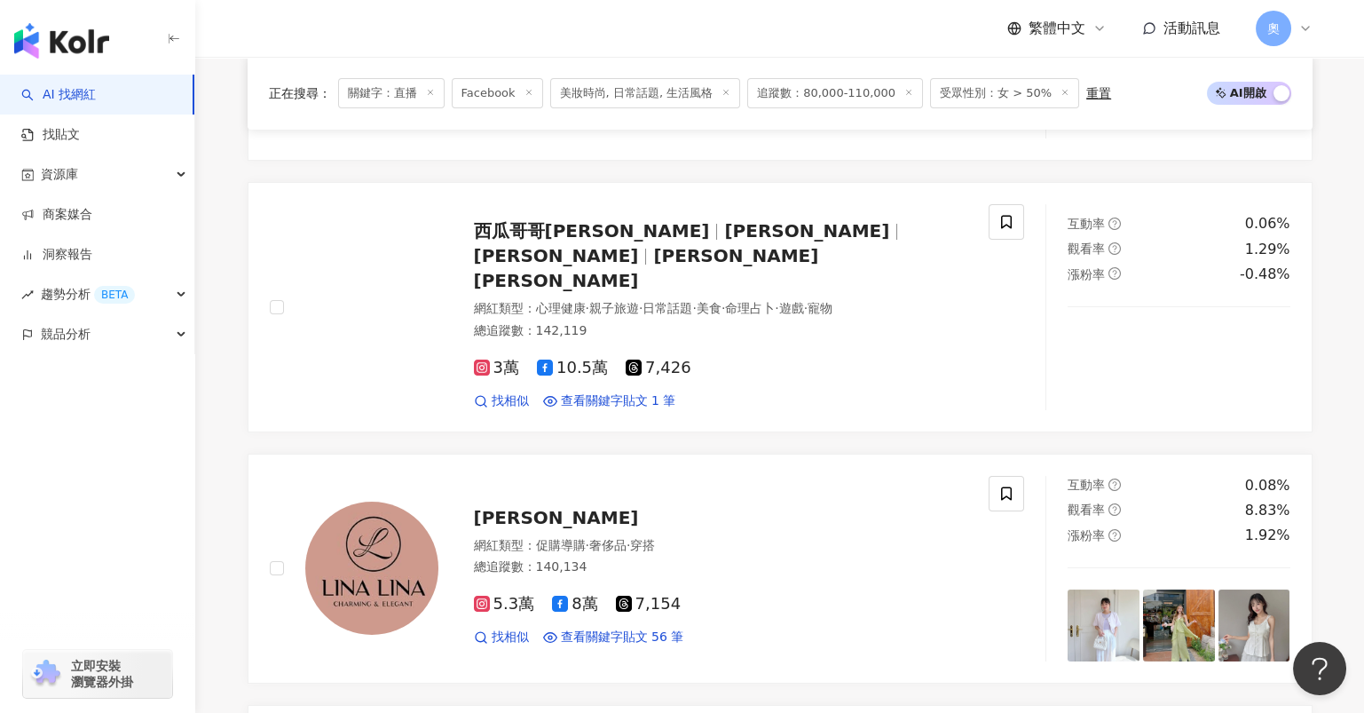
scroll to position [670, 0]
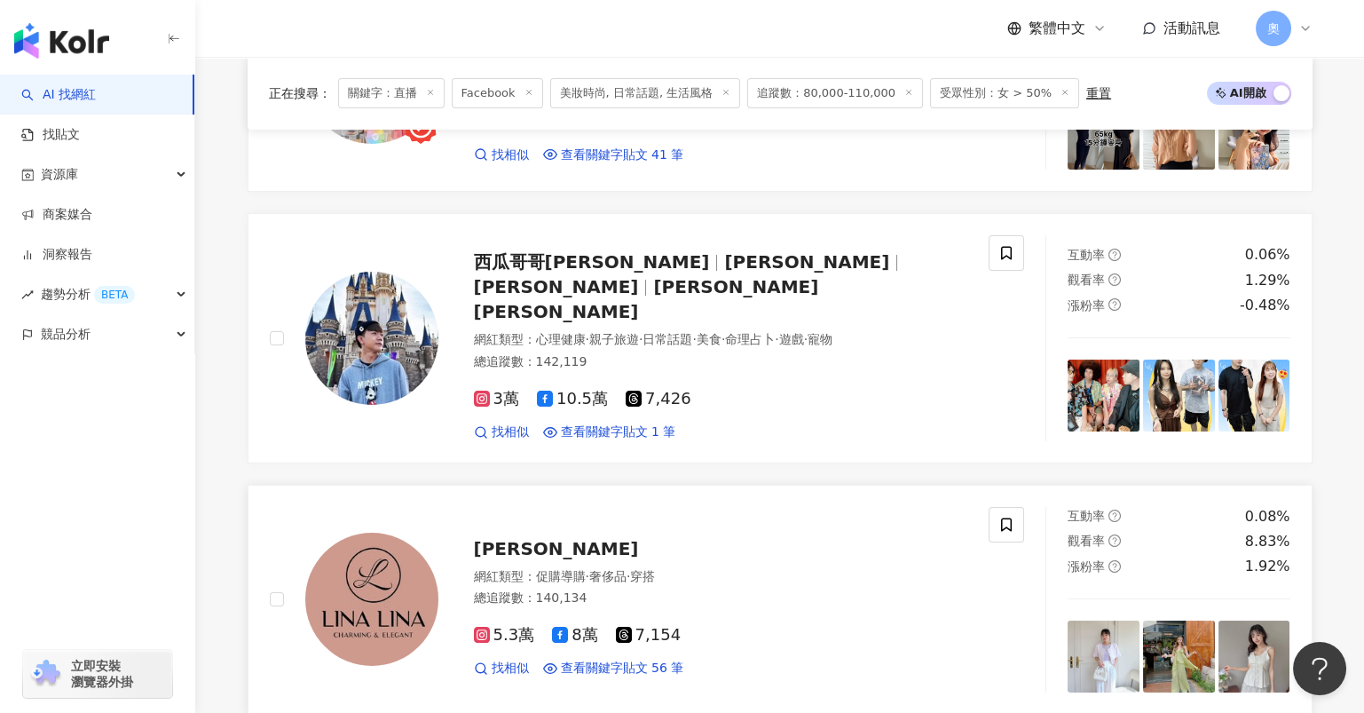
click at [550, 538] on span "Lina Lina Dress" at bounding box center [556, 548] width 165 height 21
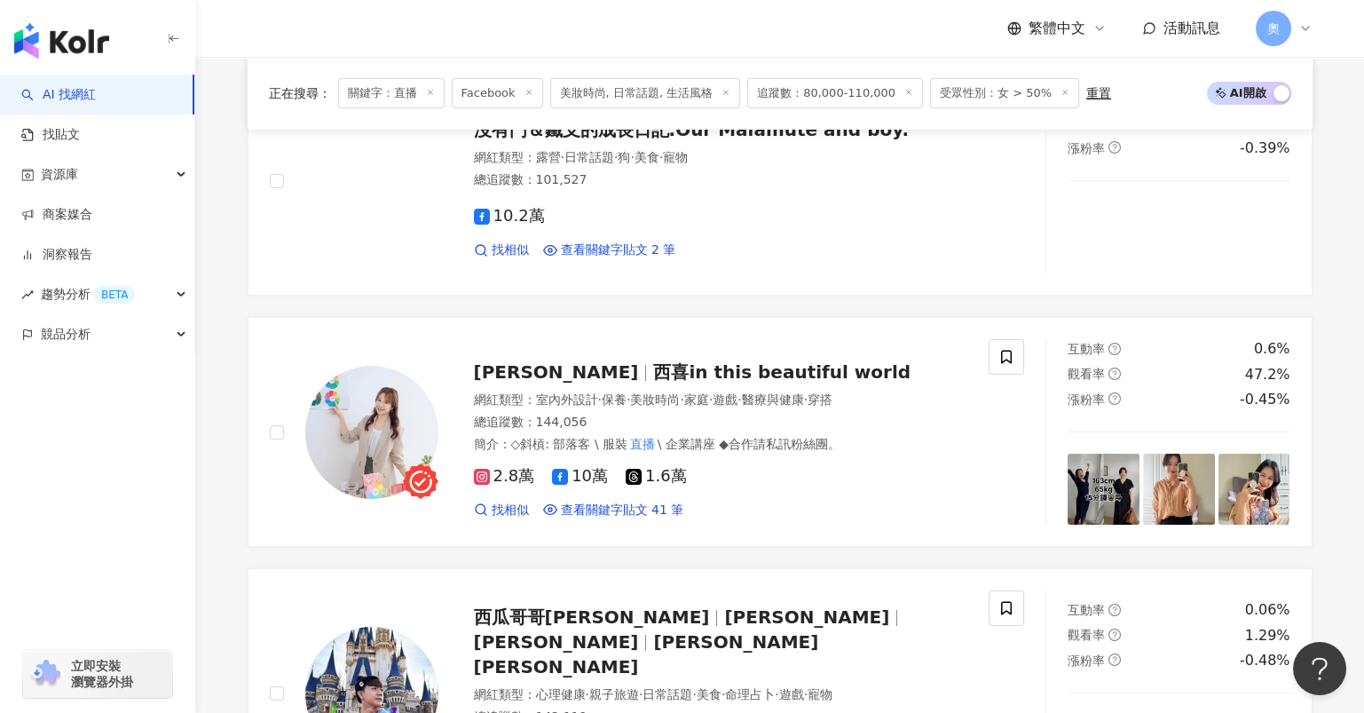
scroll to position [197, 0]
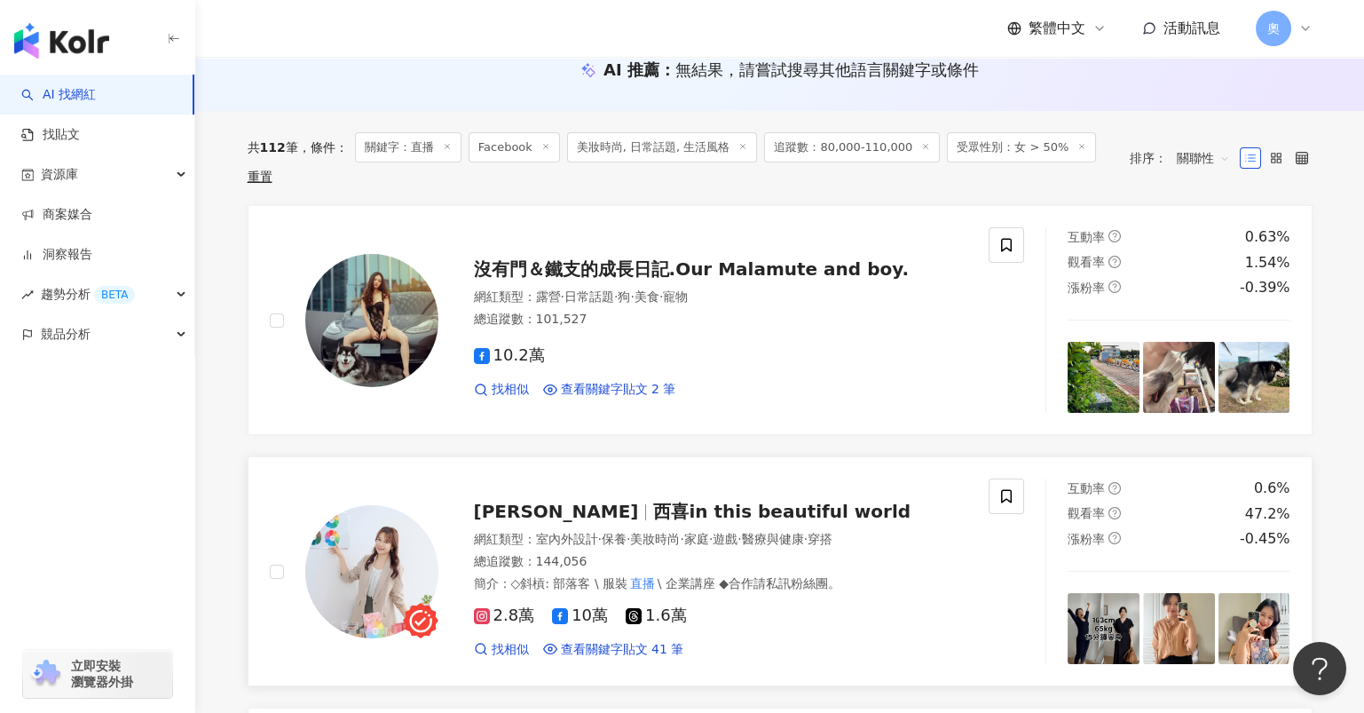
click at [674, 500] on span "西喜in this beautiful world" at bounding box center [781, 510] width 257 height 21
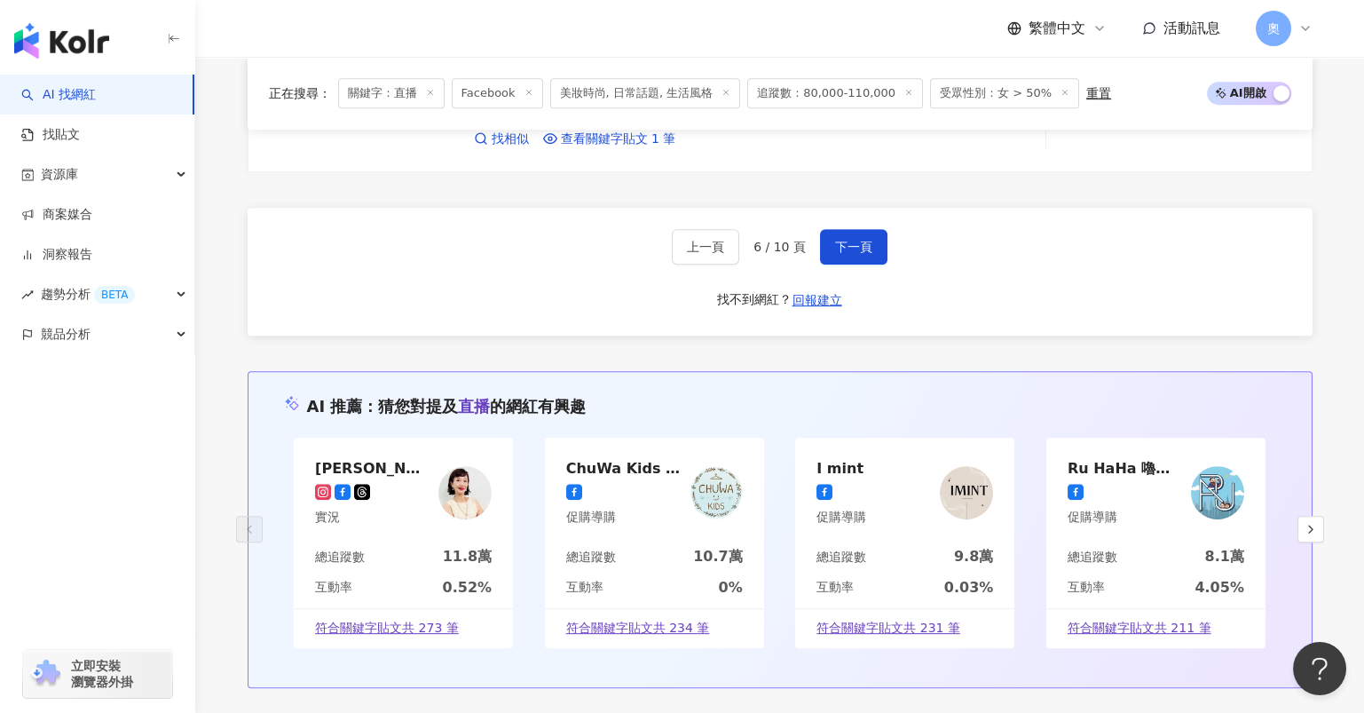
scroll to position [3146, 0]
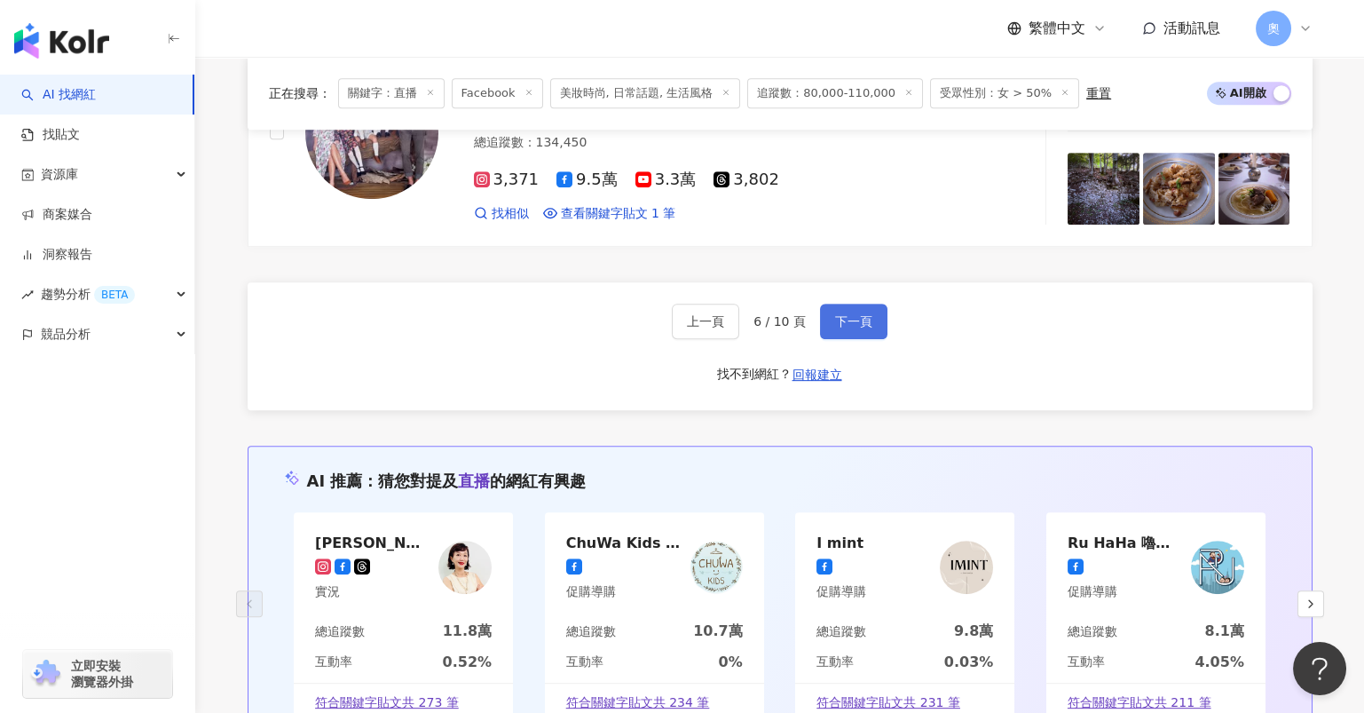
click at [835, 314] on span "下一頁" at bounding box center [853, 321] width 37 height 14
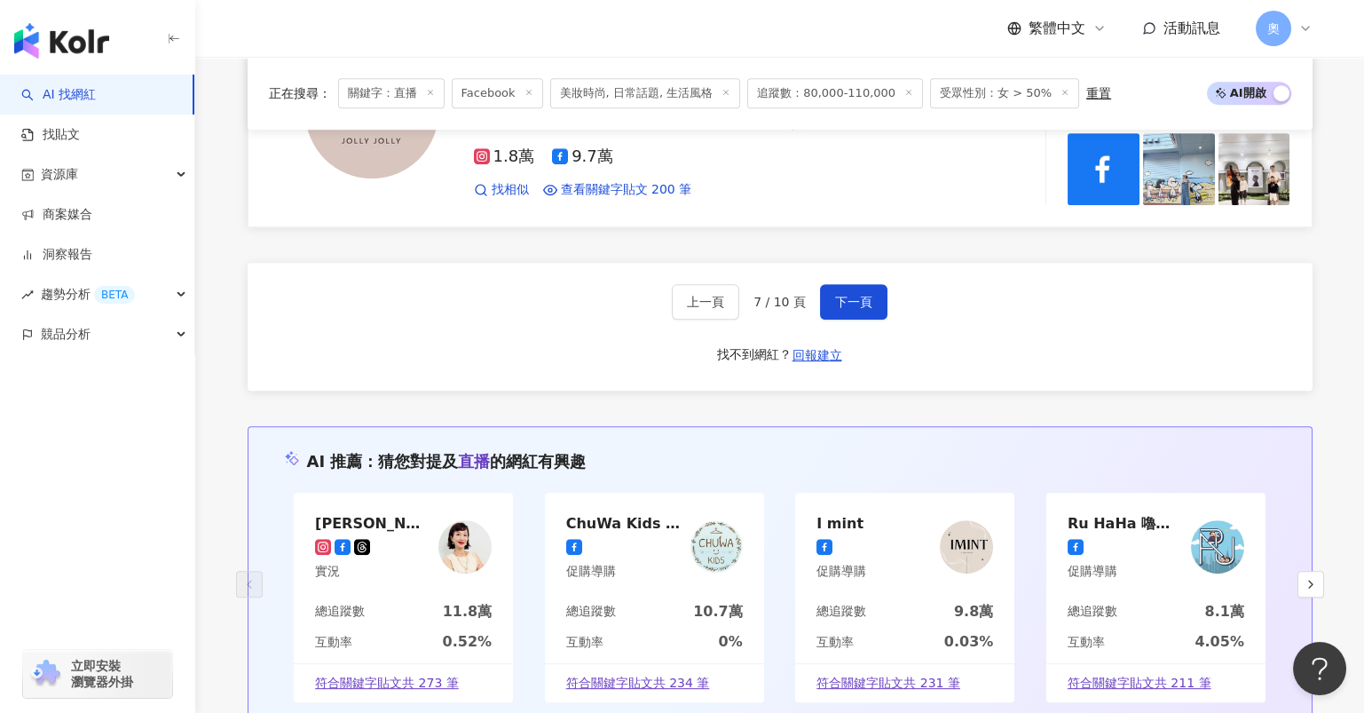
scroll to position [2792, 0]
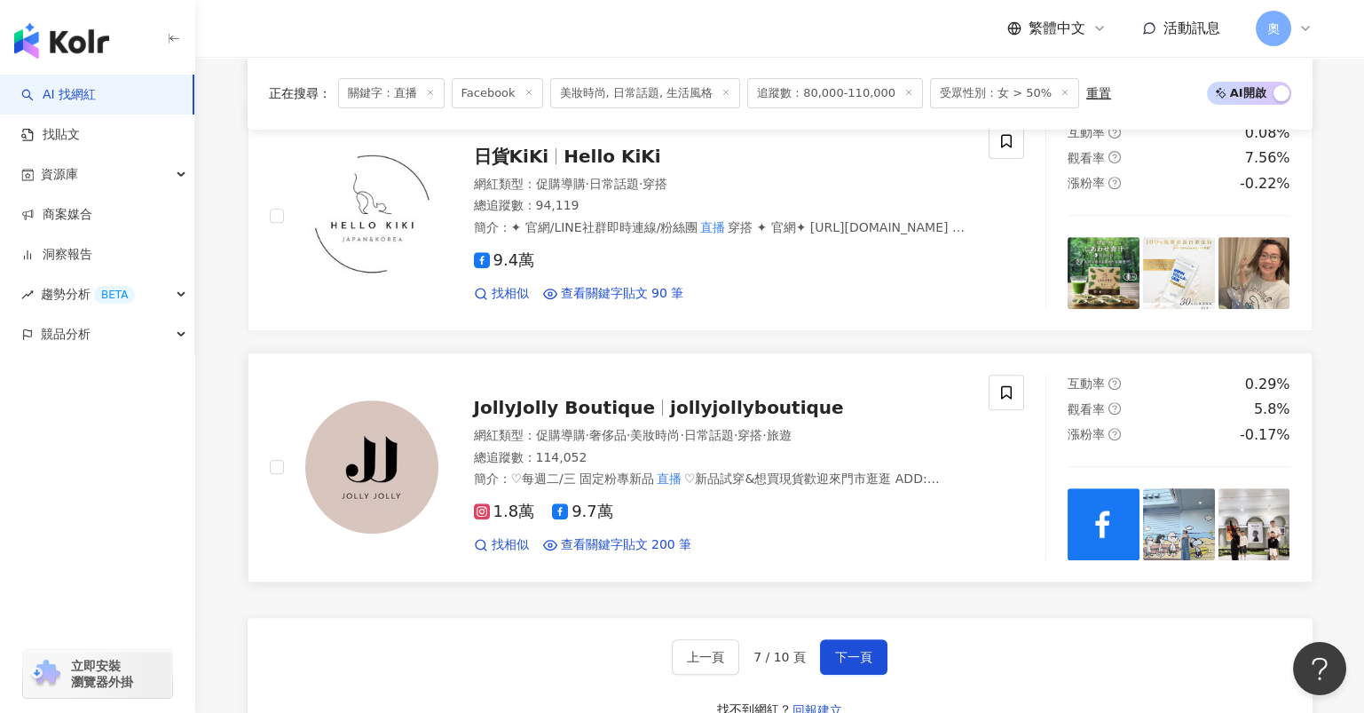
click at [596, 398] on span "JollyJolly Boutique" at bounding box center [565, 407] width 182 height 21
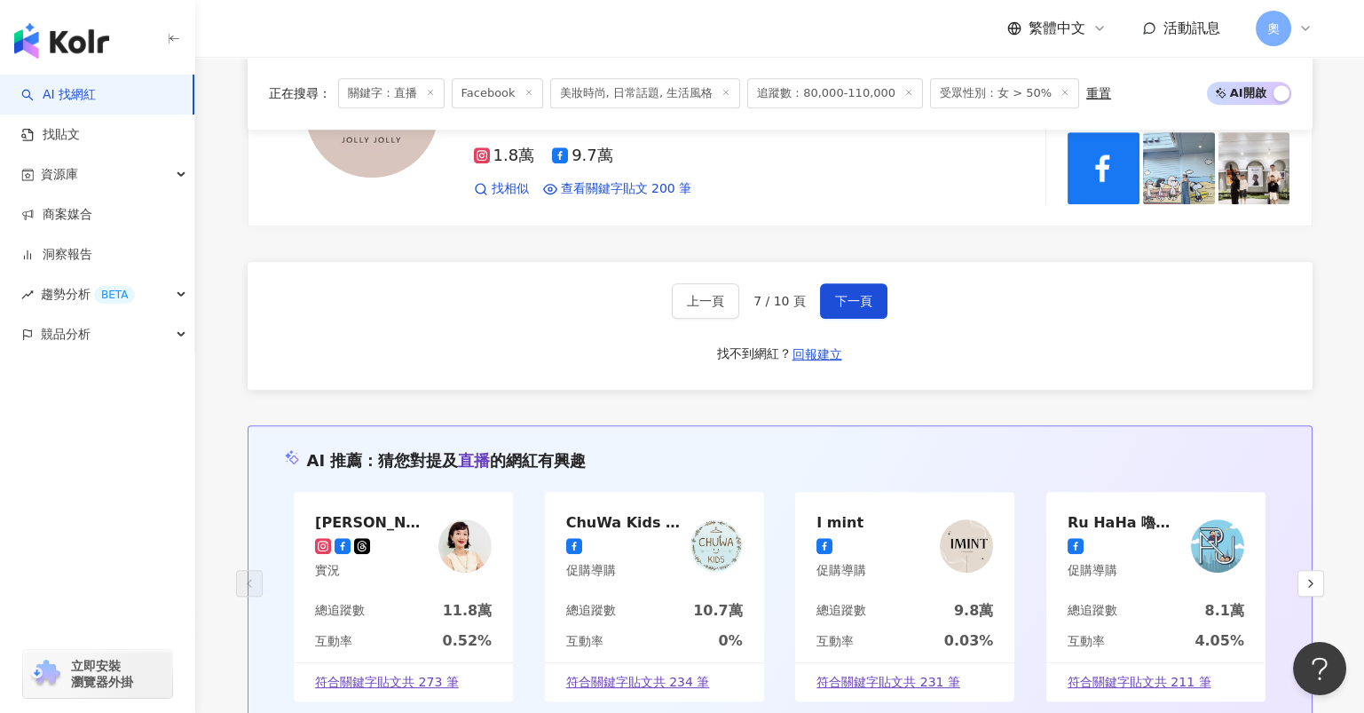
scroll to position [3146, 0]
click at [843, 274] on div "上一頁 7 / 10 頁 下一頁 找不到網紅？ 回報建立" at bounding box center [780, 327] width 1065 height 128
click at [849, 295] on span "下一頁" at bounding box center [853, 302] width 37 height 14
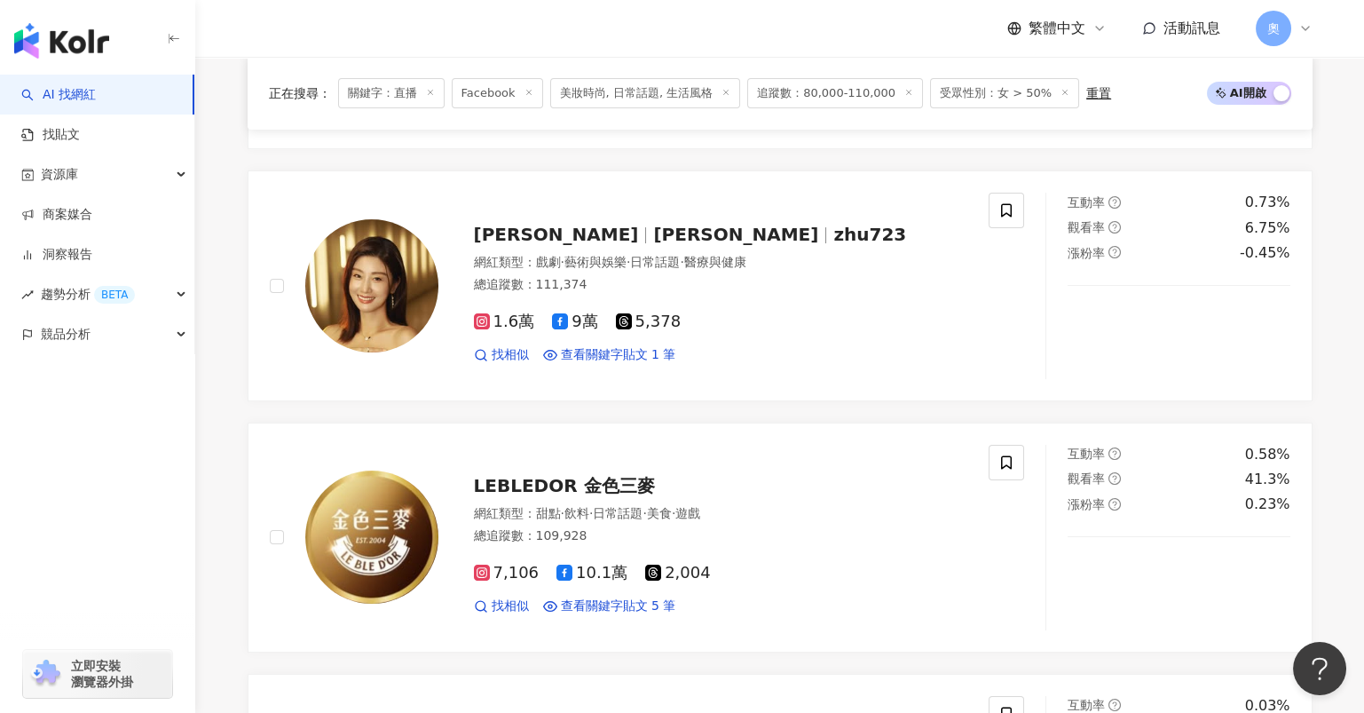
scroll to position [3158, 0]
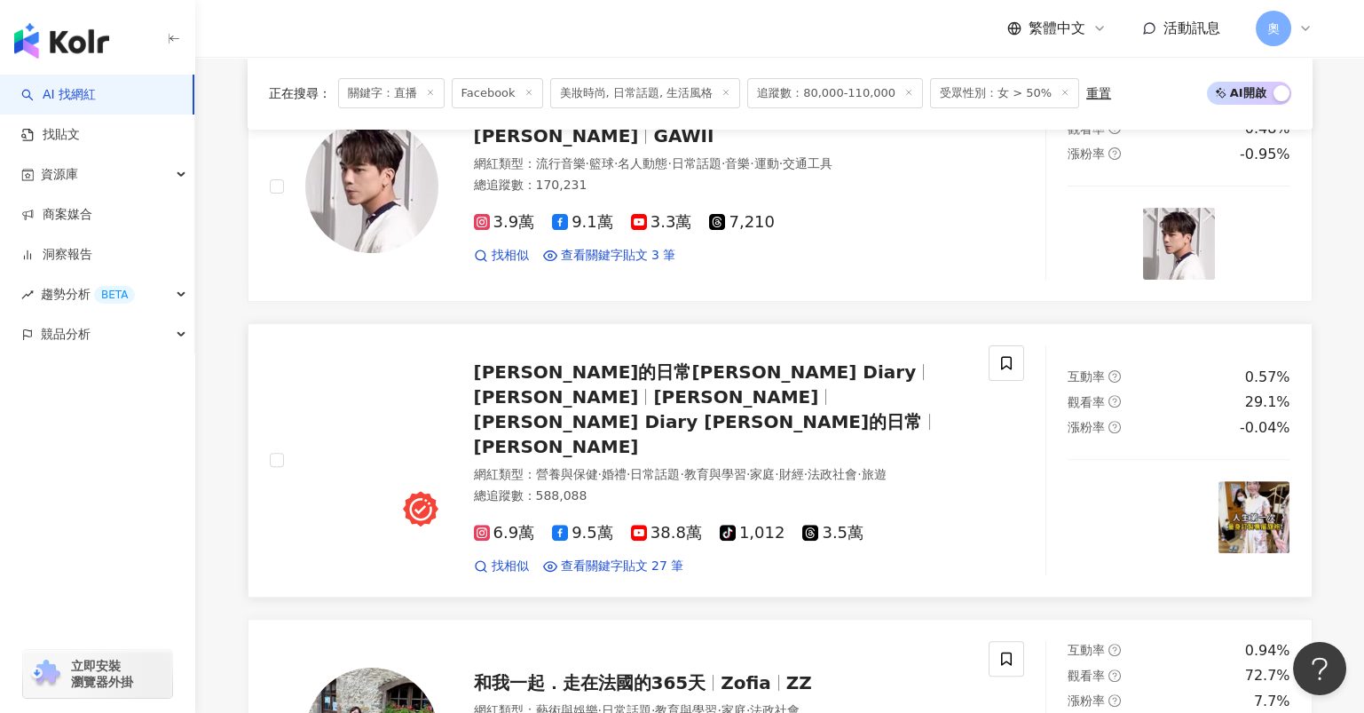
scroll to position [2567, 0]
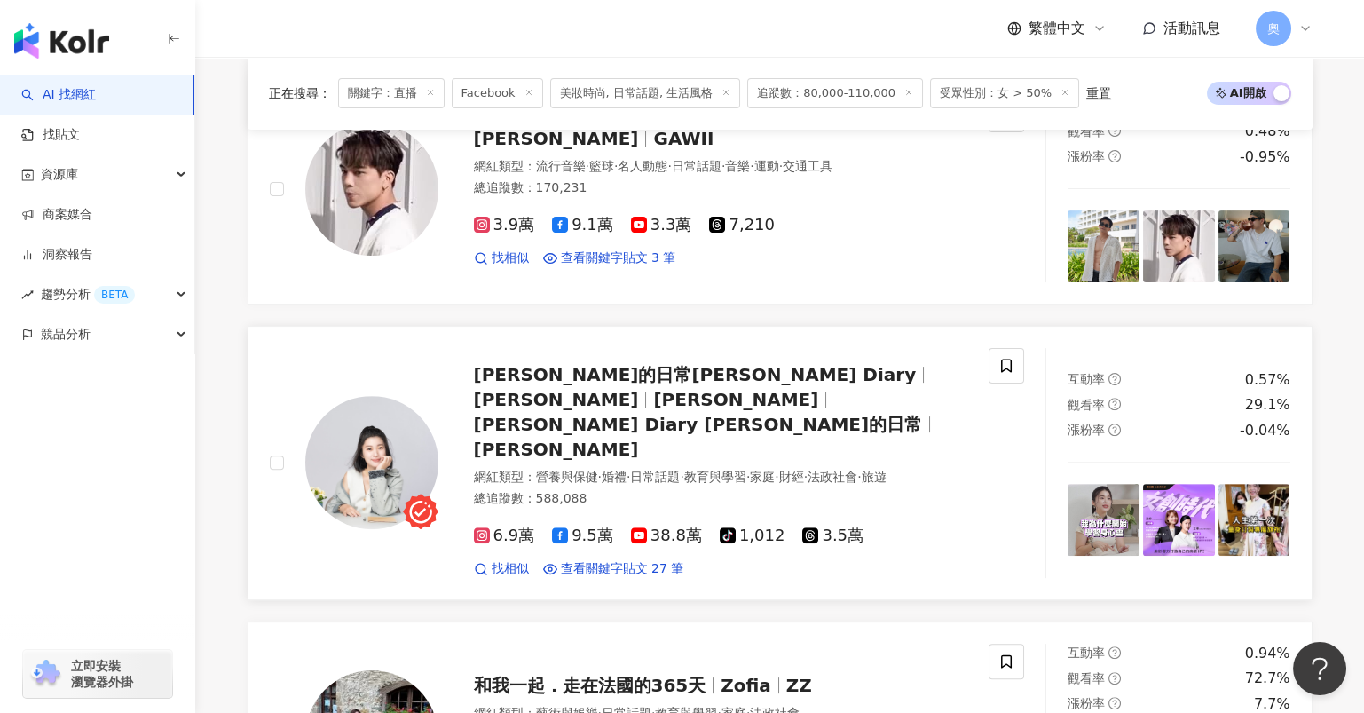
click at [543, 371] on span "艾琳的日常Erin's Diary" at bounding box center [695, 374] width 443 height 21
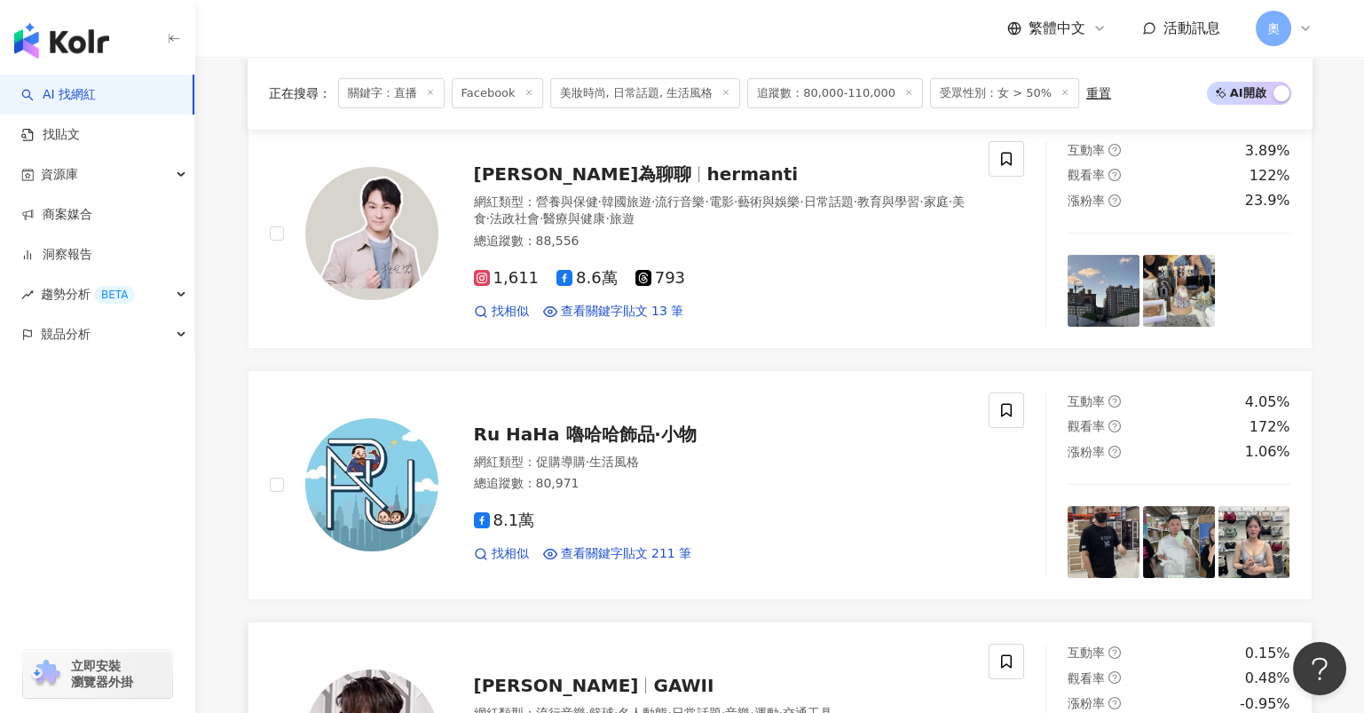
scroll to position [1975, 0]
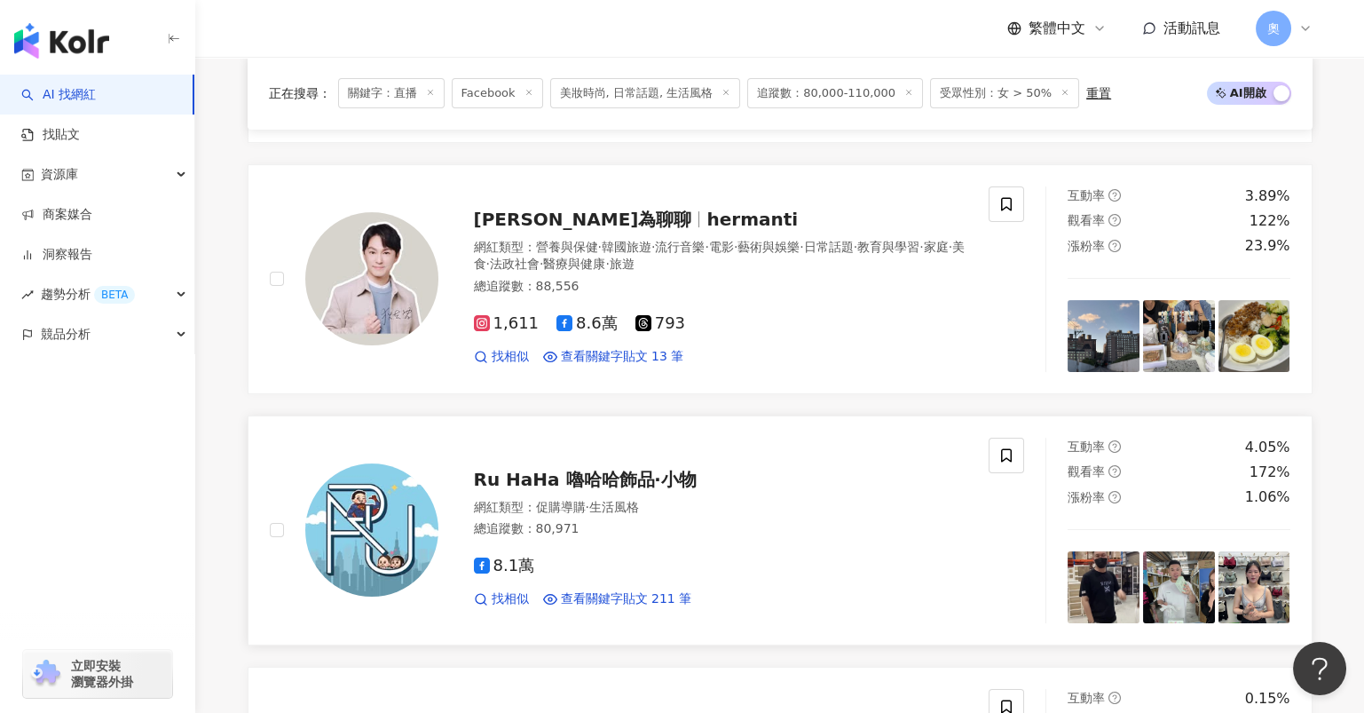
click at [658, 474] on span "Ru HaHa 嚕哈哈飾品‧小物" at bounding box center [585, 479] width 223 height 21
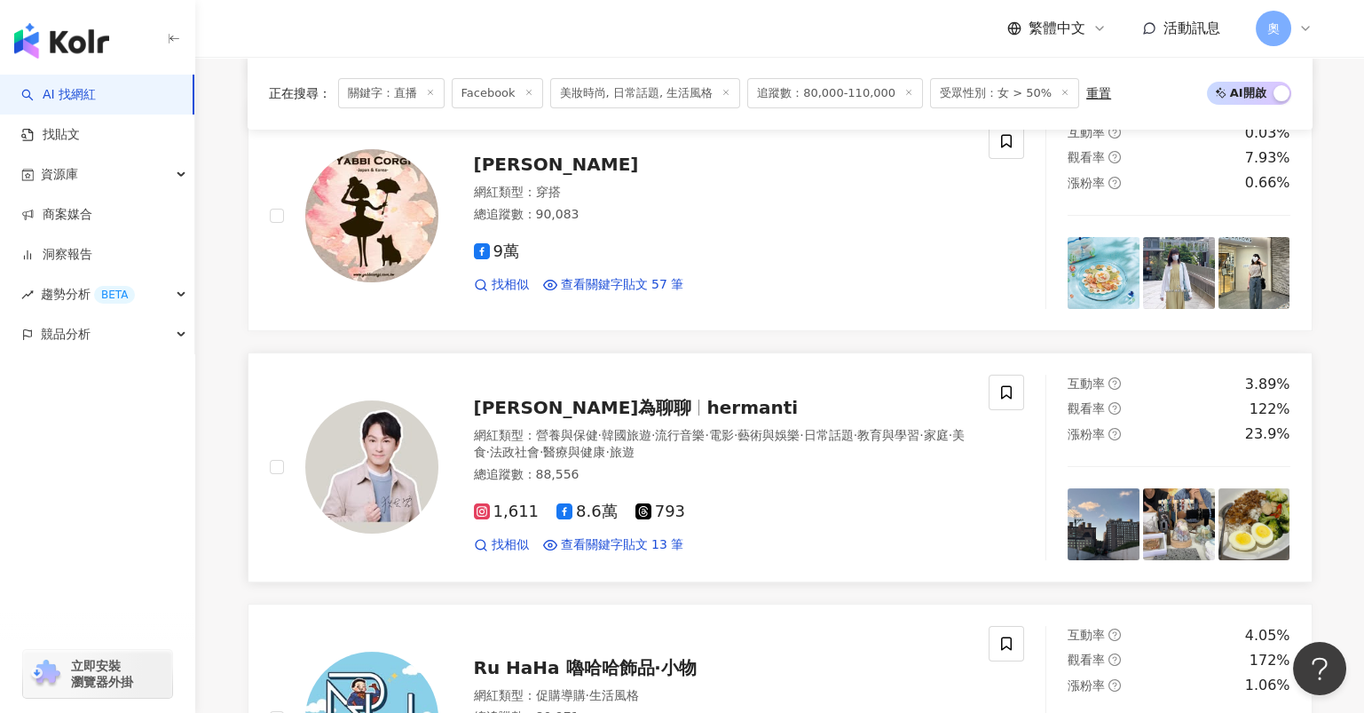
scroll to position [1738, 0]
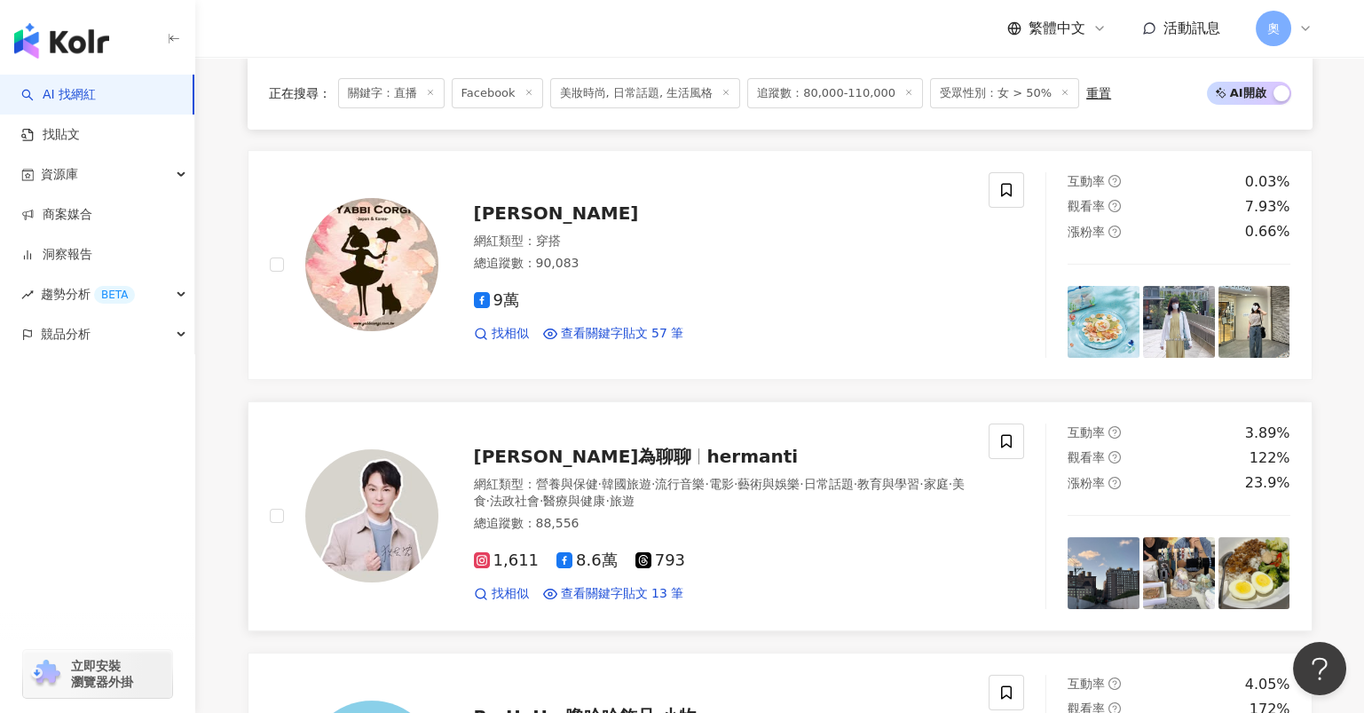
click at [706, 447] on span "hermanti" at bounding box center [751, 455] width 91 height 21
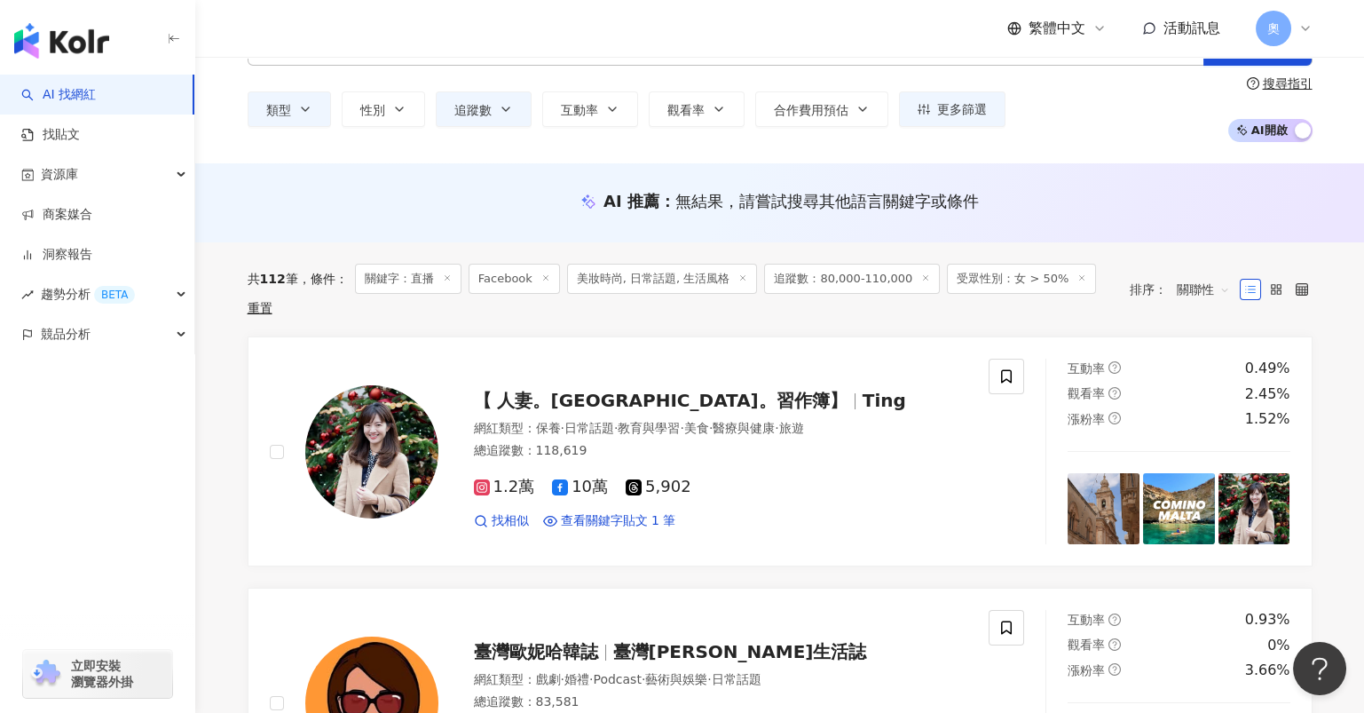
scroll to position [0, 0]
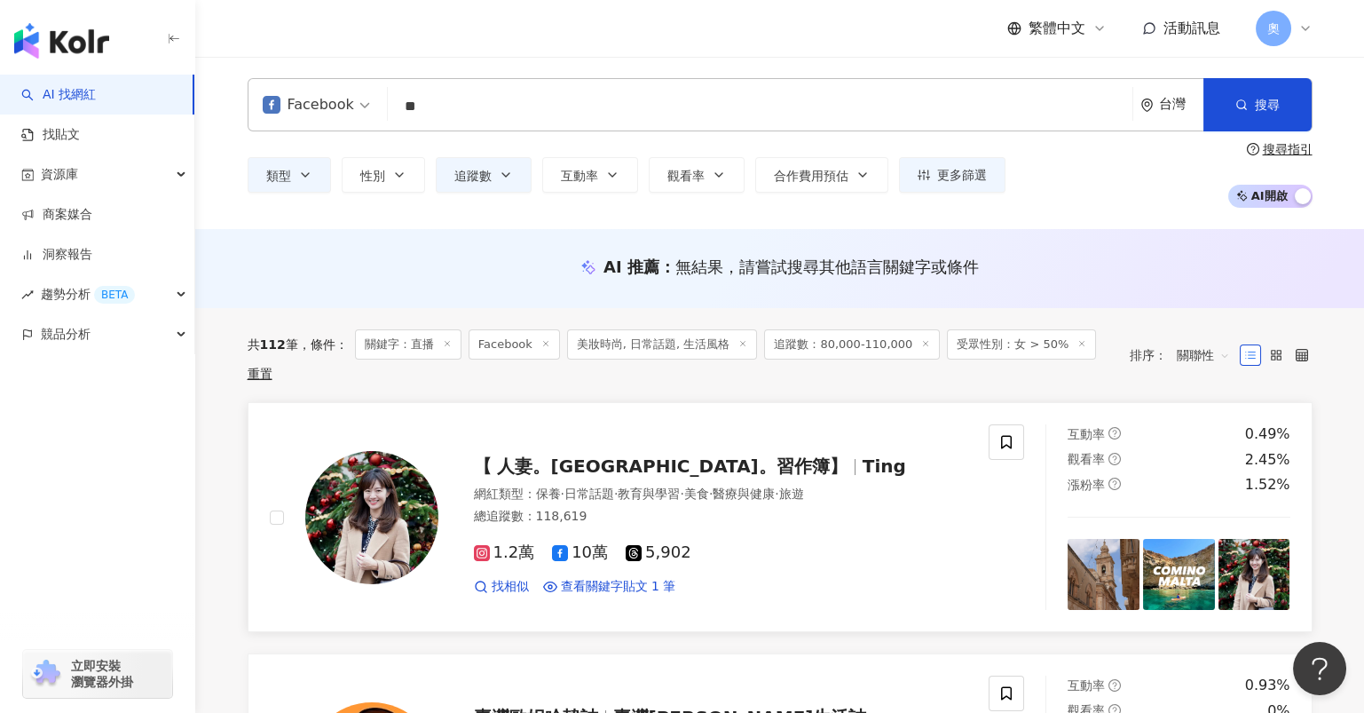
click at [680, 455] on span "【 人妻。[GEOGRAPHIC_DATA]。習作簿】" at bounding box center [668, 465] width 389 height 21
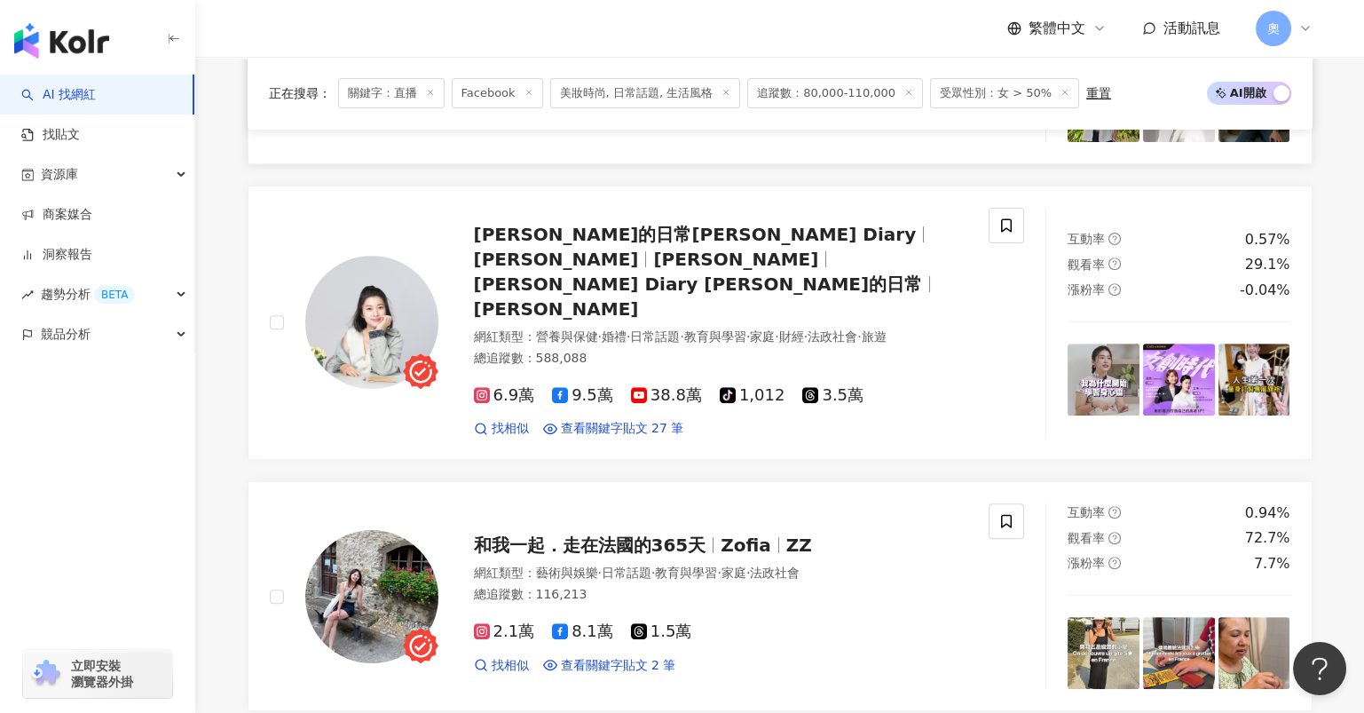
scroll to position [3075, 0]
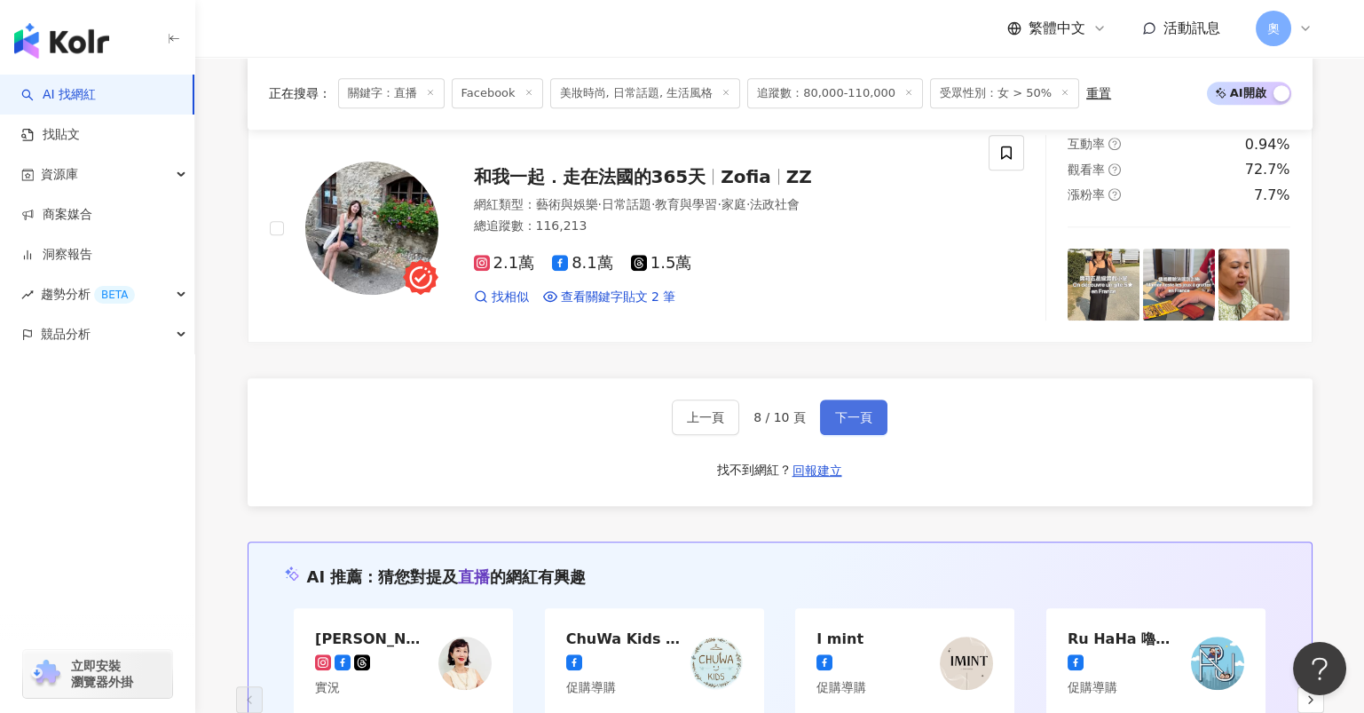
click at [851, 410] on span "下一頁" at bounding box center [853, 417] width 37 height 14
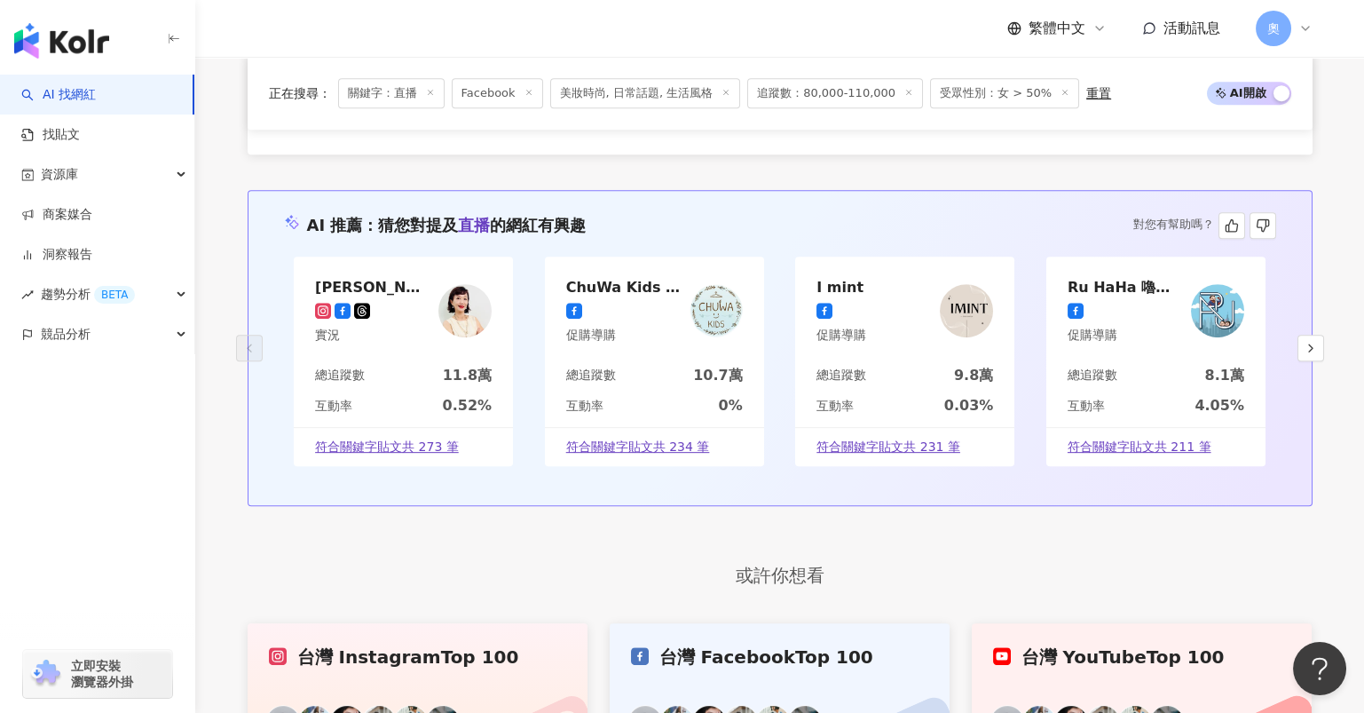
scroll to position [3040, 0]
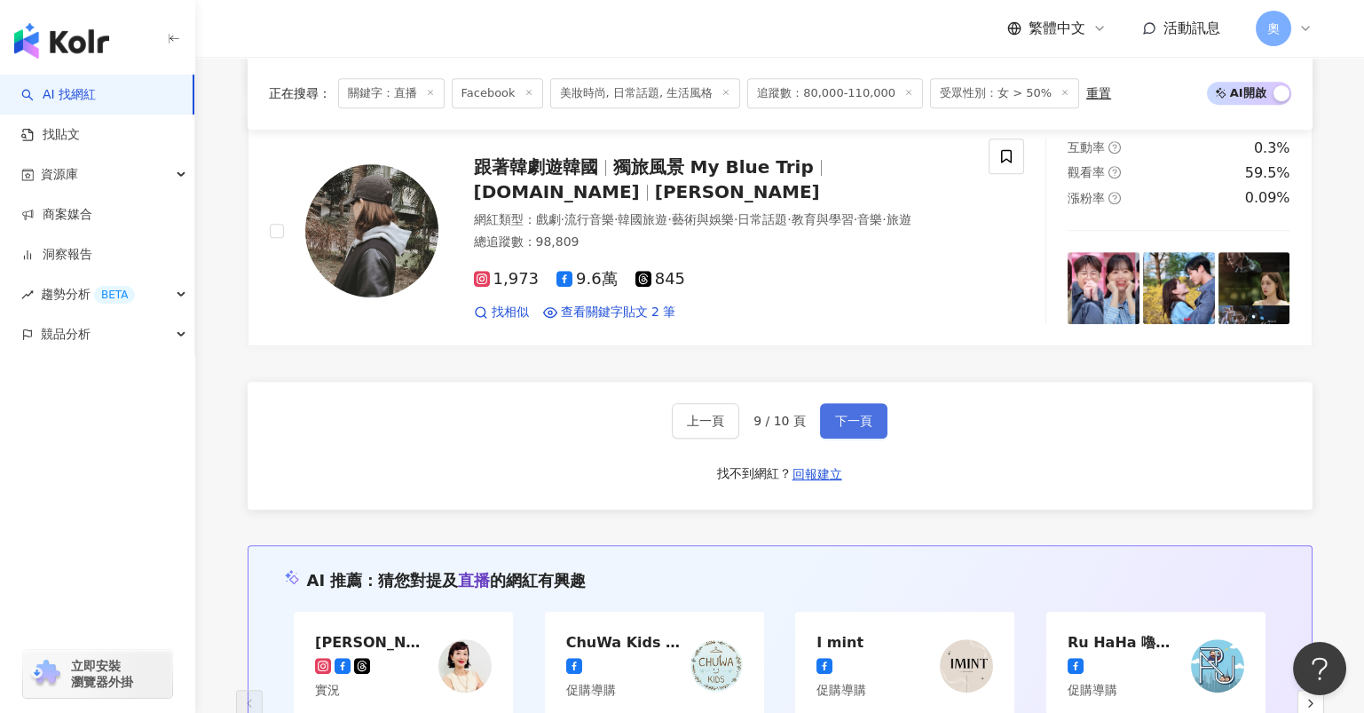
click at [852, 414] on span "下一頁" at bounding box center [853, 420] width 37 height 14
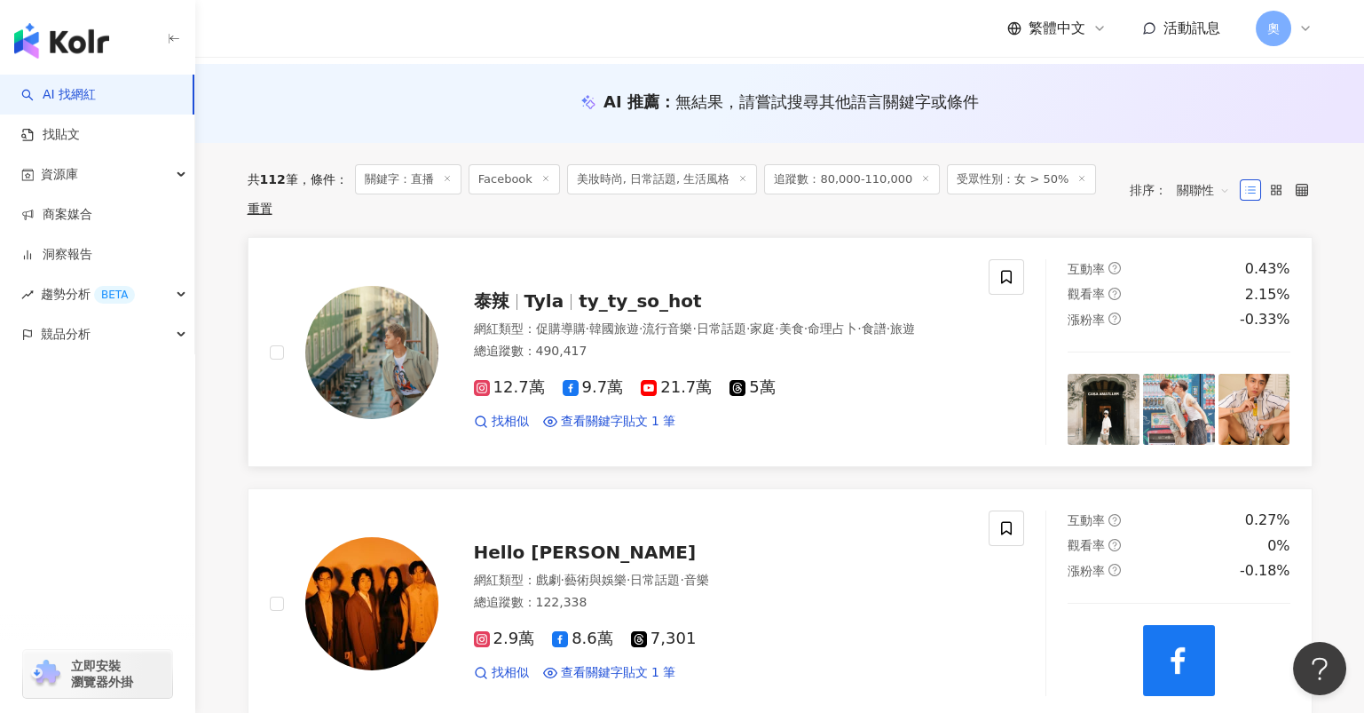
scroll to position [0, 0]
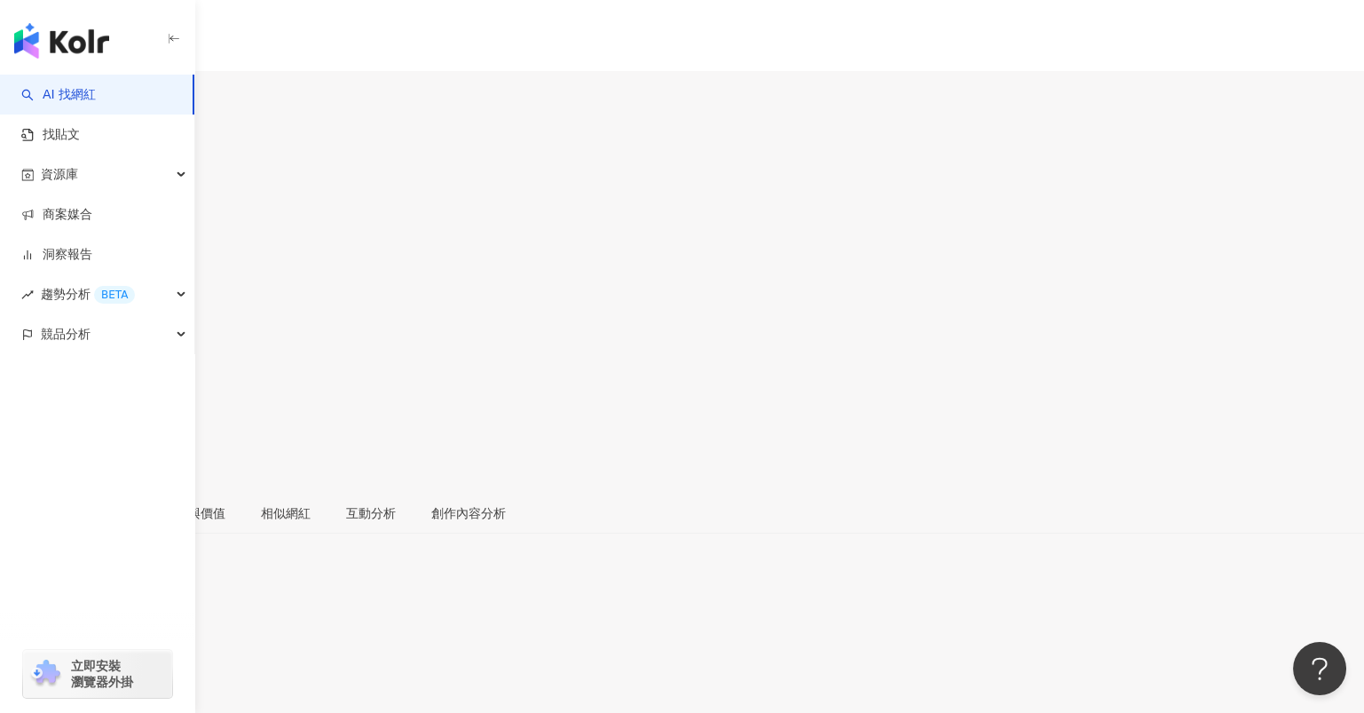
drag, startPoint x: 391, startPoint y: 570, endPoint x: 334, endPoint y: 45, distance: 527.6
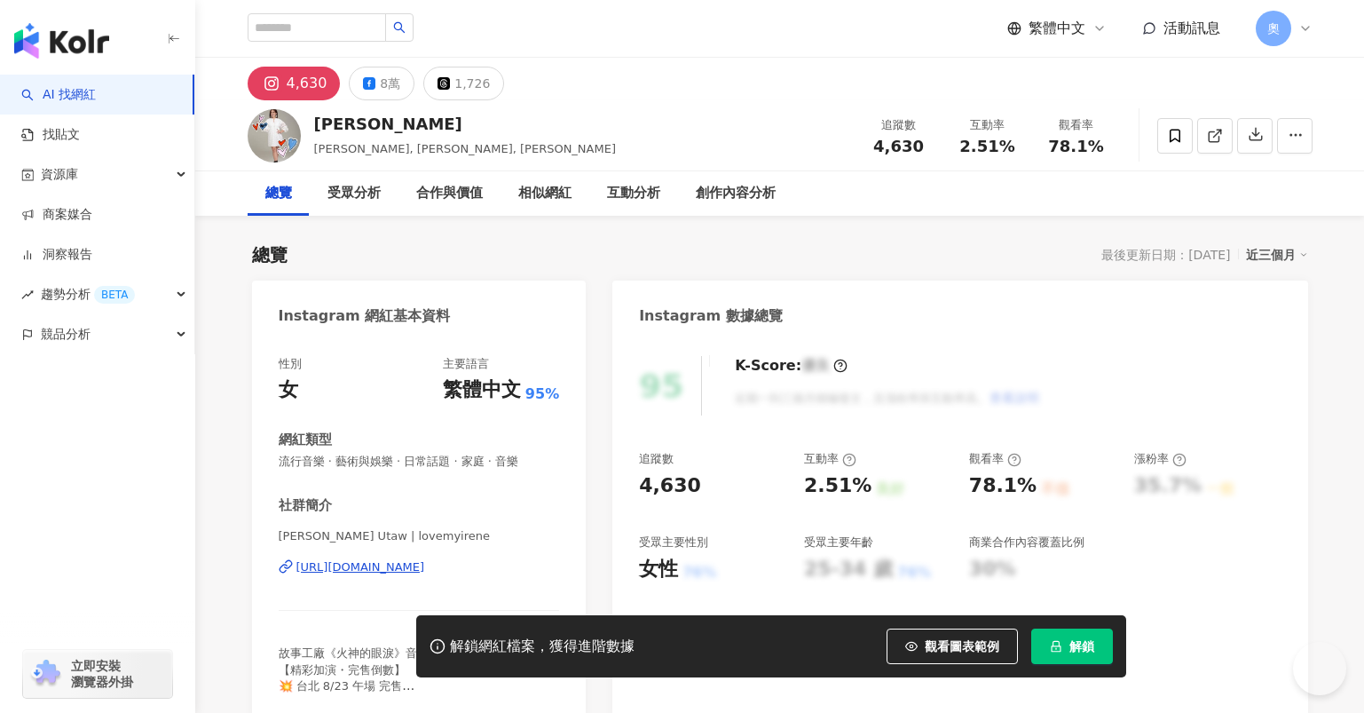
click at [398, 570] on div "[URL][DOMAIN_NAME]" at bounding box center [360, 567] width 129 height 16
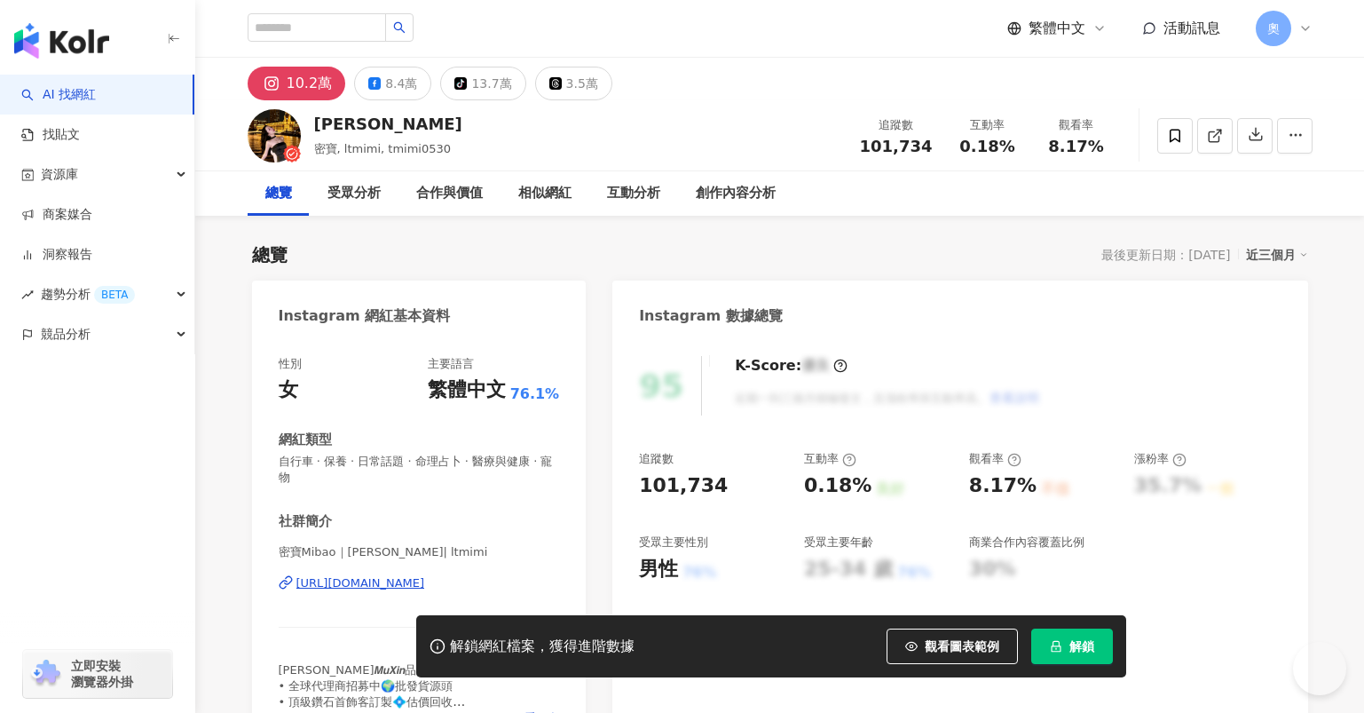
click at [394, 582] on div "https://www.instagram.com/ltmimi/" at bounding box center [360, 583] width 129 height 16
click at [412, 470] on span "自行車 · 保養 · 日常話題 · 命理占卜 · 醫療與健康 · 寵物" at bounding box center [419, 469] width 281 height 32
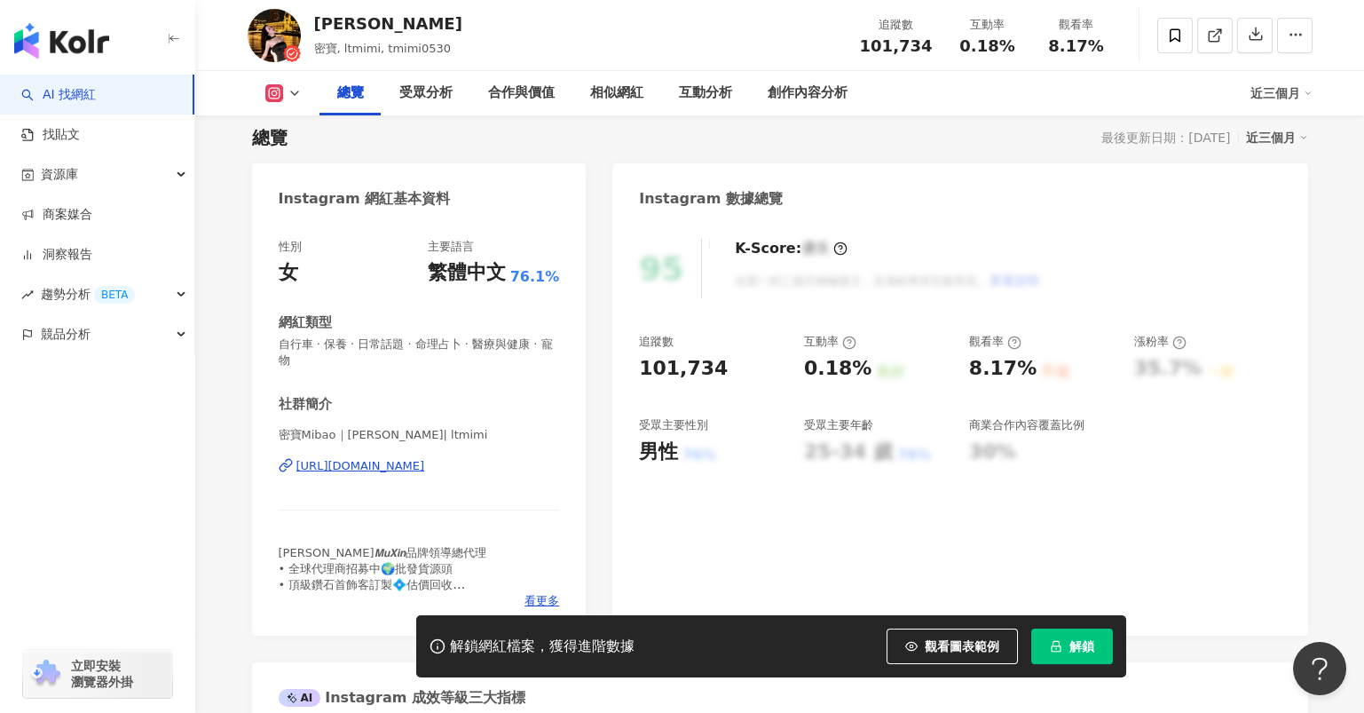
click at [383, 469] on div "https://www.instagram.com/ltmimi/" at bounding box center [360, 466] width 129 height 16
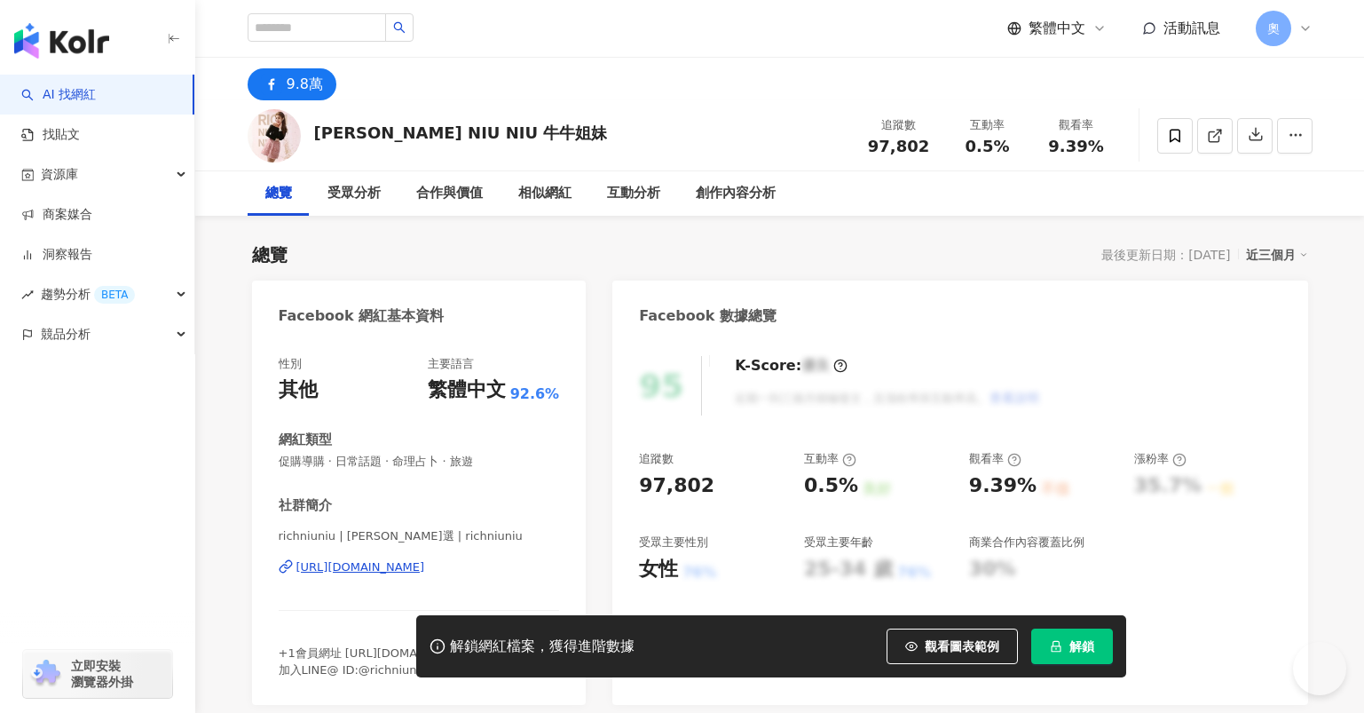
click at [423, 563] on div "https://www.facebook.com/218295201530617" at bounding box center [360, 567] width 129 height 16
click at [425, 567] on div "https://www.facebook.com/218295201530617" at bounding box center [360, 567] width 129 height 16
click at [500, 449] on div "網紅類型 促購導購 · 日常話題 · 命理占卜 · 旅遊" at bounding box center [419, 449] width 281 height 39
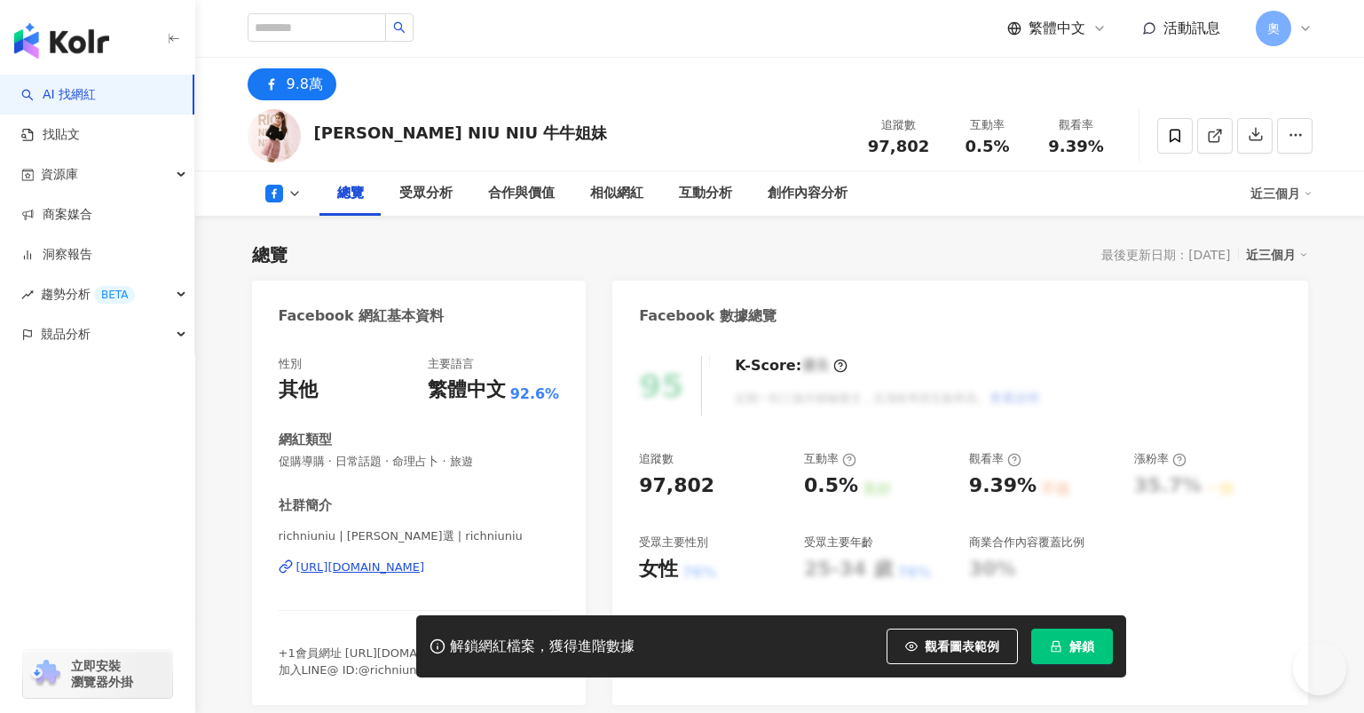
scroll to position [117, 0]
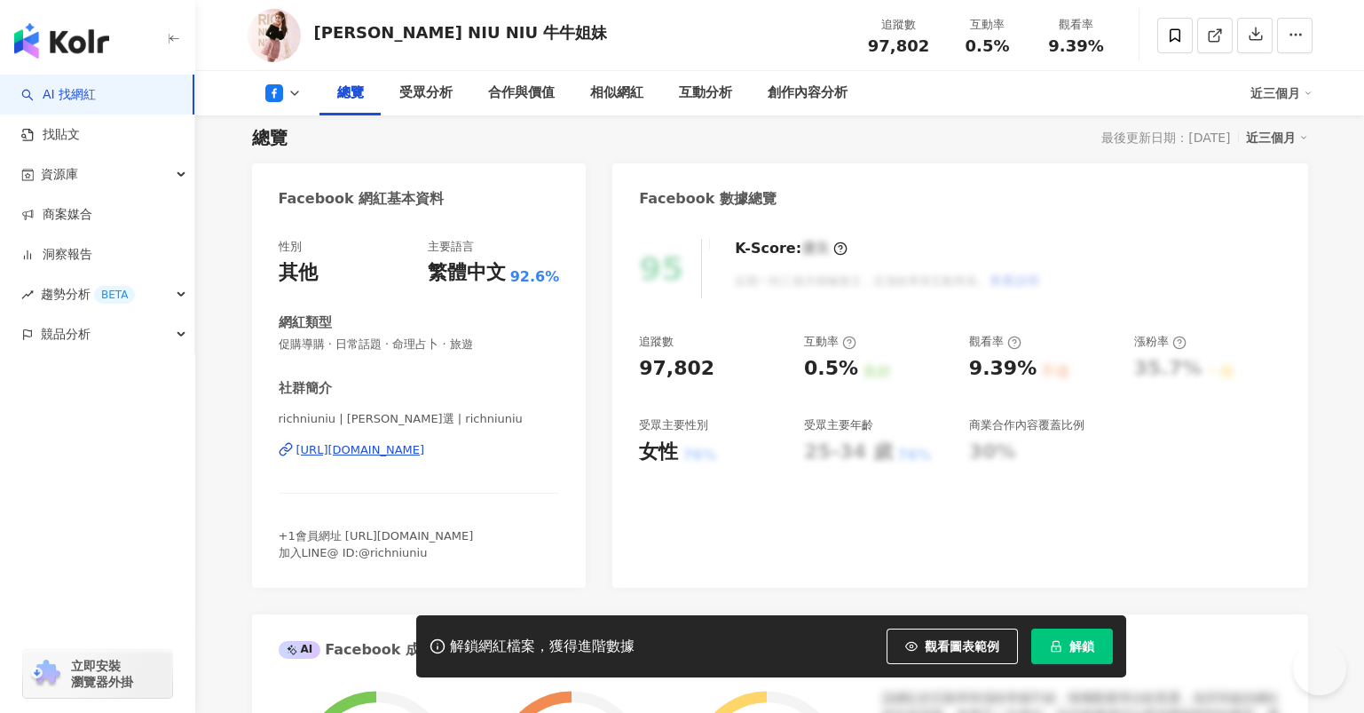
click at [392, 452] on div "https://www.facebook.com/218295201530617" at bounding box center [360, 450] width 129 height 16
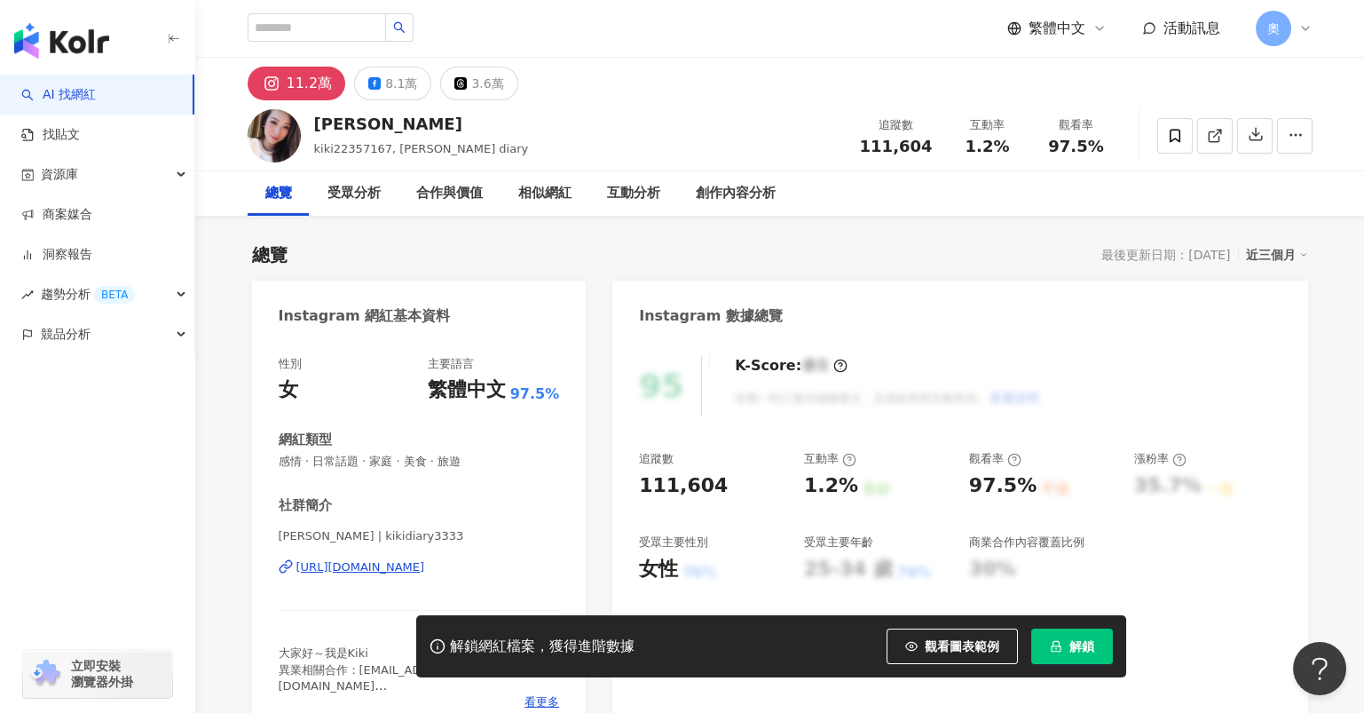
click at [412, 563] on div "https://www.instagram.com/kikidiary3333/" at bounding box center [360, 567] width 129 height 16
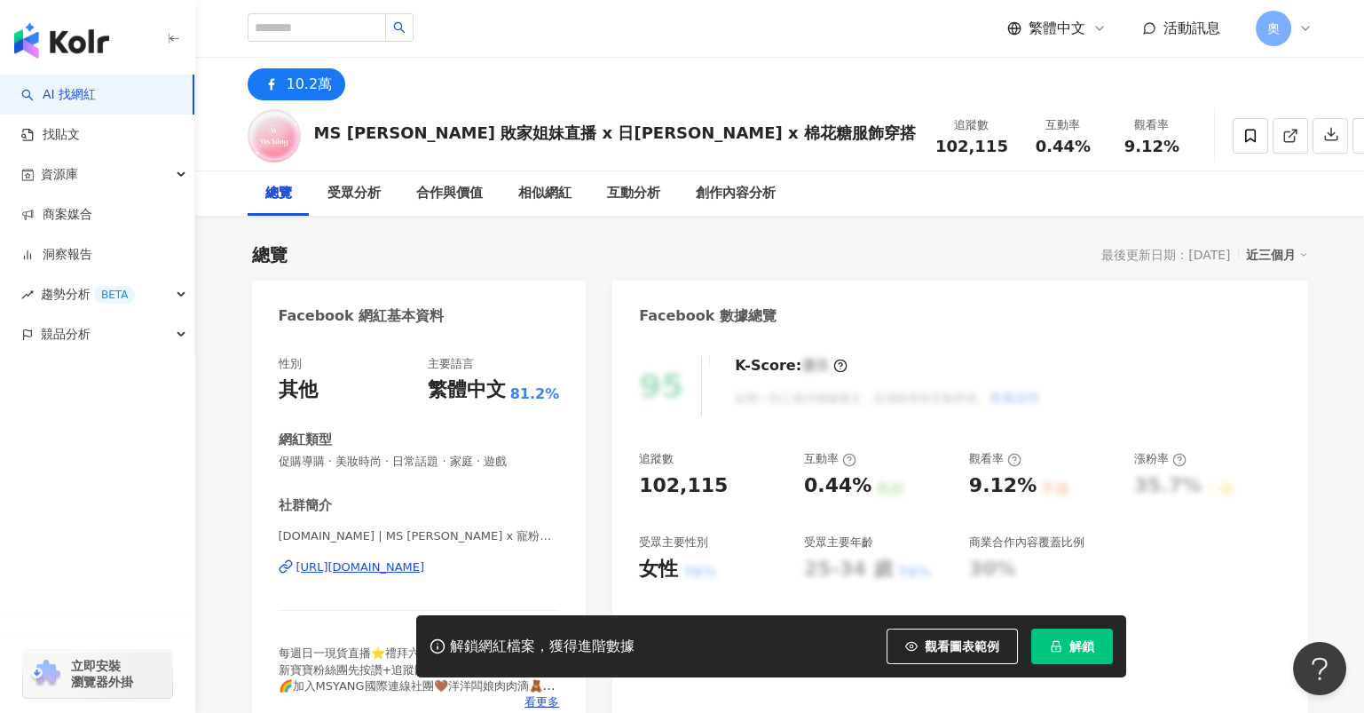
click at [411, 566] on div "[URL][DOMAIN_NAME]" at bounding box center [360, 567] width 129 height 16
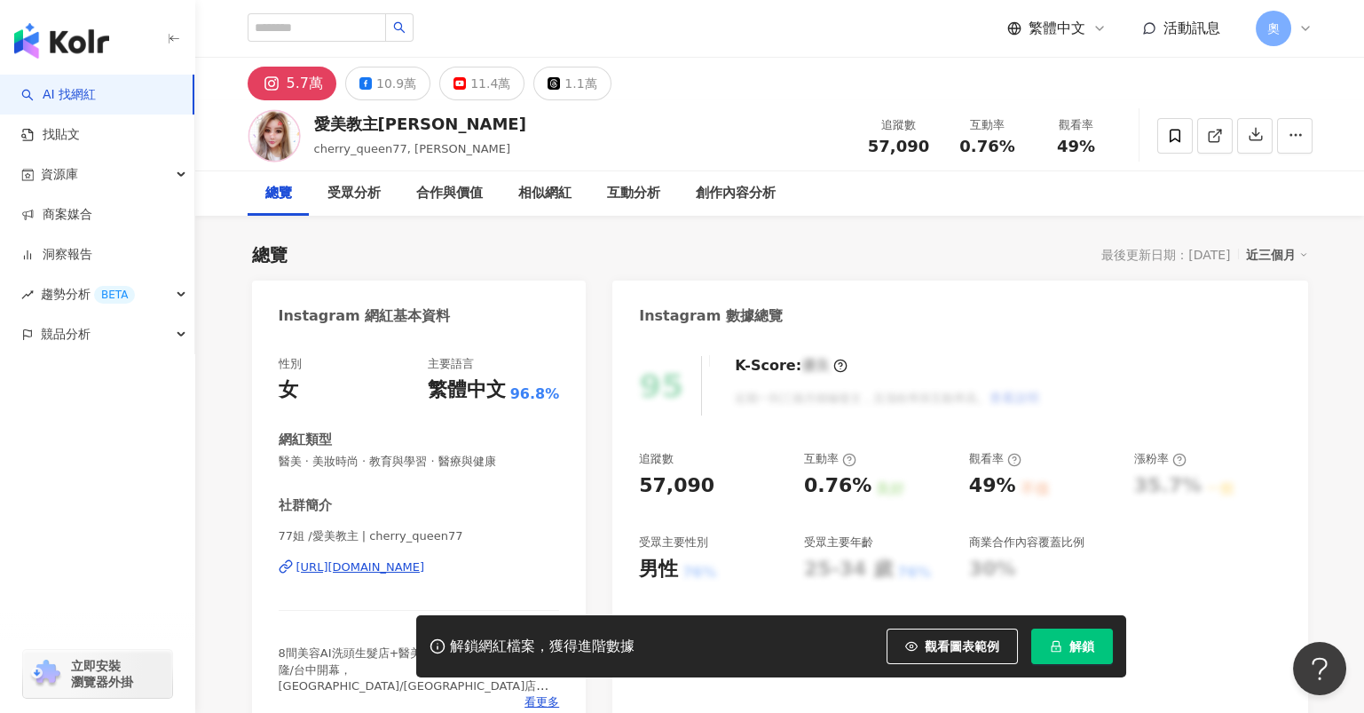
click at [382, 573] on div "[URL][DOMAIN_NAME]" at bounding box center [360, 567] width 129 height 16
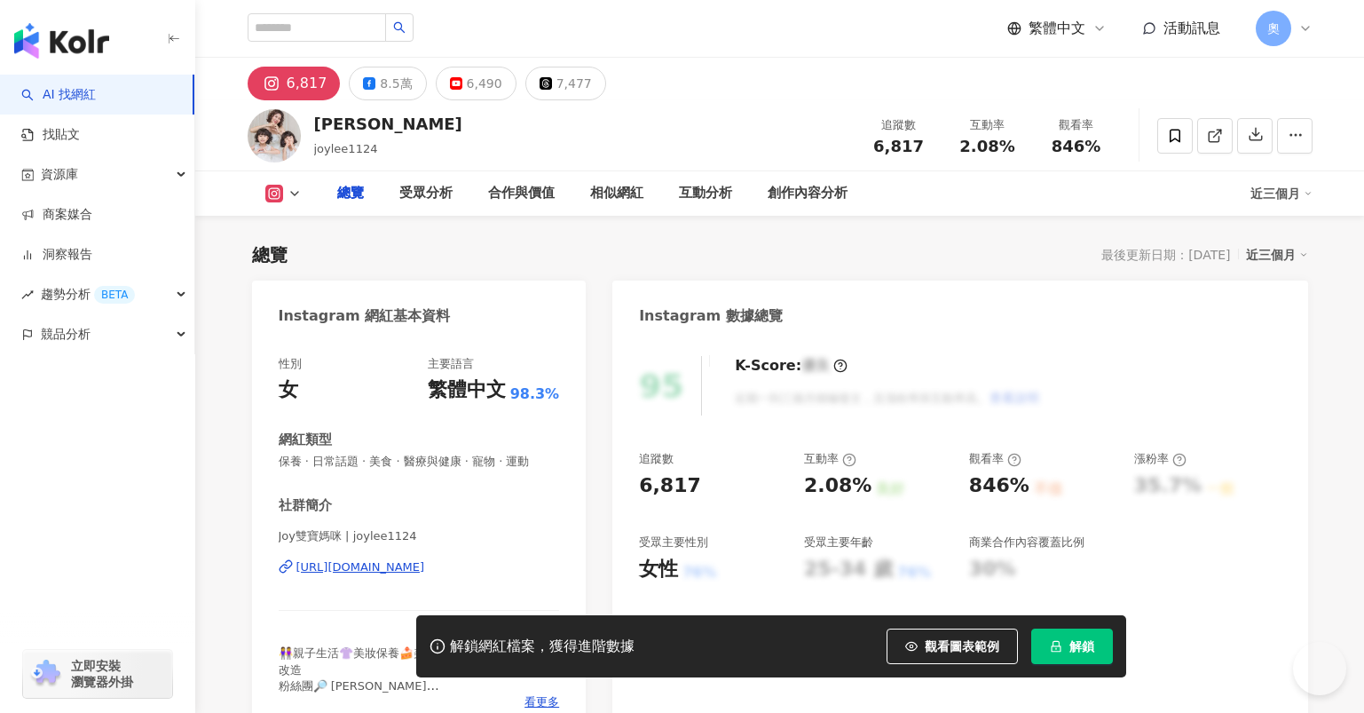
click at [399, 565] on div "https://www.instagram.com/joylee1124/" at bounding box center [360, 567] width 129 height 16
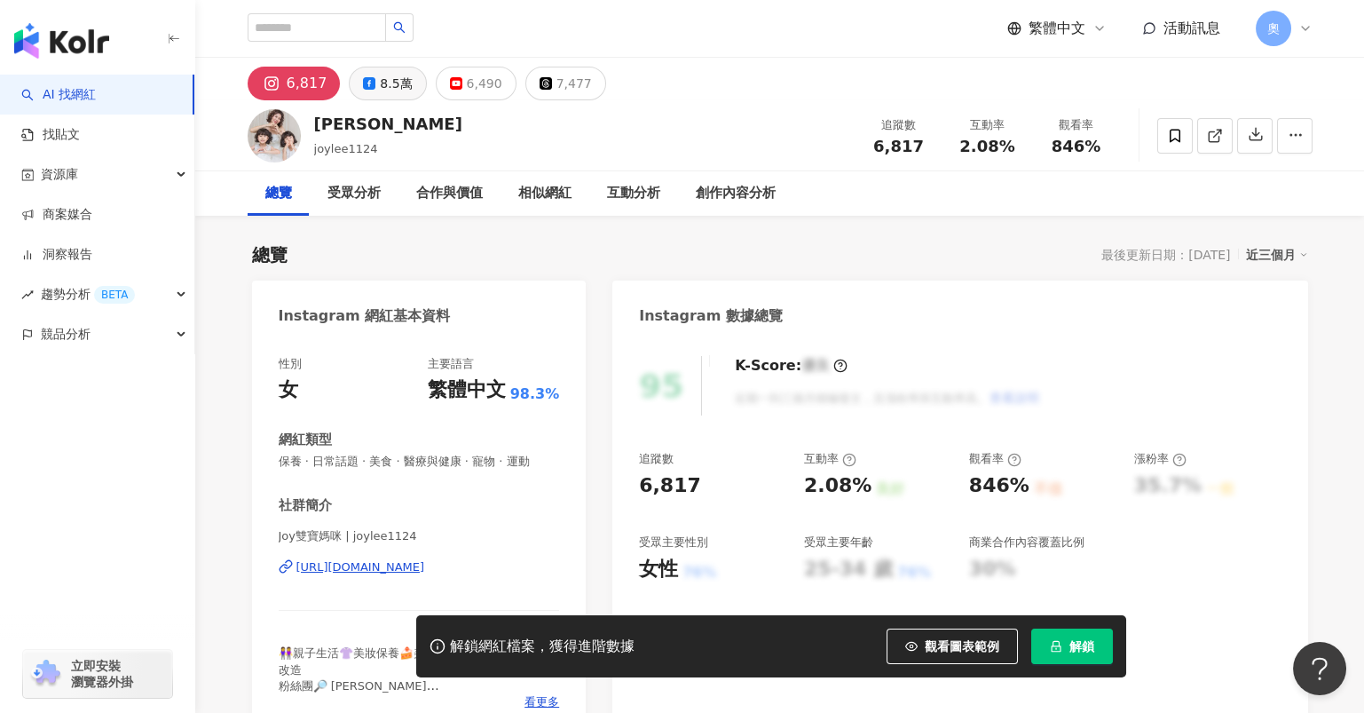
click at [380, 82] on div "8.5萬" at bounding box center [396, 83] width 32 height 25
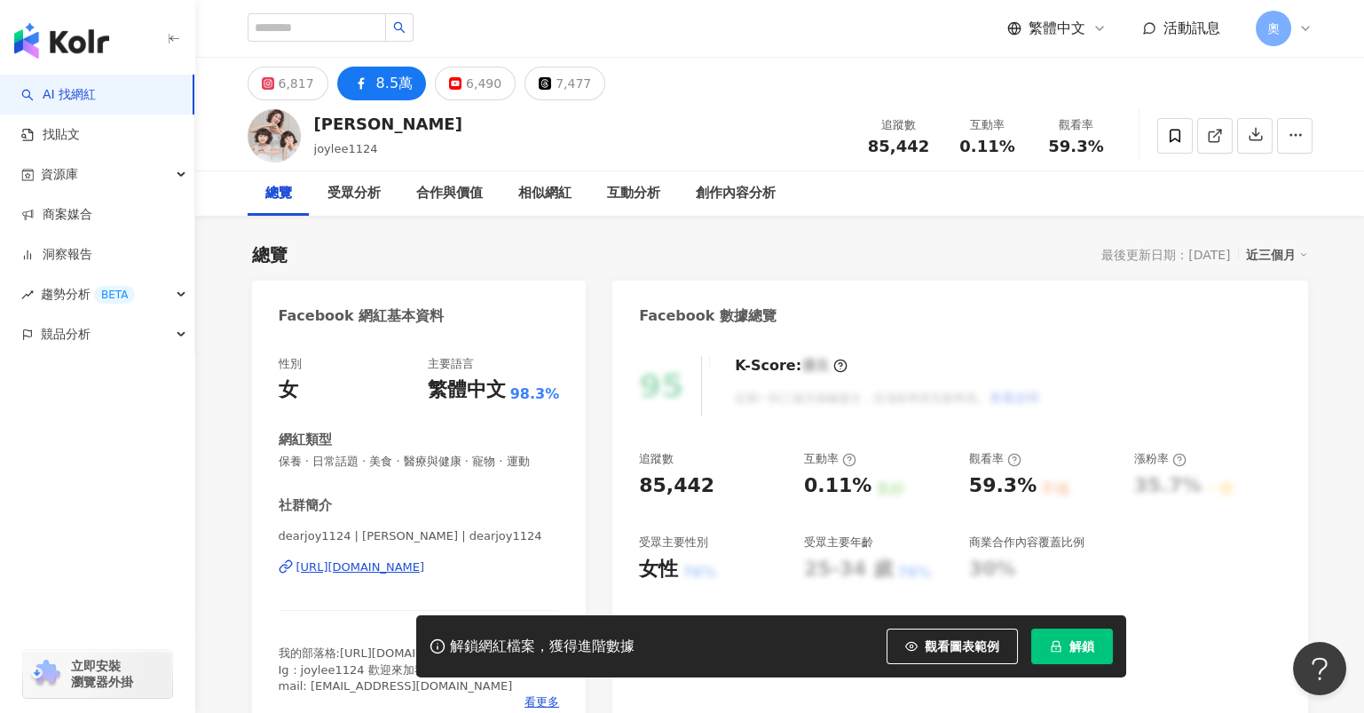
click at [381, 79] on div "8.5萬" at bounding box center [394, 83] width 36 height 25
click at [402, 571] on div "https://www.facebook.com/173350139380636" at bounding box center [360, 567] width 129 height 16
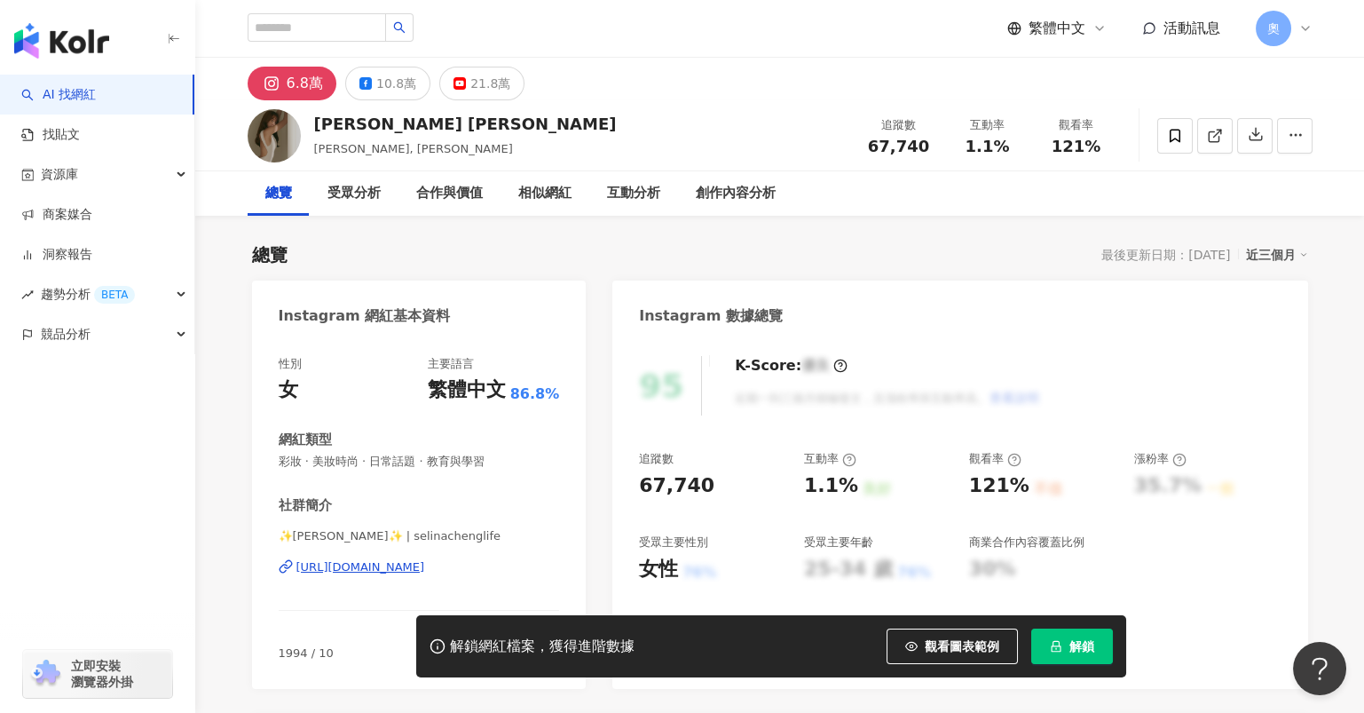
click at [395, 567] on div "https://www.instagram.com/selinachenglife/" at bounding box center [360, 567] width 129 height 16
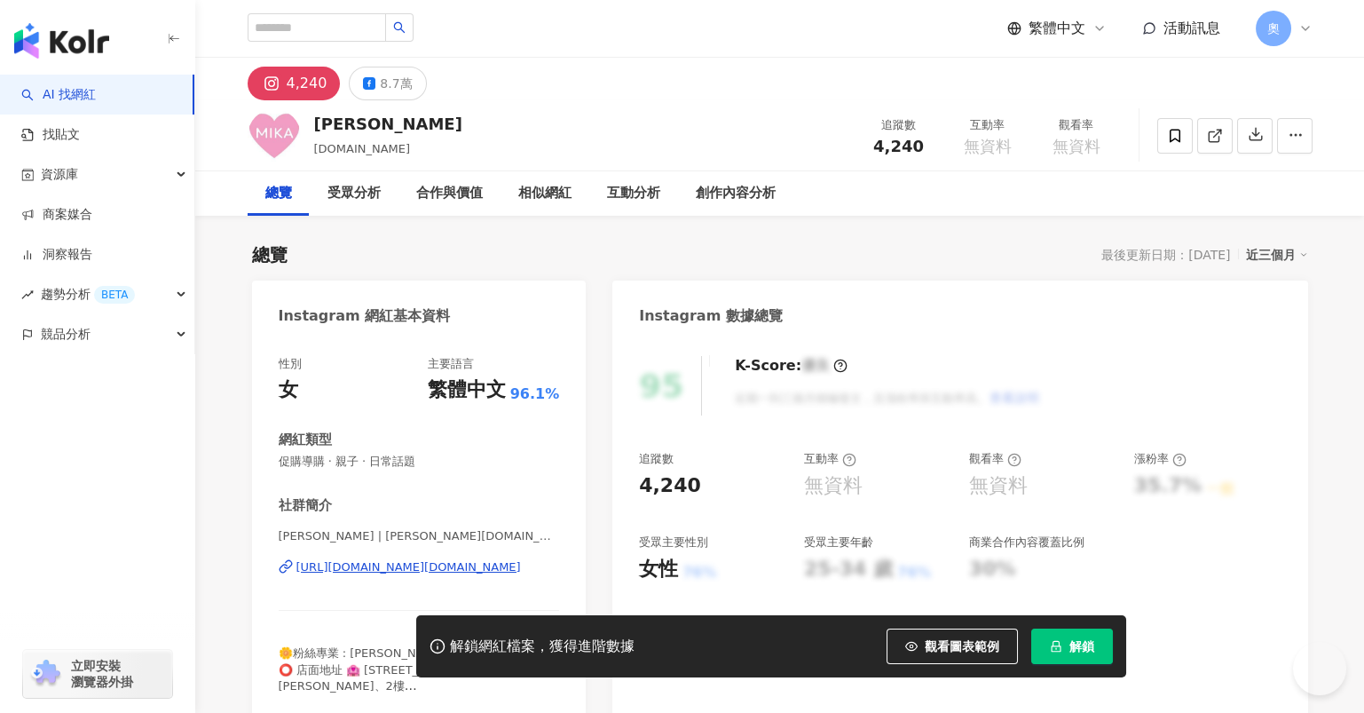
click at [389, 562] on div "https://www.instagram.com/mikamika.shop/" at bounding box center [408, 567] width 224 height 16
click at [387, 82] on div "8.7萬" at bounding box center [396, 83] width 32 height 25
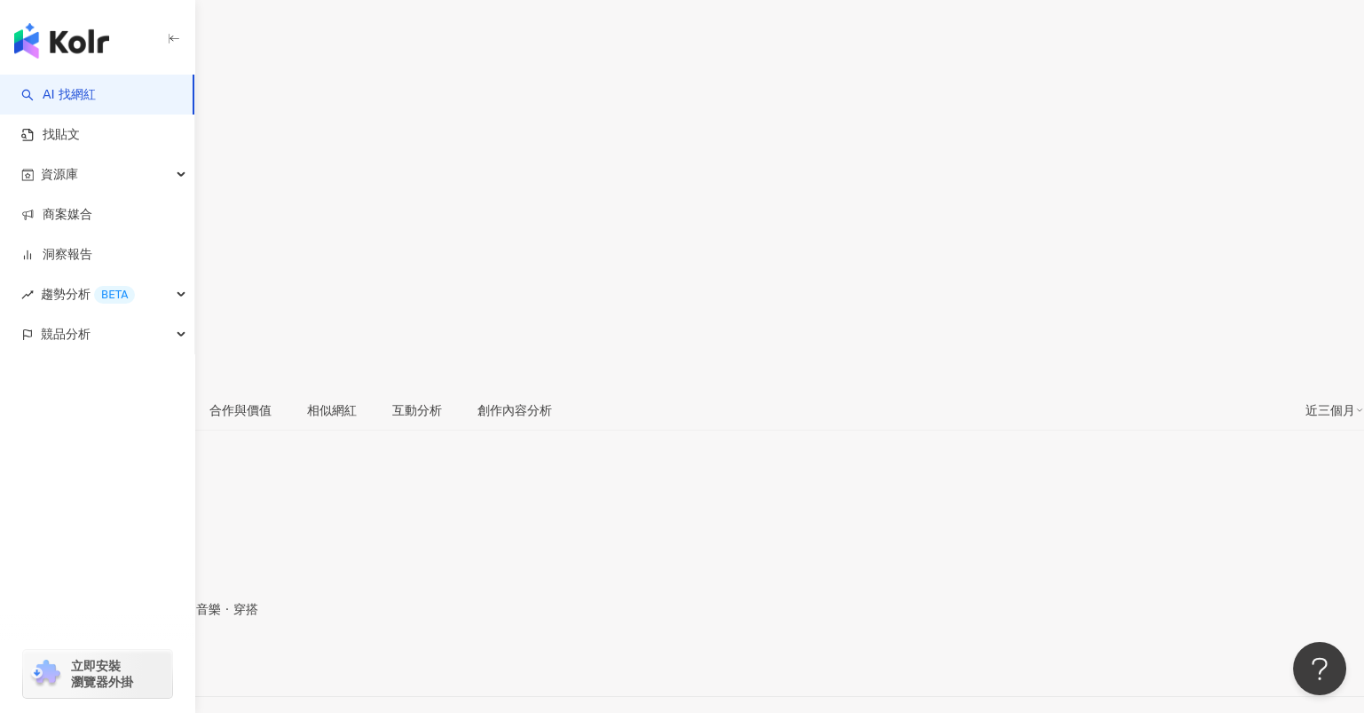
drag, startPoint x: 291, startPoint y: 535, endPoint x: 447, endPoint y: 539, distance: 156.2
copy span "[EMAIL_ADDRESS][DOMAIN_NAME]"
click at [156, 658] on div "https://www.instagram.com/missowl1206/" at bounding box center [87, 665] width 138 height 14
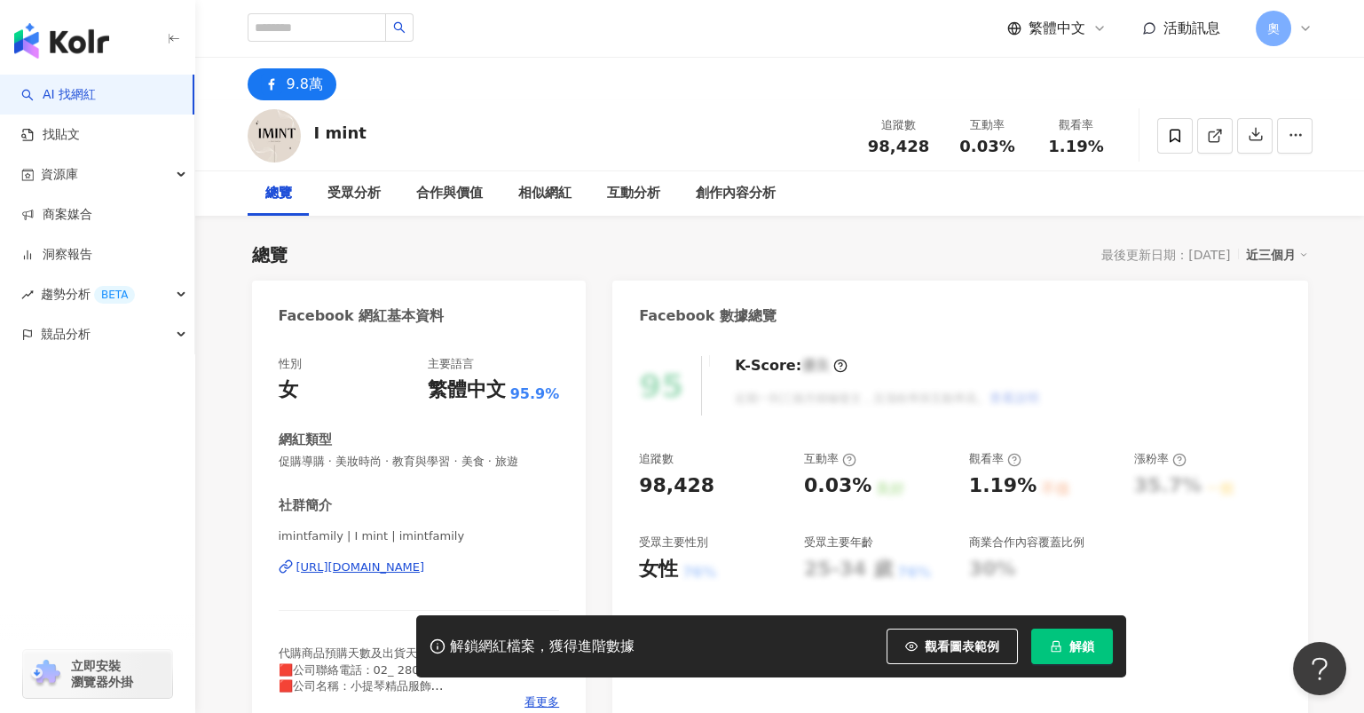
click at [390, 574] on div "https://www.facebook.com/325509757537062" at bounding box center [360, 567] width 129 height 16
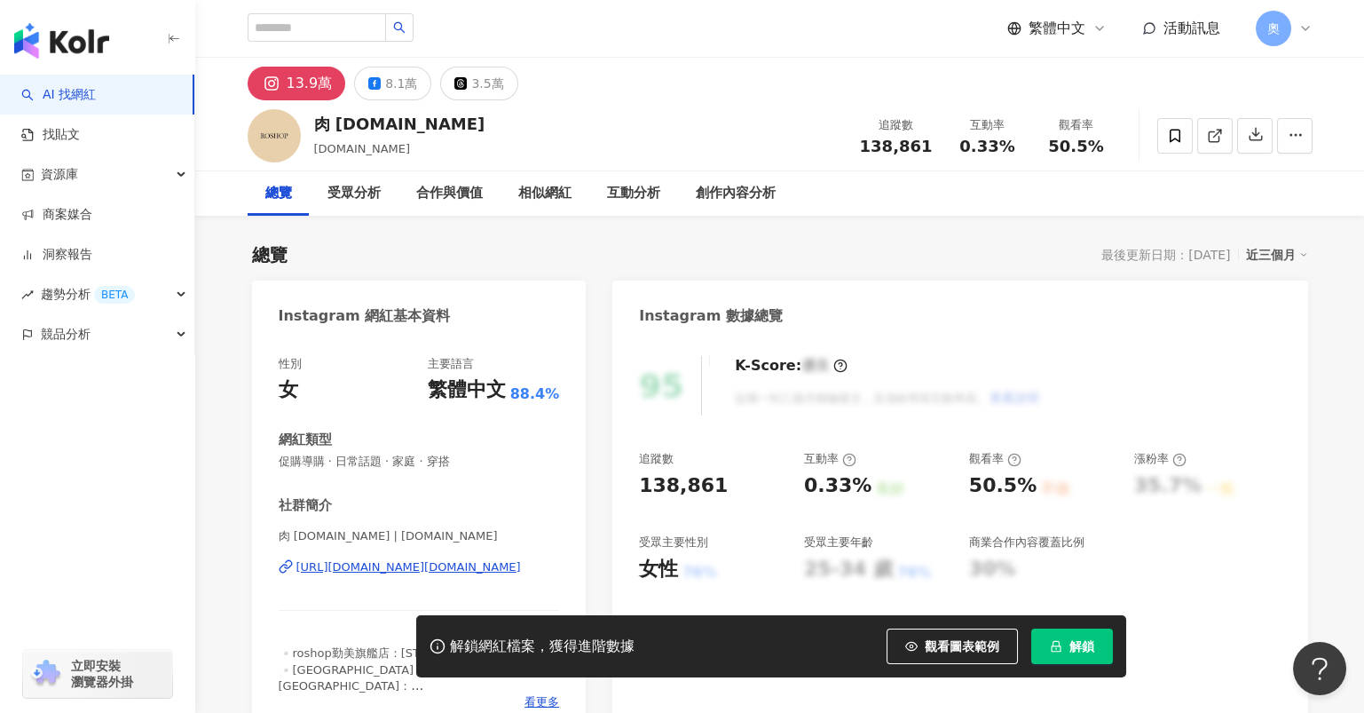
click at [395, 570] on div "[URL][DOMAIN_NAME][DOMAIN_NAME]" at bounding box center [408, 567] width 224 height 16
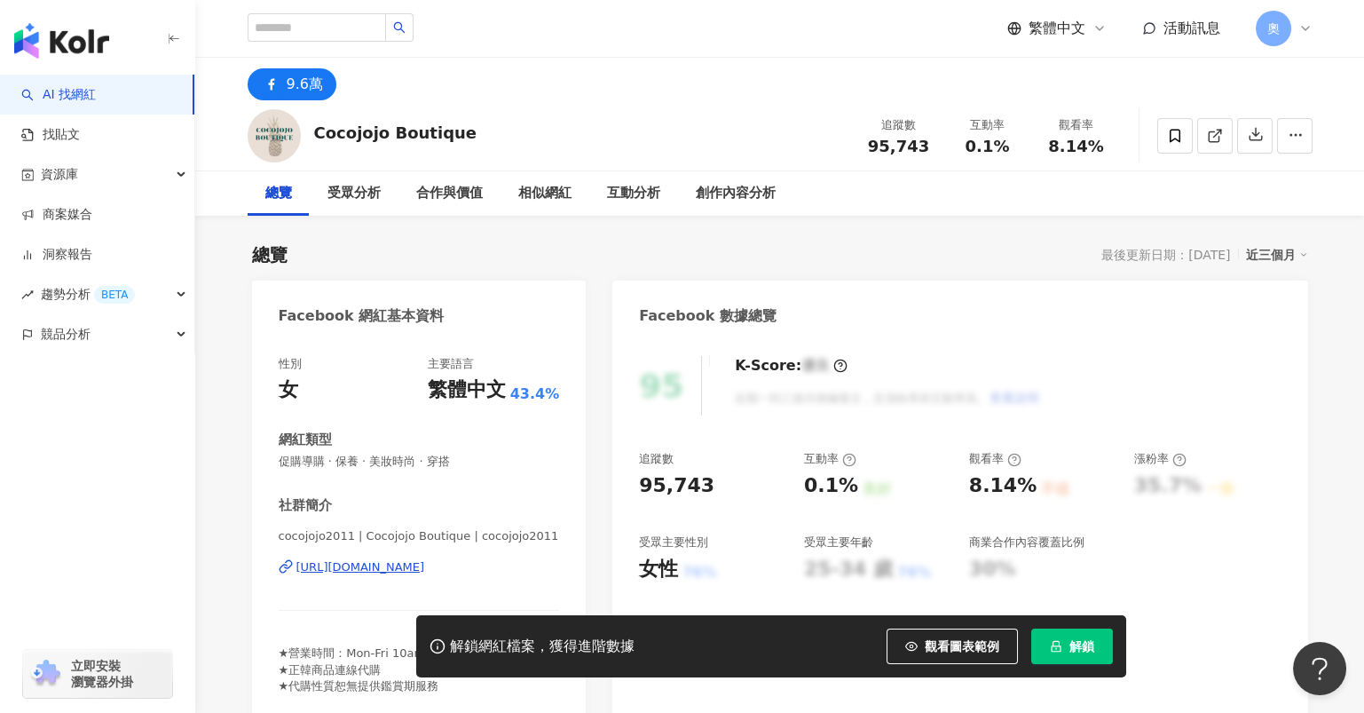
click at [425, 573] on div "https://www.facebook.com/123439797763390" at bounding box center [360, 567] width 129 height 16
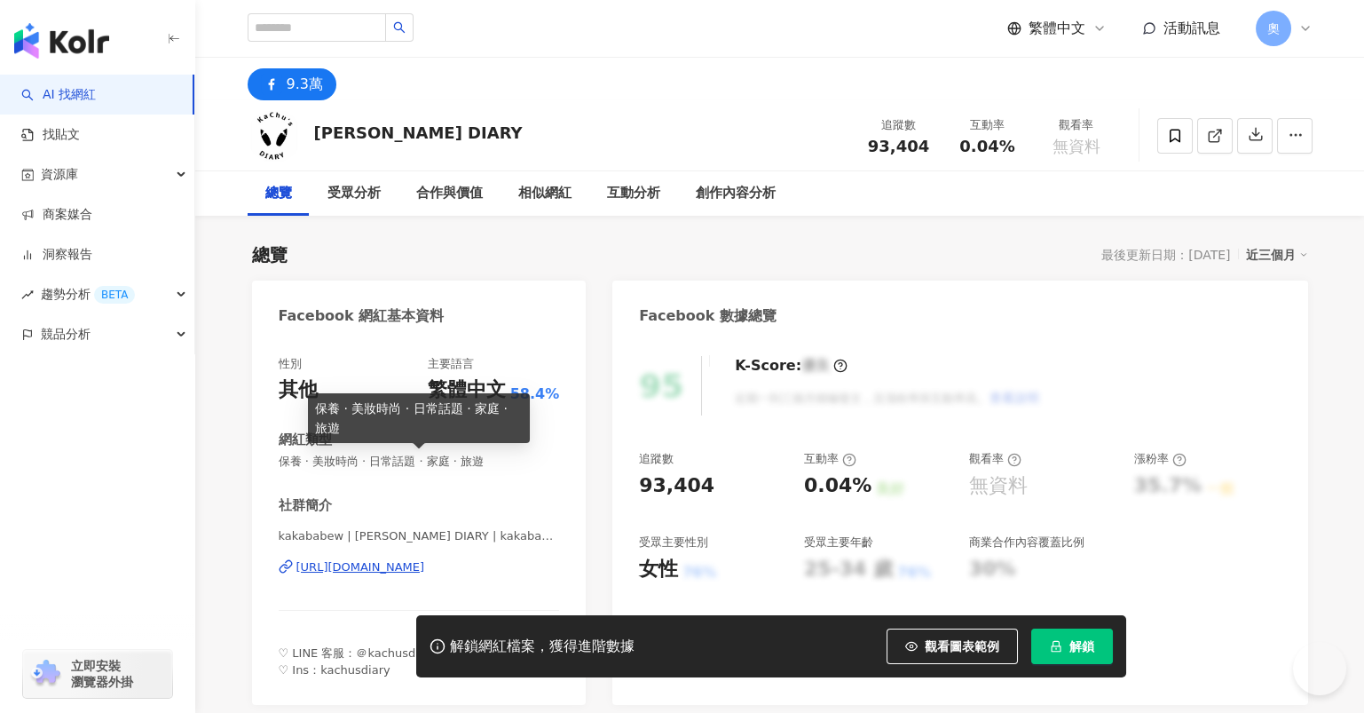
click at [405, 566] on div "https://www.facebook.com/378653315835957" at bounding box center [360, 567] width 129 height 16
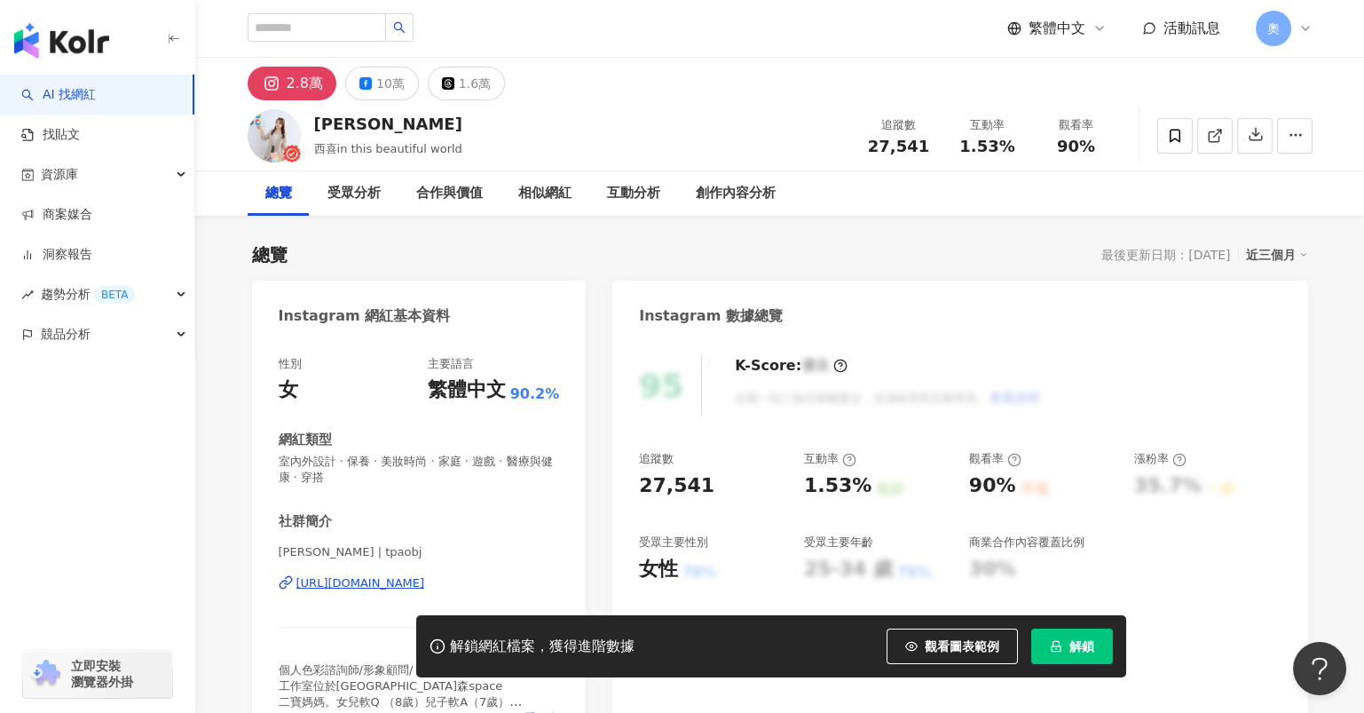
click at [387, 587] on div "https://www.instagram.com/tpaobj/" at bounding box center [360, 583] width 129 height 16
click at [377, 91] on div "10萬" at bounding box center [390, 83] width 28 height 25
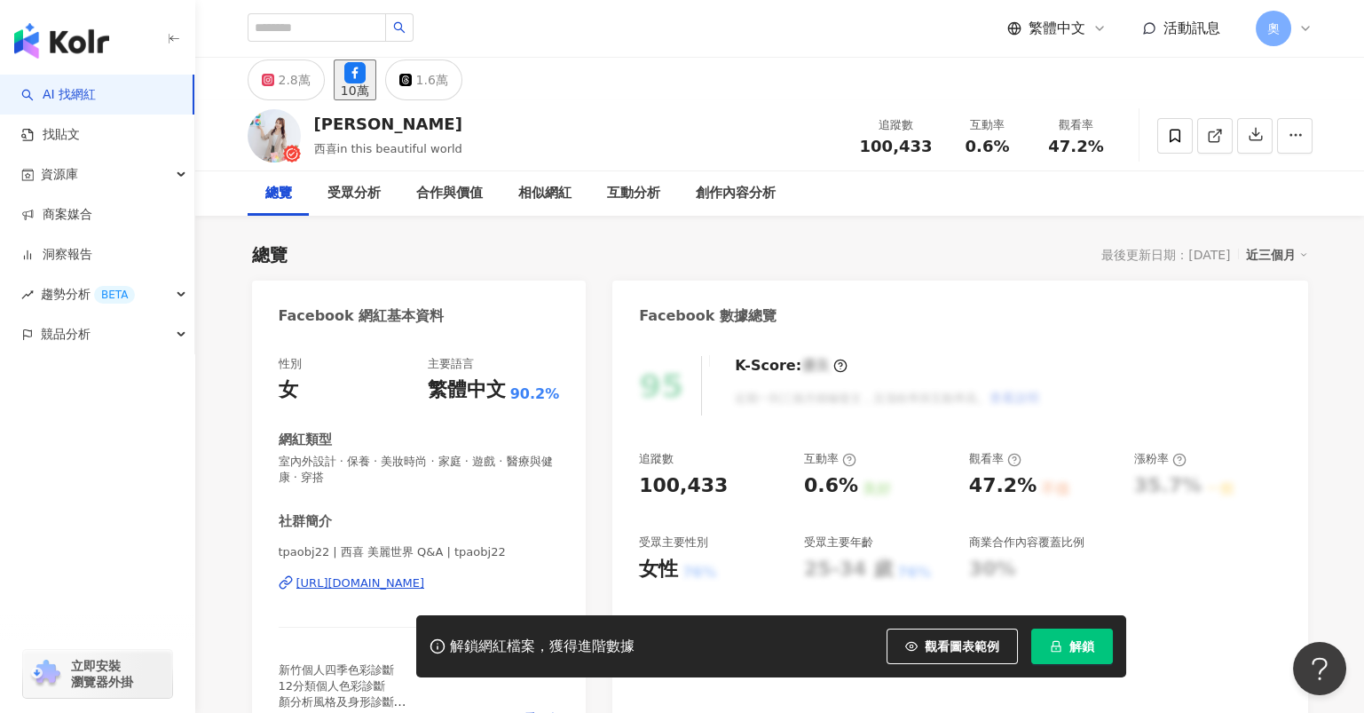
click at [400, 585] on div "https://www.facebook.com/317293501668191" at bounding box center [360, 583] width 129 height 16
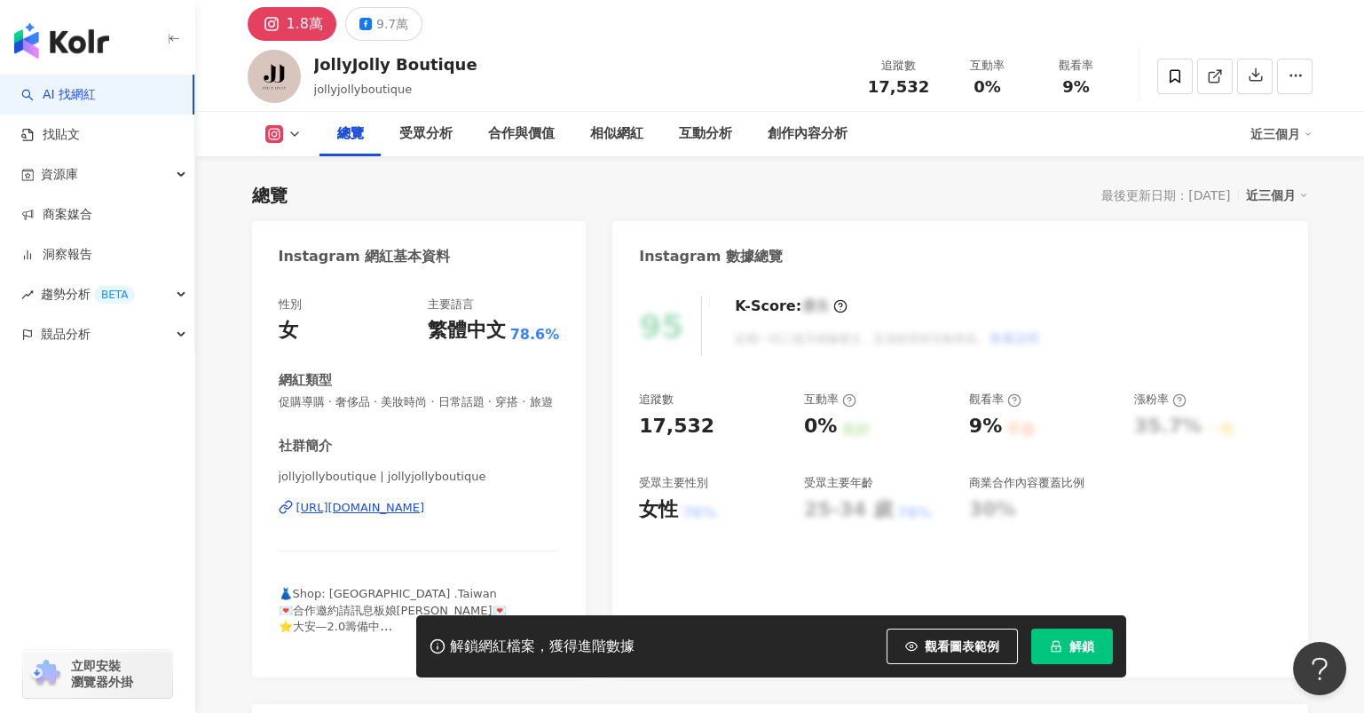
scroll to position [117, 0]
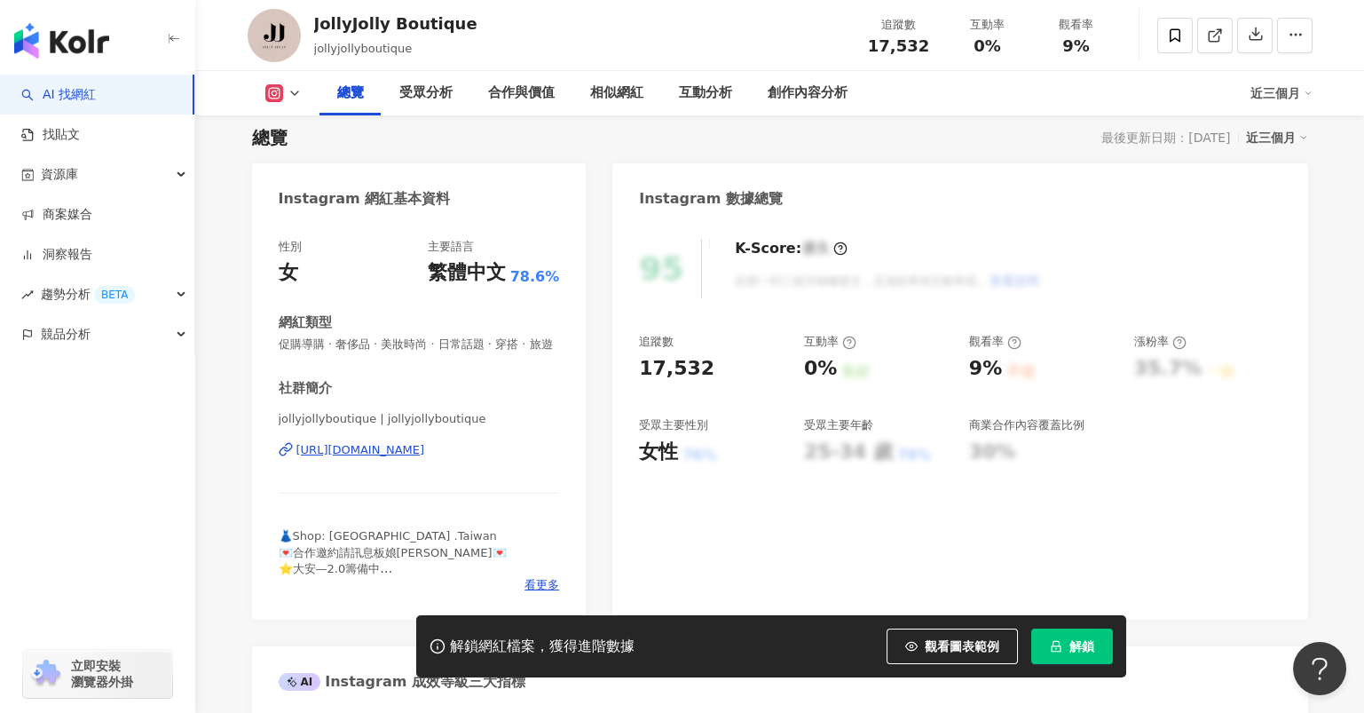
click at [425, 458] on div "[URL][DOMAIN_NAME]" at bounding box center [360, 450] width 129 height 16
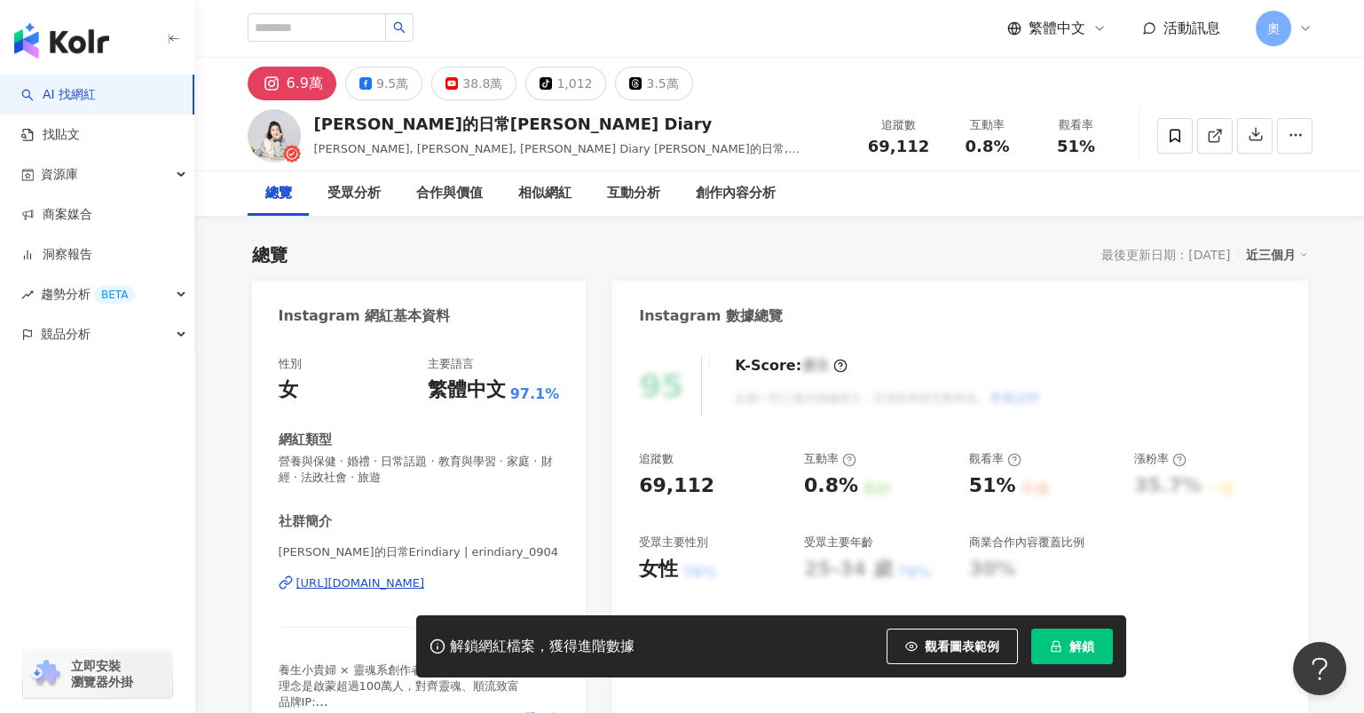
click at [425, 584] on div "[URL][DOMAIN_NAME]" at bounding box center [360, 583] width 129 height 16
click at [390, 82] on div "9.5萬" at bounding box center [392, 83] width 32 height 25
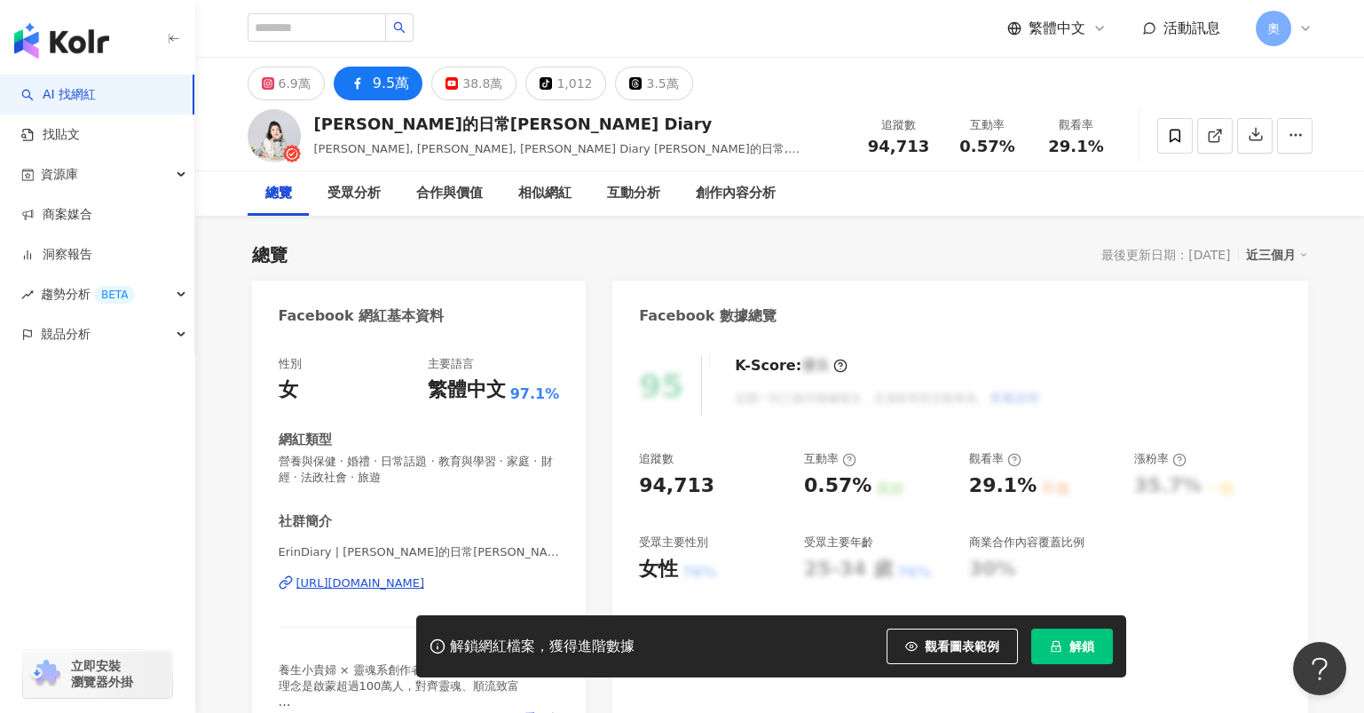
drag, startPoint x: 357, startPoint y: 579, endPoint x: 571, endPoint y: 426, distance: 262.7
click at [357, 579] on div "[URL][DOMAIN_NAME]" at bounding box center [360, 583] width 129 height 16
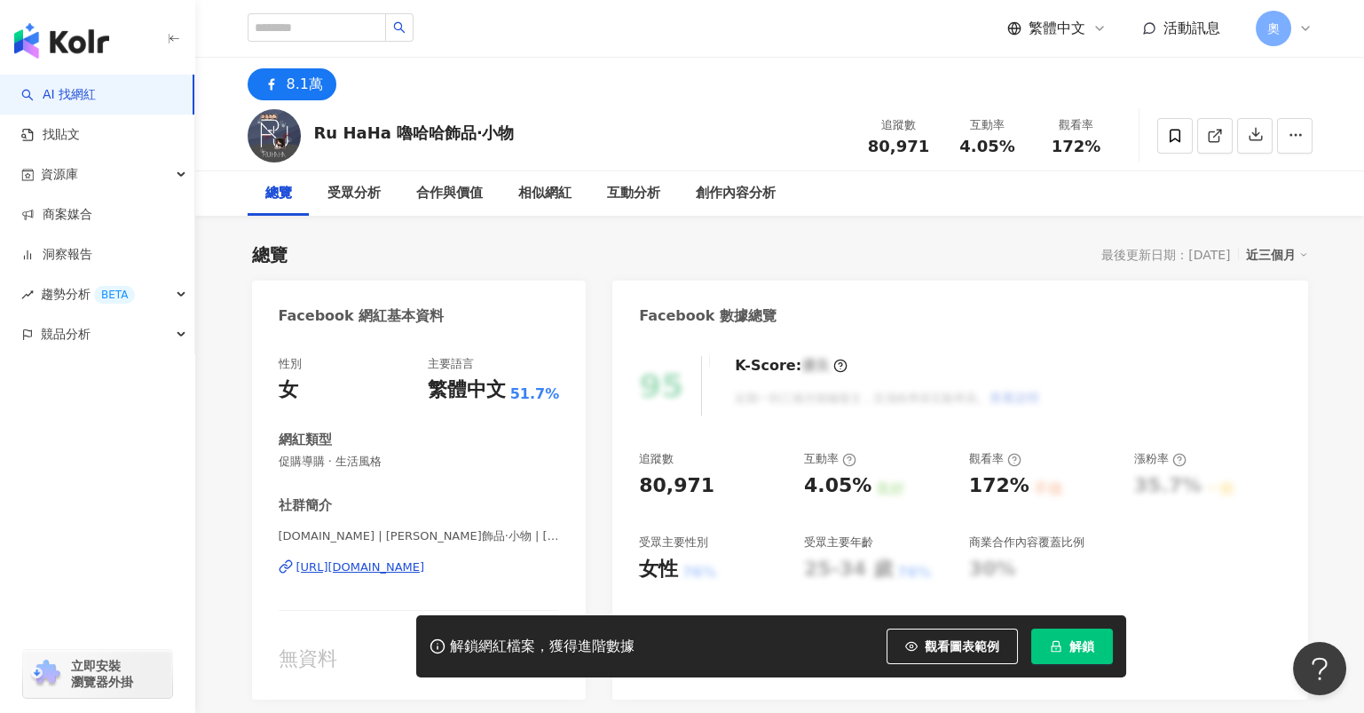
click at [381, 564] on div "[URL][DOMAIN_NAME]" at bounding box center [360, 567] width 129 height 16
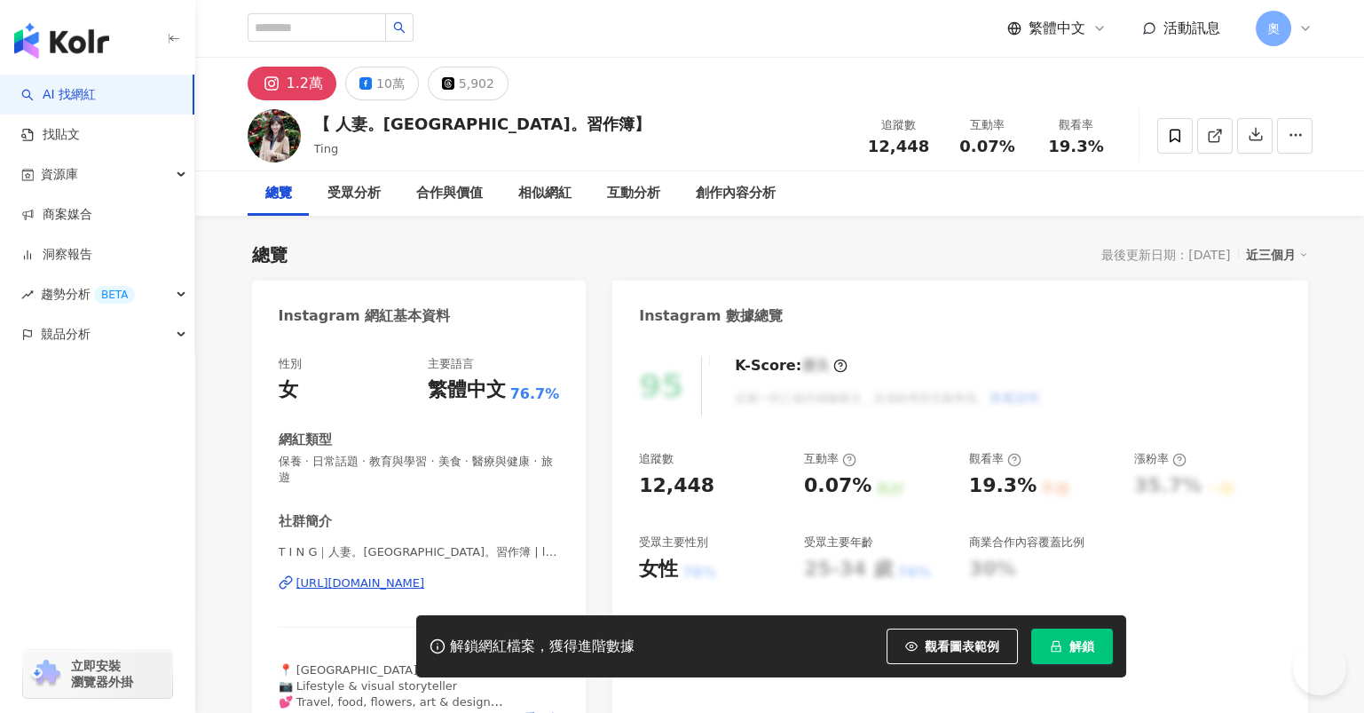
drag, startPoint x: 0, startPoint y: 0, endPoint x: 382, endPoint y: 586, distance: 699.0
click at [382, 586] on div "[URL][DOMAIN_NAME]" at bounding box center [360, 583] width 129 height 16
click at [371, 89] on button "10萬" at bounding box center [382, 84] width 74 height 34
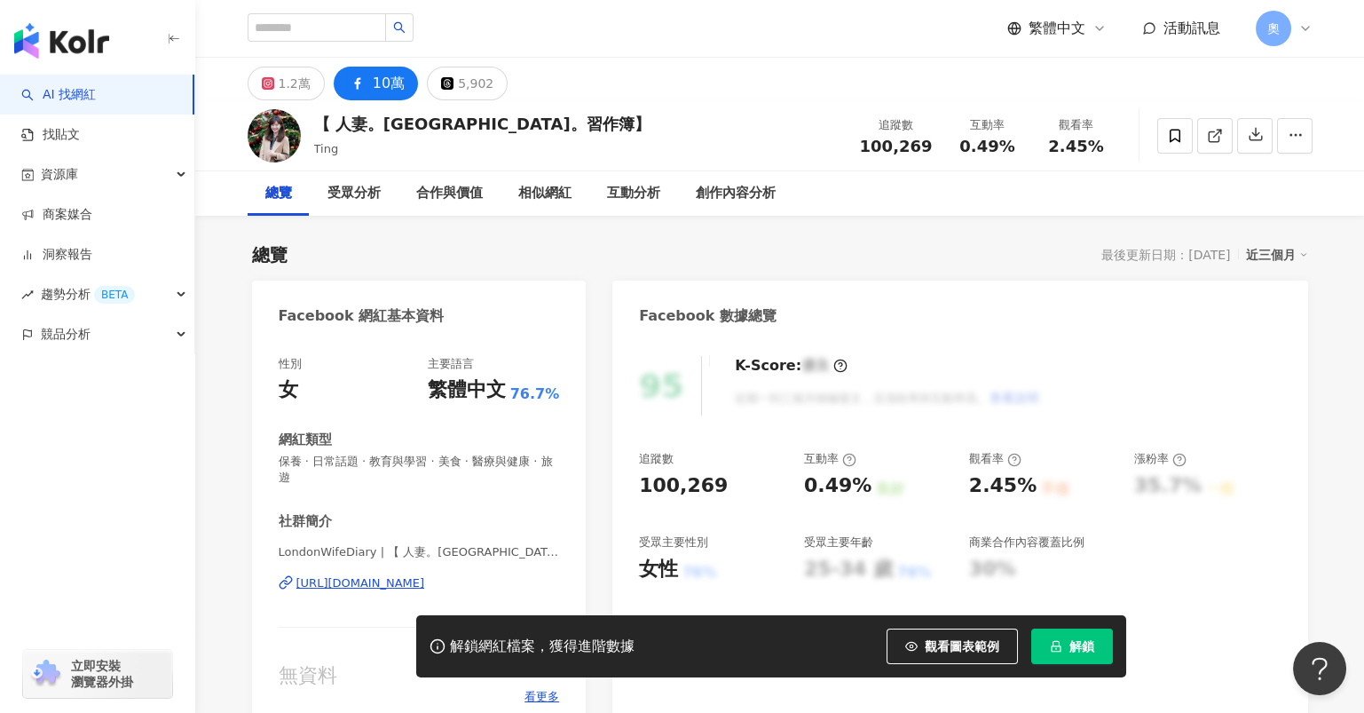
click at [340, 587] on div "[URL][DOMAIN_NAME]" at bounding box center [360, 583] width 129 height 16
click at [345, 580] on div "[URL][DOMAIN_NAME]" at bounding box center [360, 583] width 129 height 16
